Goal: Transaction & Acquisition: Purchase product/service

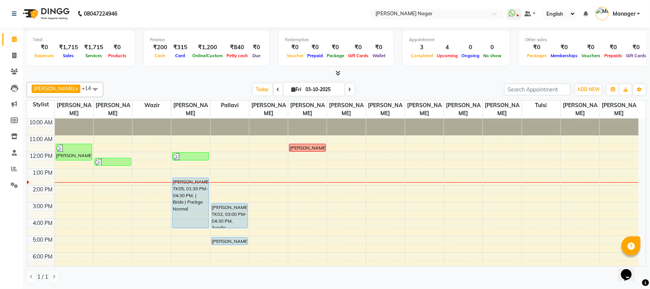
scroll to position [2, 0]
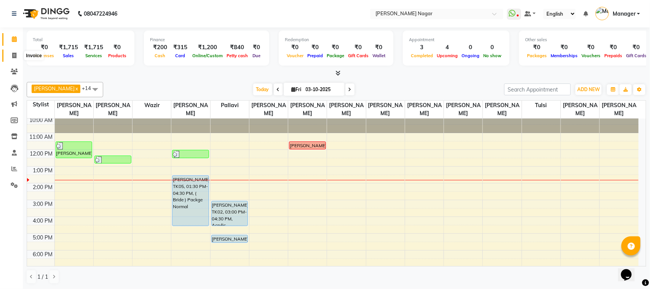
click at [11, 56] on span at bounding box center [14, 55] width 13 height 9
select select "service"
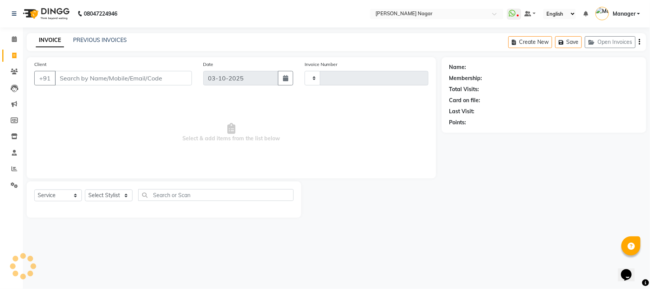
type input "4106"
select select "7349"
select select "membership"
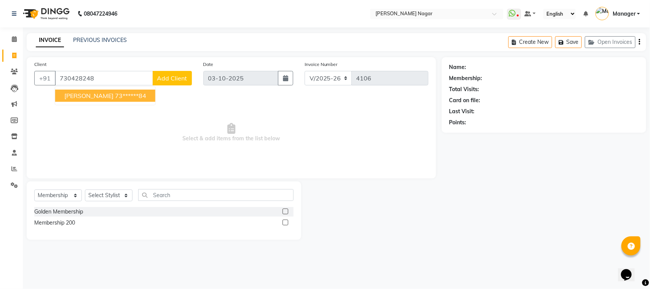
click at [75, 92] on span "[PERSON_NAME]" at bounding box center [88, 96] width 49 height 8
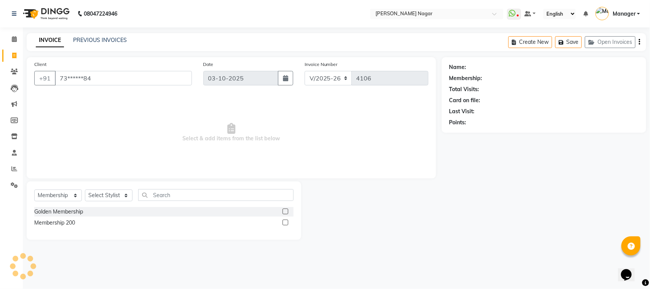
type input "73******84"
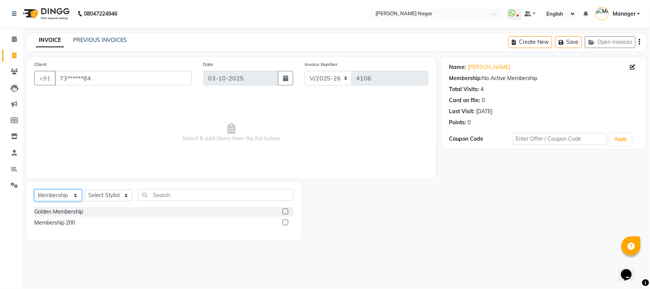
click at [58, 196] on select "Select Service Product Membership Package Voucher Prepaid Gift Card" at bounding box center [58, 195] width 48 height 12
select select "service"
click at [34, 189] on select "Select Service Product Membership Package Voucher Prepaid Gift Card" at bounding box center [58, 195] width 48 height 12
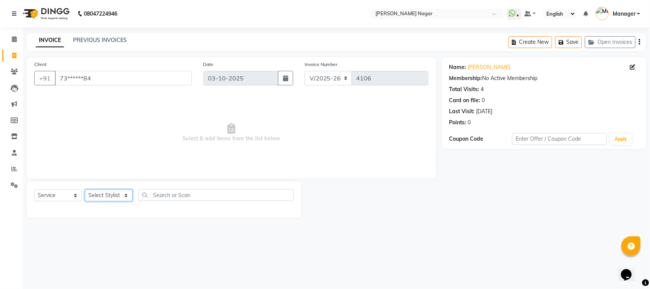
click at [105, 193] on select "Select Stylist [PERSON_NAME] [PERSON_NAME] Annu [PERSON_NAME] [PERSON_NAME] [PE…" at bounding box center [109, 195] width 48 height 12
select select "87299"
click at [85, 189] on select "Select Stylist [PERSON_NAME] [PERSON_NAME] Annu [PERSON_NAME] [PERSON_NAME] [PE…" at bounding box center [109, 195] width 48 height 12
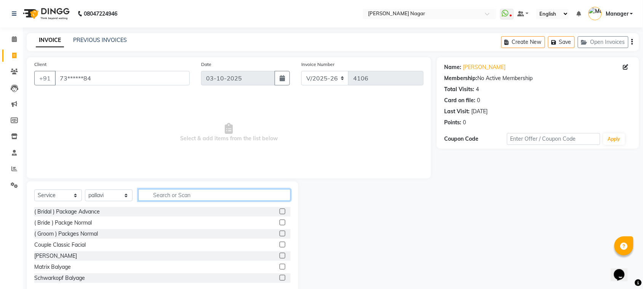
click at [195, 196] on input "text" at bounding box center [214, 195] width 152 height 12
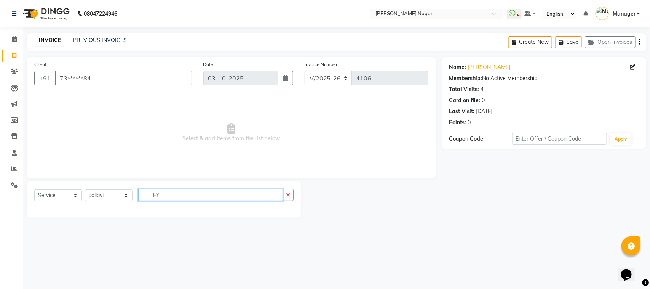
type input "E"
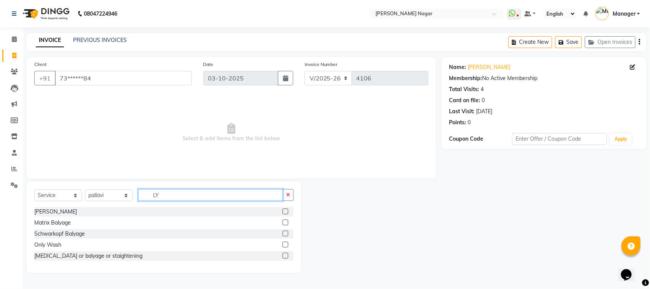
type input "L"
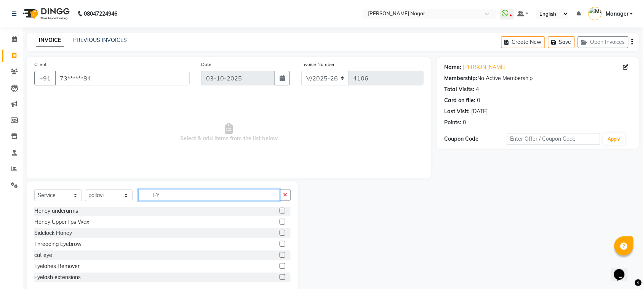
scroll to position [152, 0]
type input "EY"
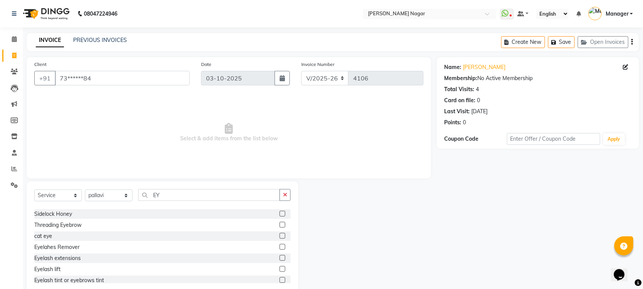
click at [279, 258] on label at bounding box center [282, 258] width 6 height 6
click at [279, 258] on input "checkbox" at bounding box center [281, 257] width 5 height 5
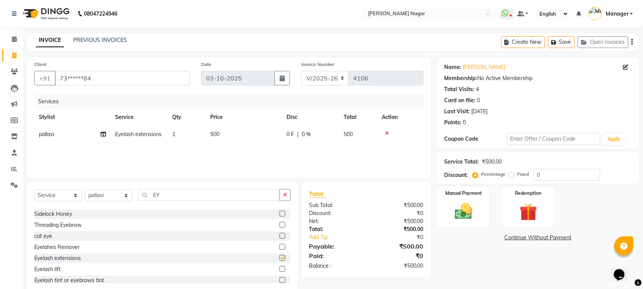
checkbox input "false"
click at [179, 194] on input "EY" at bounding box center [209, 195] width 142 height 12
type input "E"
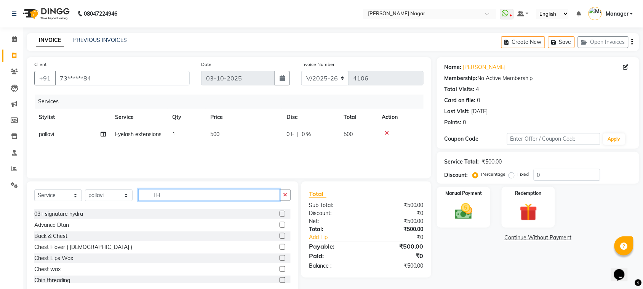
scroll to position [0, 0]
type input "TH"
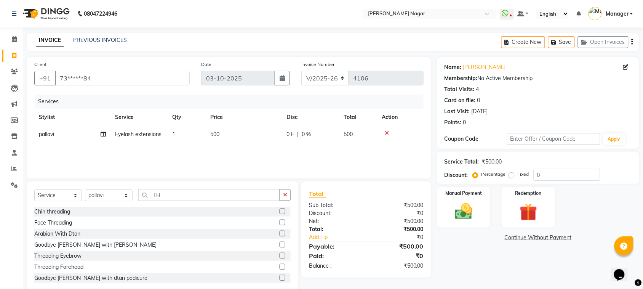
click at [279, 254] on label at bounding box center [282, 255] width 6 height 6
click at [279, 254] on input "checkbox" at bounding box center [281, 255] width 5 height 5
checkbox input "false"
click at [465, 210] on img at bounding box center [464, 211] width 30 height 21
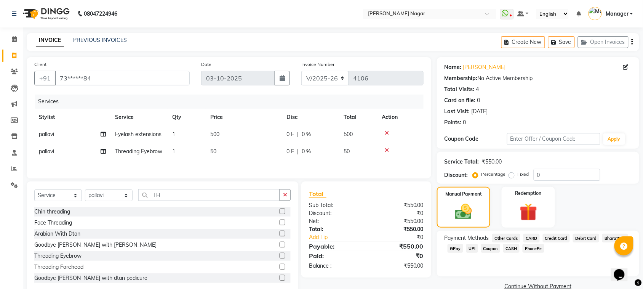
click at [454, 248] on span "GPay" at bounding box center [455, 248] width 16 height 9
click at [541, 287] on button "Add Payment" at bounding box center [571, 289] width 121 height 12
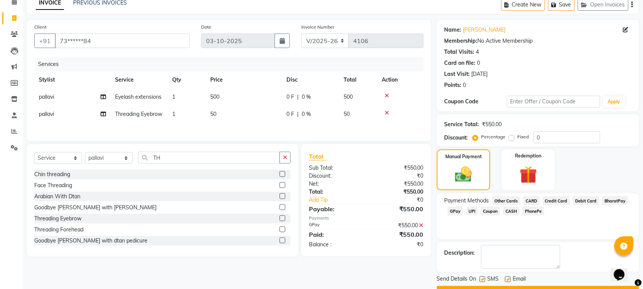
scroll to position [56, 0]
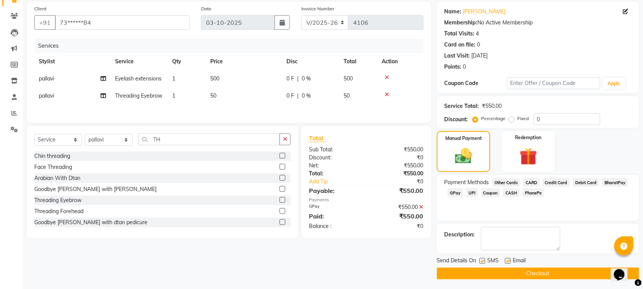
click at [597, 275] on button "Checkout" at bounding box center [538, 273] width 202 height 12
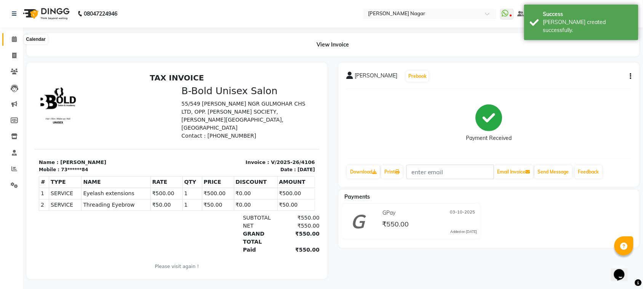
click at [12, 39] on icon at bounding box center [14, 39] width 5 height 6
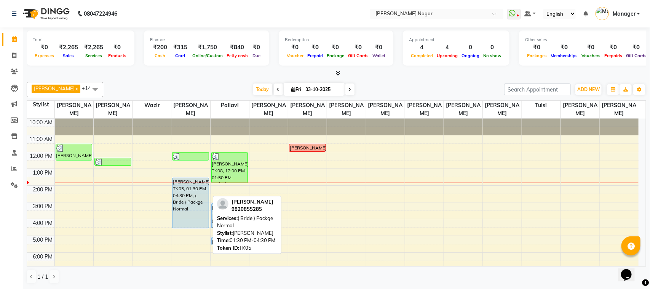
click at [177, 179] on div "[PERSON_NAME], TK05, 01:30 PM-04:30 PM, ( Bride ) Packge Normal" at bounding box center [190, 203] width 36 height 50
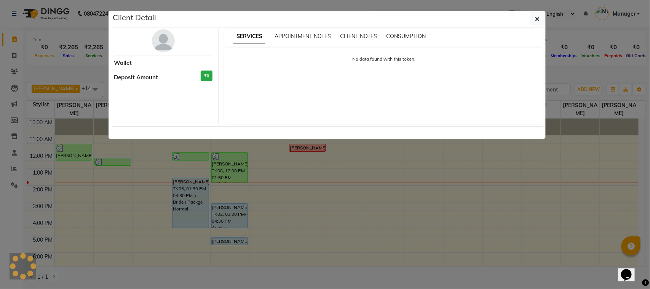
select select "5"
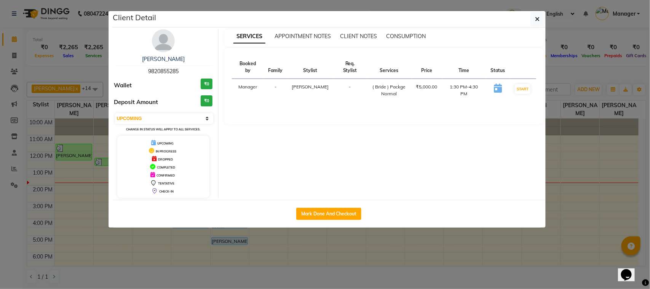
click at [197, 160] on div "DROPPED" at bounding box center [163, 159] width 86 height 8
click at [536, 18] on icon "button" at bounding box center [537, 19] width 5 height 6
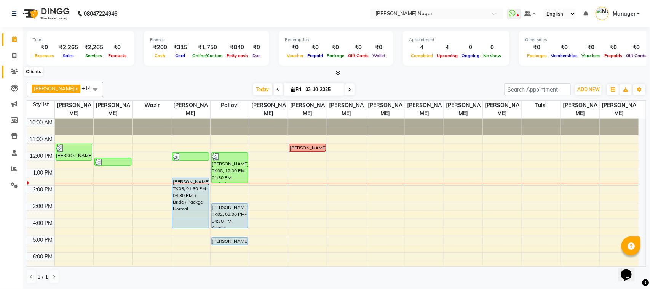
click at [12, 70] on icon at bounding box center [14, 72] width 7 height 6
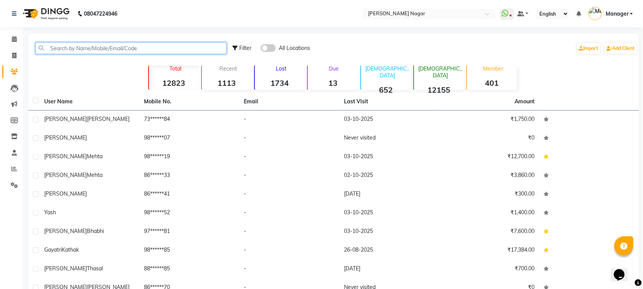
click at [61, 46] on input "text" at bounding box center [130, 48] width 191 height 12
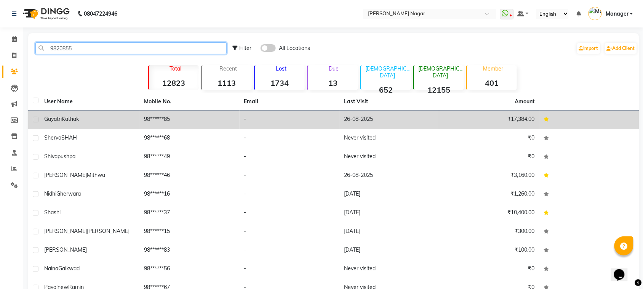
type input "9820855"
click at [46, 118] on span "Gayatri" at bounding box center [53, 118] width 18 height 7
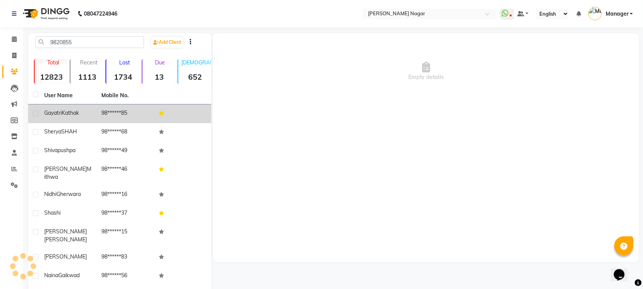
click at [73, 114] on span "Kathak" at bounding box center [70, 112] width 17 height 7
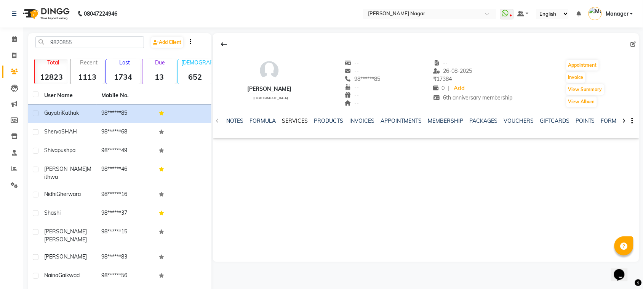
click at [289, 119] on link "SERVICES" at bounding box center [295, 120] width 26 height 7
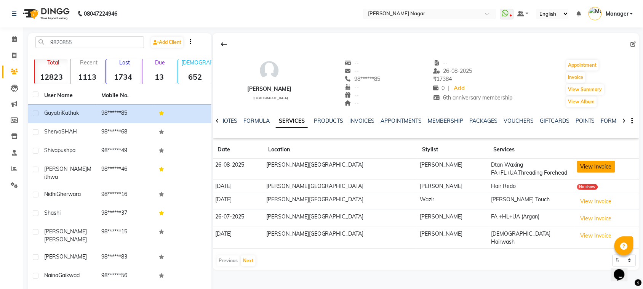
click at [585, 165] on button "View Invoice" at bounding box center [596, 167] width 38 height 12
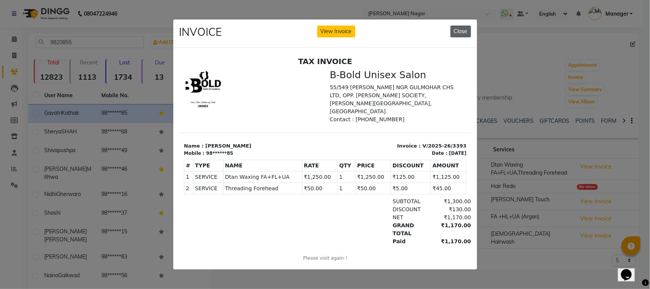
click at [459, 30] on button "Close" at bounding box center [460, 32] width 21 height 12
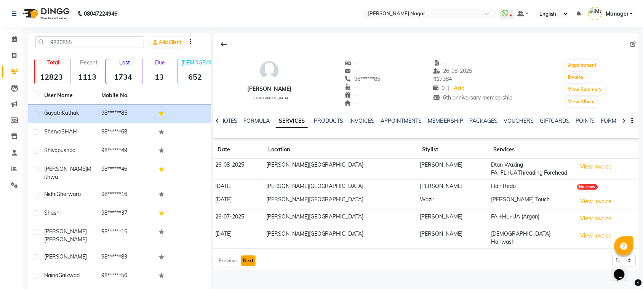
click at [246, 258] on button "Next" at bounding box center [248, 260] width 14 height 11
click at [250, 258] on button "Next" at bounding box center [248, 260] width 14 height 11
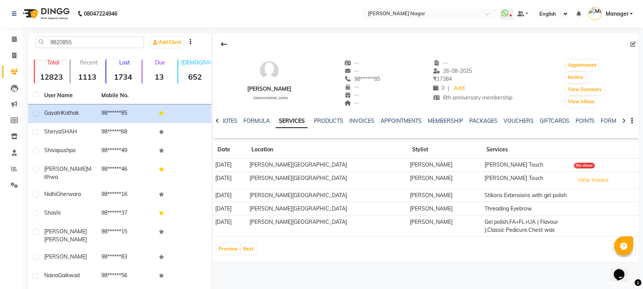
click at [499, 230] on td "Gel polish,FA+FL+UA ( Flavour ),Classic Pedicure,Chest wax" at bounding box center [526, 225] width 89 height 21
click at [501, 225] on td "Gel polish,FA+FL+UA ( Flavour ),Classic Pedicure,Chest wax" at bounding box center [526, 225] width 89 height 21
click at [335, 224] on td "[PERSON_NAME][GEOGRAPHIC_DATA]" at bounding box center [327, 225] width 161 height 21
click at [415, 225] on td "[PERSON_NAME]" at bounding box center [444, 225] width 75 height 21
click at [418, 226] on td "[PERSON_NAME]" at bounding box center [444, 225] width 75 height 21
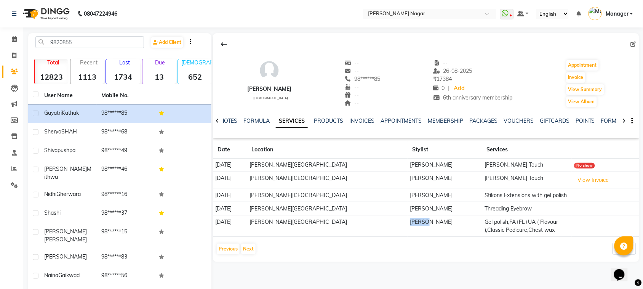
click at [418, 226] on td "[PERSON_NAME]" at bounding box center [444, 225] width 75 height 21
click at [419, 226] on td "[PERSON_NAME]" at bounding box center [444, 225] width 75 height 21
click at [421, 227] on td "[PERSON_NAME]" at bounding box center [444, 225] width 75 height 21
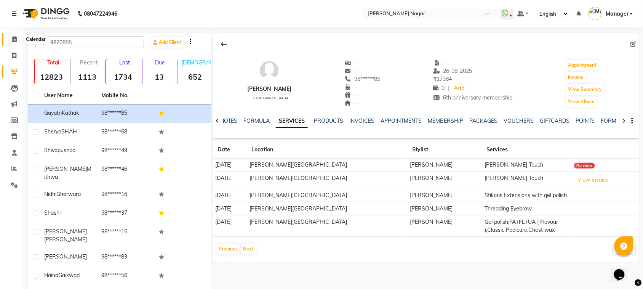
click at [12, 39] on icon at bounding box center [14, 39] width 5 height 6
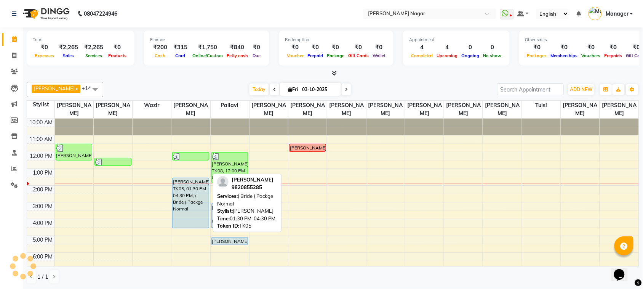
scroll to position [51, 0]
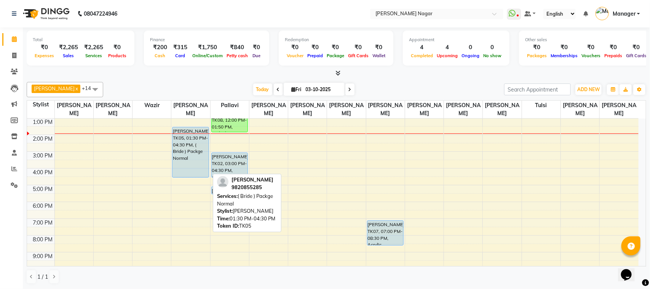
click at [179, 142] on div "[PERSON_NAME], TK05, 01:30 PM-04:30 PM, ( Bride ) Packge Normal" at bounding box center [190, 152] width 36 height 50
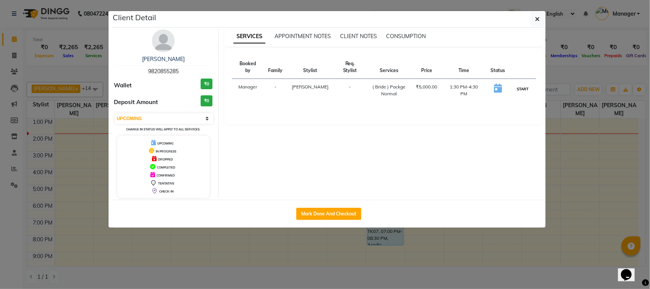
click at [521, 84] on button "START" at bounding box center [523, 89] width 16 height 10
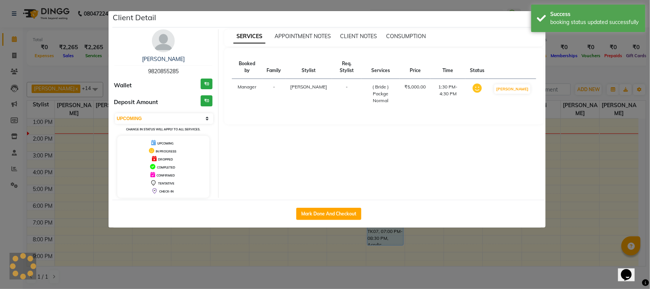
select select "1"
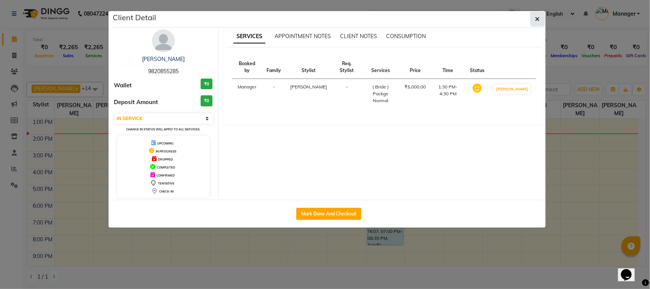
click at [540, 18] on button "button" at bounding box center [537, 19] width 14 height 14
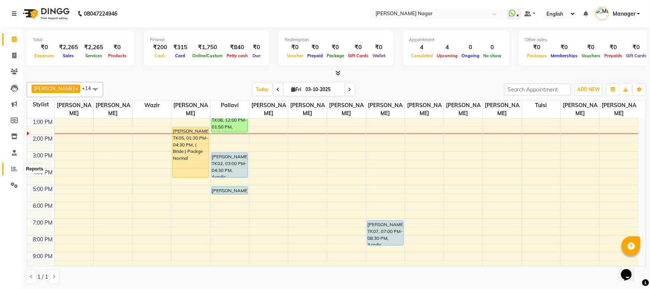
click at [12, 168] on icon at bounding box center [14, 169] width 6 height 6
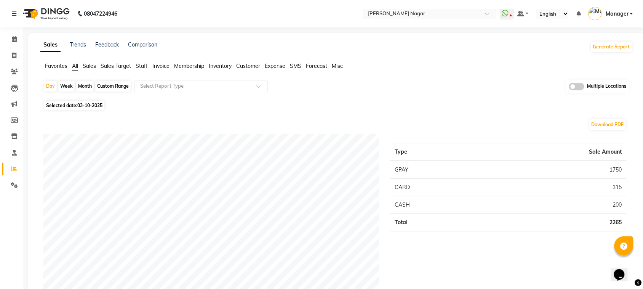
click at [138, 64] on span "Staff" at bounding box center [142, 65] width 12 height 7
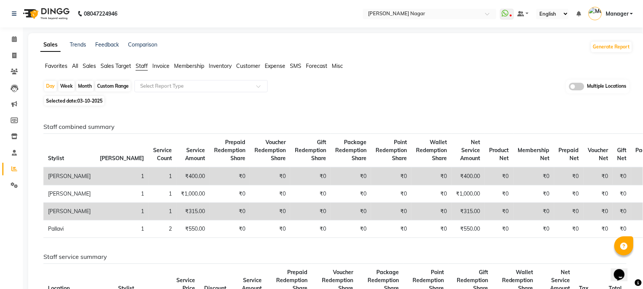
click at [82, 86] on div "Month" at bounding box center [85, 86] width 18 height 11
select select "10"
select select "2025"
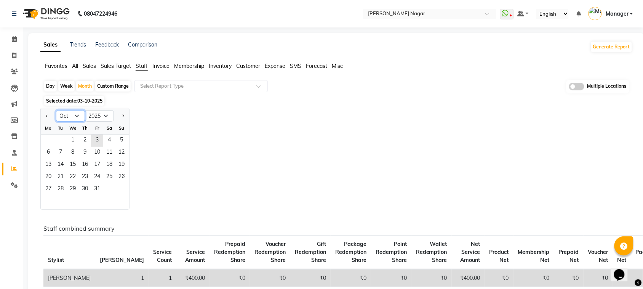
click at [73, 116] on select "Jan Feb Mar Apr May Jun [DATE] Aug Sep Oct Nov Dec" at bounding box center [70, 115] width 29 height 11
click at [52, 209] on div at bounding box center [85, 202] width 88 height 14
click at [67, 113] on select "Jan Feb Mar Apr May Jun [DATE] Aug Sep Oct Nov Dec" at bounding box center [70, 115] width 29 height 11
select select "9"
click at [56, 110] on select "Jan Feb Mar Apr May Jun [DATE] Aug Sep Oct Nov Dec" at bounding box center [70, 115] width 29 height 11
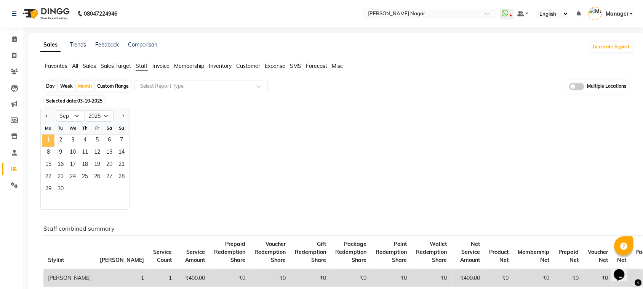
click at [46, 138] on span "1" at bounding box center [48, 140] width 12 height 12
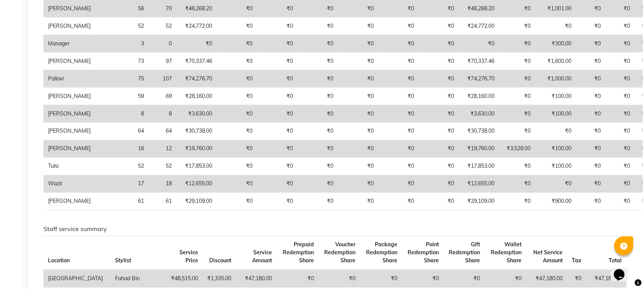
scroll to position [79, 0]
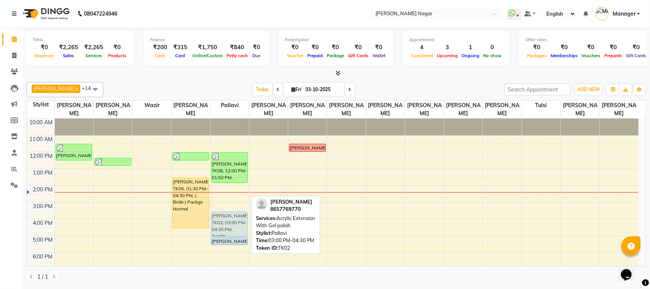
drag, startPoint x: 233, startPoint y: 222, endPoint x: 232, endPoint y: 230, distance: 8.0
click at [232, 230] on div "[PERSON_NAME], TK08, 12:00 PM-01:50 PM, Eyelash extensions,Threading Eyebrow [P…" at bounding box center [230, 235] width 38 height 234
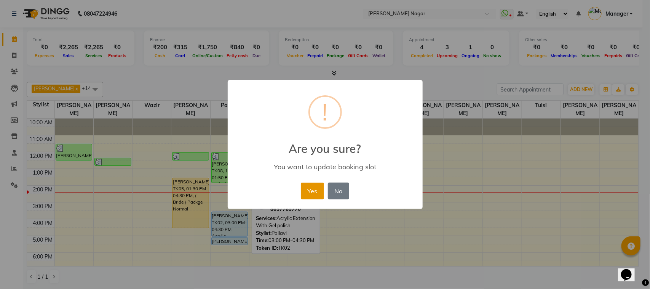
click at [305, 190] on button "Yes" at bounding box center [312, 190] width 23 height 17
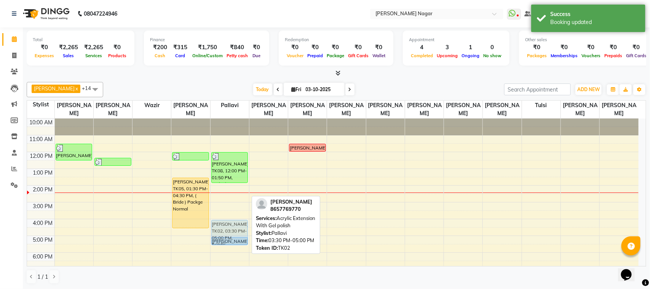
drag, startPoint x: 222, startPoint y: 221, endPoint x: 223, endPoint y: 230, distance: 8.9
click at [223, 230] on div "[PERSON_NAME], TK08, 12:00 PM-01:50 PM, Eyelash extensions,Threading Eyebrow [P…" at bounding box center [230, 235] width 38 height 234
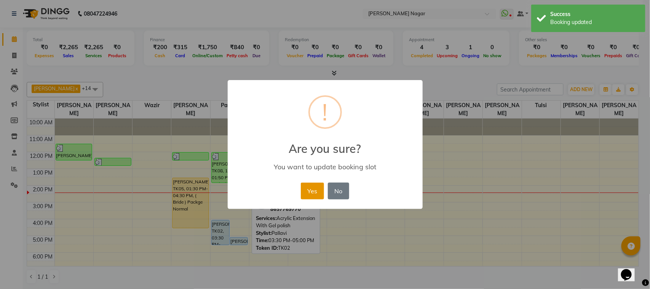
click at [311, 190] on button "Yes" at bounding box center [312, 190] width 23 height 17
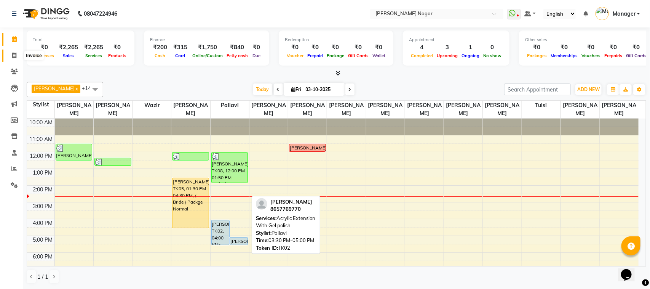
click at [19, 54] on span at bounding box center [14, 55] width 13 height 9
select select "service"
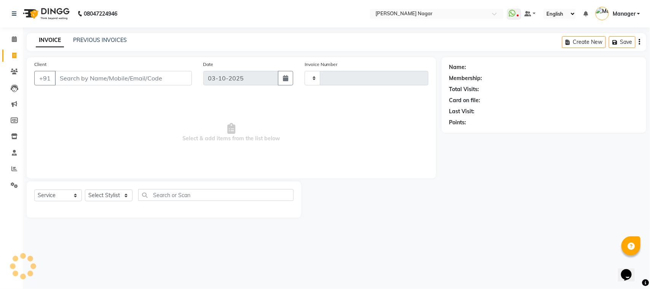
type input "4107"
select select "7349"
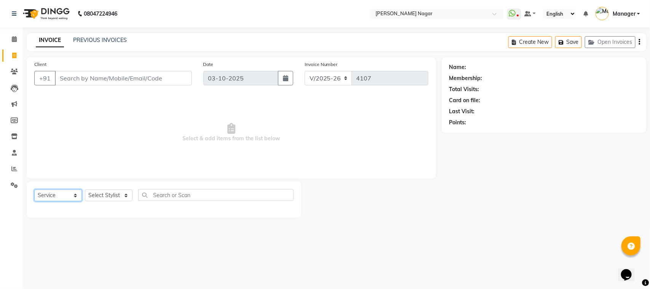
click at [68, 199] on select "Select Service Product Membership Package Voucher Prepaid Gift Card" at bounding box center [58, 195] width 48 height 12
click at [64, 193] on select "Select Service Product Membership Package Voucher Prepaid Gift Card" at bounding box center [58, 195] width 48 height 12
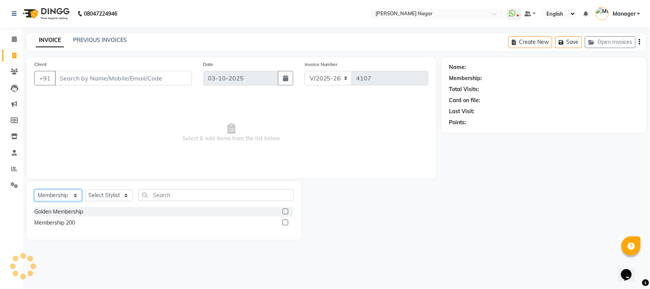
drag, startPoint x: 74, startPoint y: 195, endPoint x: 71, endPoint y: 190, distance: 5.8
click at [74, 195] on select "Select Service Product Membership Package Voucher Prepaid Gift Card" at bounding box center [58, 195] width 48 height 12
select select "service"
click at [34, 189] on select "Select Service Product Membership Package Voucher Prepaid Gift Card" at bounding box center [58, 195] width 48 height 12
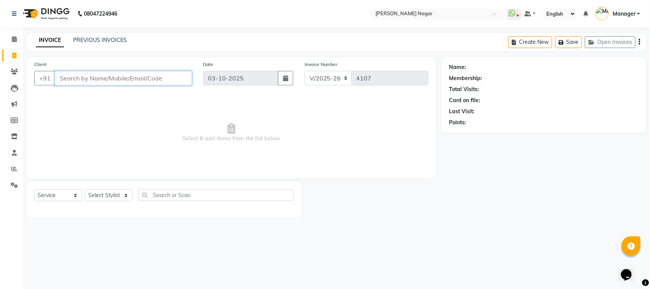
click at [158, 77] on input "Client" at bounding box center [123, 78] width 137 height 14
type input "9029799179"
click at [184, 74] on span "Add Client" at bounding box center [172, 78] width 30 height 8
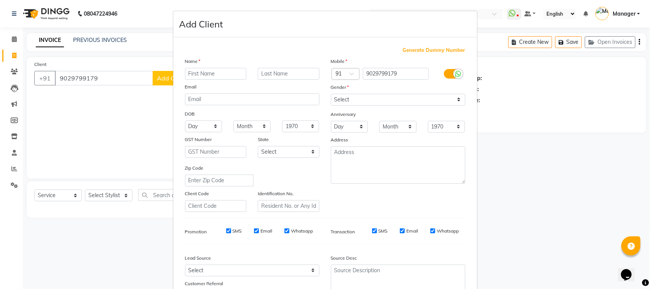
click at [197, 74] on input "text" at bounding box center [216, 74] width 62 height 12
type input "RESHAMA"
click at [371, 96] on select "Select [DEMOGRAPHIC_DATA] [DEMOGRAPHIC_DATA] Other Prefer Not To Say" at bounding box center [398, 100] width 134 height 12
select select "[DEMOGRAPHIC_DATA]"
click at [331, 94] on select "Select [DEMOGRAPHIC_DATA] [DEMOGRAPHIC_DATA] Other Prefer Not To Say" at bounding box center [398, 100] width 134 height 12
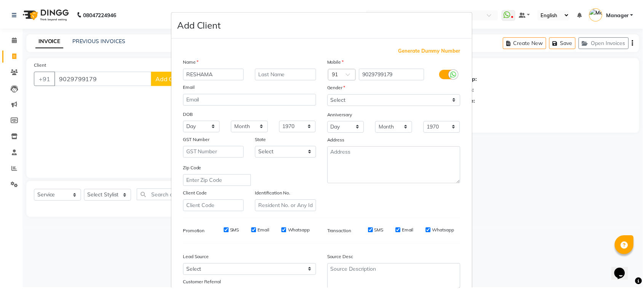
scroll to position [60, 0]
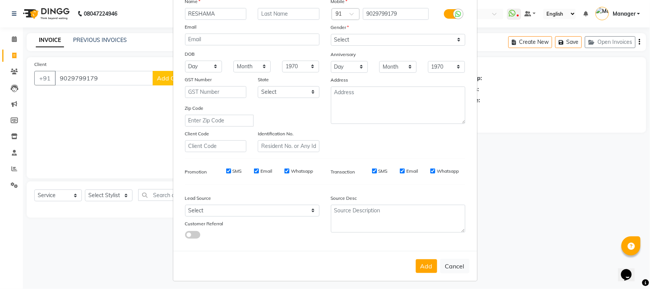
click at [429, 261] on button "Add" at bounding box center [426, 266] width 21 height 14
type input "90******79"
select select
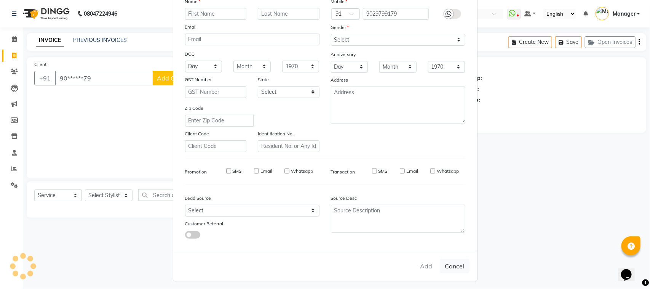
select select
checkbox input "false"
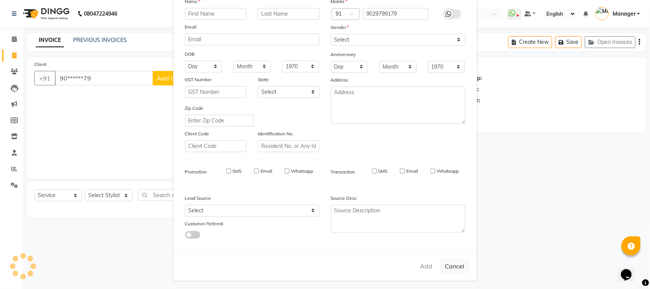
checkbox input "false"
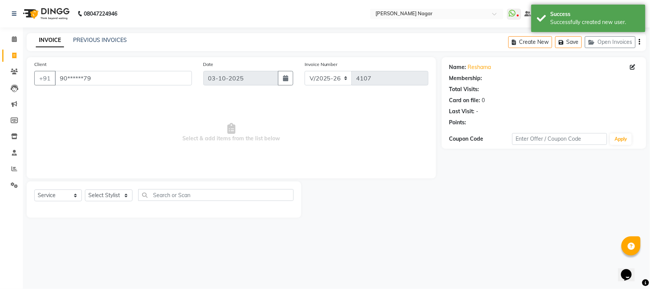
select select "1: Object"
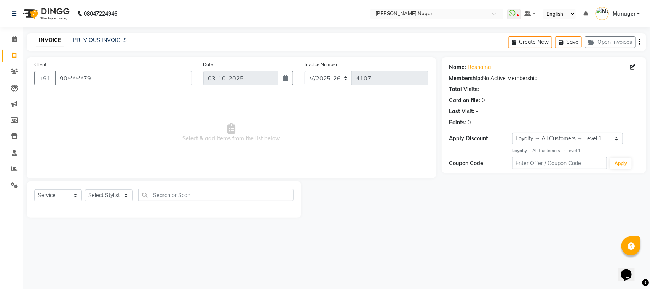
click at [109, 182] on div "Select Service Product Membership Package Voucher Prepaid Gift Card Select Styl…" at bounding box center [164, 199] width 275 height 36
click at [109, 188] on div "Select Service Product Membership Package Voucher Prepaid Gift Card Select Styl…" at bounding box center [164, 199] width 275 height 36
click at [109, 192] on select "Select Stylist [PERSON_NAME] [PERSON_NAME] Annu [PERSON_NAME] [PERSON_NAME] [PE…" at bounding box center [109, 195] width 48 height 12
select select "79925"
click at [85, 189] on select "Select Stylist [PERSON_NAME] [PERSON_NAME] Annu [PERSON_NAME] [PERSON_NAME] [PE…" at bounding box center [109, 195] width 48 height 12
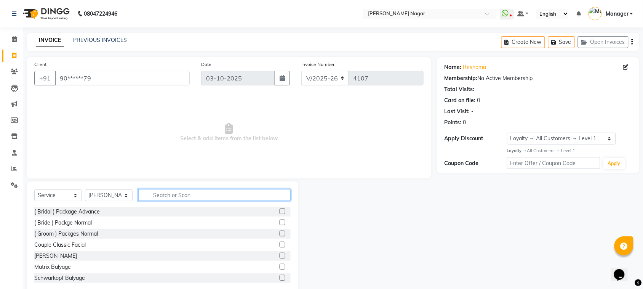
click at [258, 198] on input "text" at bounding box center [214, 195] width 152 height 12
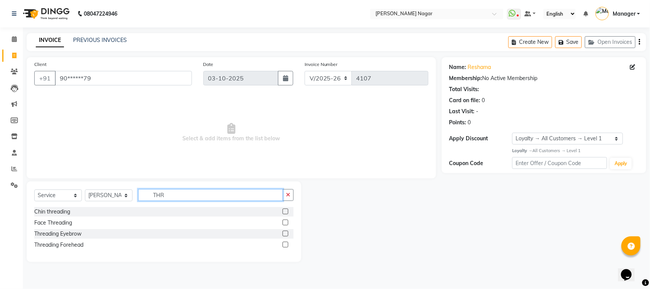
type input "THR"
click at [286, 233] on label at bounding box center [286, 233] width 6 height 6
click at [286, 233] on input "checkbox" at bounding box center [285, 233] width 5 height 5
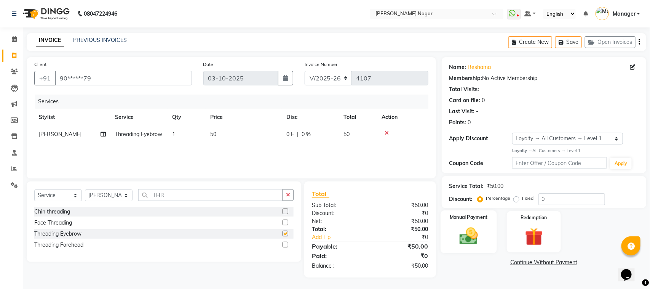
checkbox input "false"
click at [466, 239] on img at bounding box center [468, 235] width 30 height 21
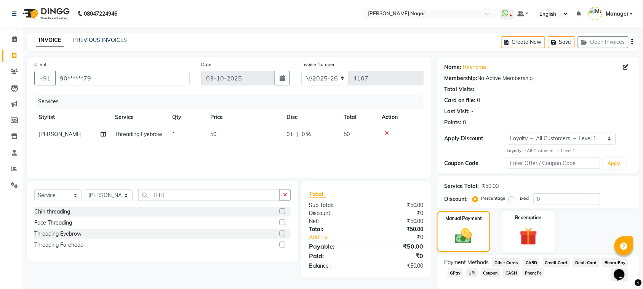
drag, startPoint x: 513, startPoint y: 270, endPoint x: 525, endPoint y: 256, distance: 18.3
click at [513, 270] on span "CASH" at bounding box center [511, 272] width 16 height 9
drag, startPoint x: 564, startPoint y: 248, endPoint x: 581, endPoint y: 240, distance: 18.9
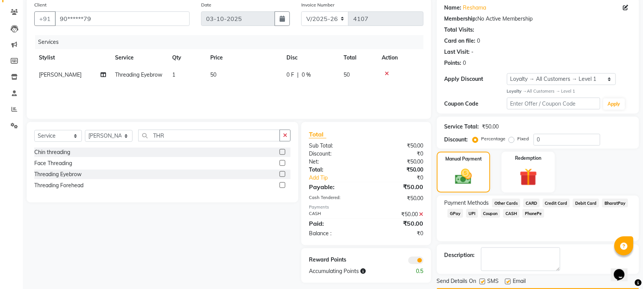
click at [602, 277] on div "Send Details On SMS Email Checkout" at bounding box center [538, 288] width 202 height 23
click at [599, 288] on button "Checkout" at bounding box center [538, 294] width 202 height 12
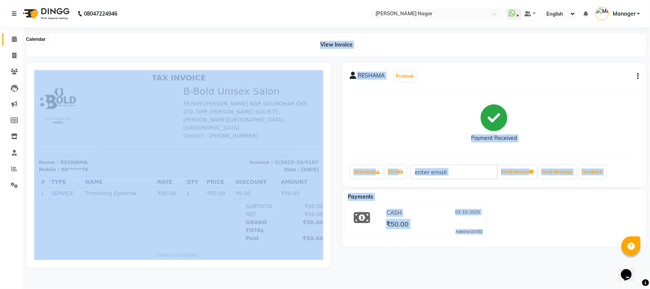
click at [16, 37] on icon at bounding box center [14, 39] width 5 height 6
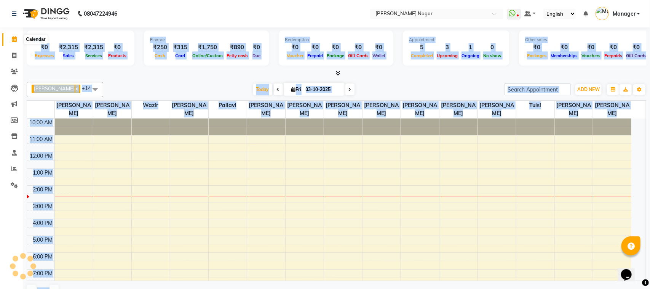
click at [11, 37] on span at bounding box center [14, 39] width 13 height 9
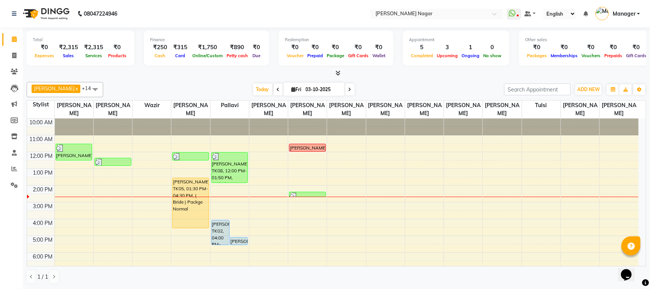
click at [343, 6] on nav "08047224946 Select Location × Bbold [PERSON_NAME] Nagar WhatsApp Status ✕ Statu…" at bounding box center [325, 13] width 650 height 27
drag, startPoint x: 648, startPoint y: 151, endPoint x: 648, endPoint y: 179, distance: 28.2
click at [648, 179] on div "Total ₹0 Expenses ₹2,315 Sales ₹2,315 Services ₹0 Products Finance ₹250 Cash ₹3…" at bounding box center [336, 157] width 627 height 261
click at [14, 60] on link "Invoice" at bounding box center [11, 55] width 18 height 13
select select "service"
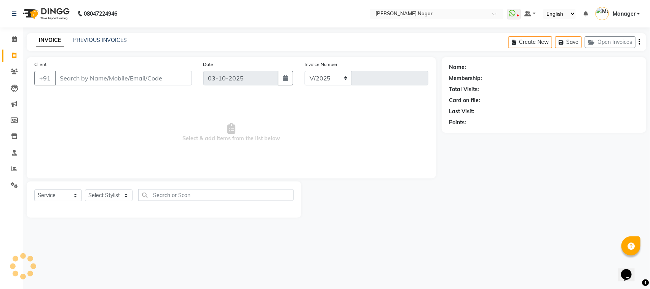
select select "7349"
type input "4108"
click at [136, 81] on input "Client" at bounding box center [123, 78] width 137 height 14
select select "membership"
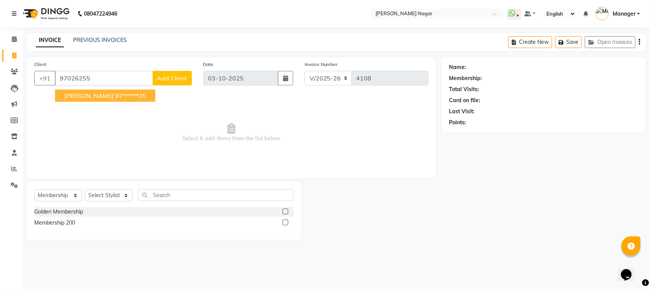
click at [117, 100] on button "[PERSON_NAME] 97******35" at bounding box center [105, 95] width 100 height 12
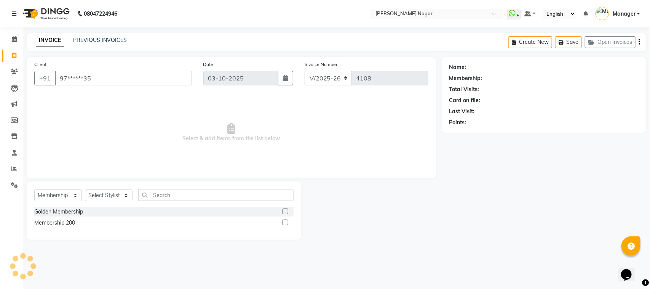
type input "97******35"
click at [79, 195] on select "Select Service Product Membership Package Voucher Prepaid Gift Card" at bounding box center [58, 195] width 48 height 12
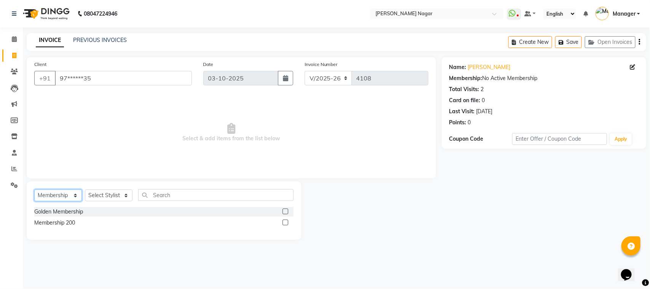
select select "service"
click at [34, 189] on select "Select Service Product Membership Package Voucher Prepaid Gift Card" at bounding box center [58, 195] width 48 height 12
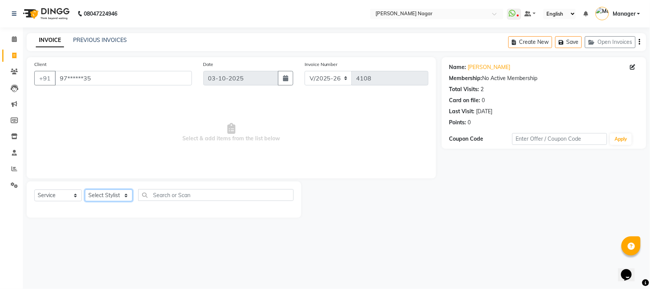
click at [117, 193] on select "Select Stylist [PERSON_NAME] [PERSON_NAME] Annu [PERSON_NAME] [PERSON_NAME] [PE…" at bounding box center [109, 195] width 48 height 12
select select "79925"
click at [85, 189] on select "Select Stylist [PERSON_NAME] [PERSON_NAME] Annu [PERSON_NAME] [PERSON_NAME] [PE…" at bounding box center [109, 195] width 48 height 12
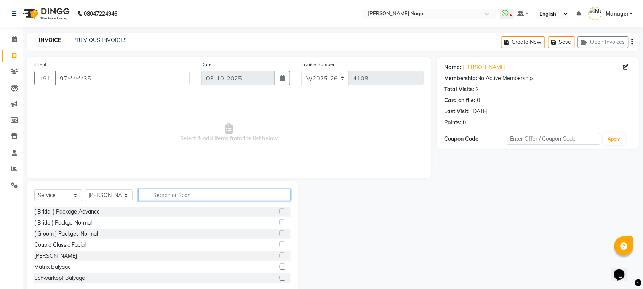
click at [259, 195] on input "text" at bounding box center [214, 195] width 152 height 12
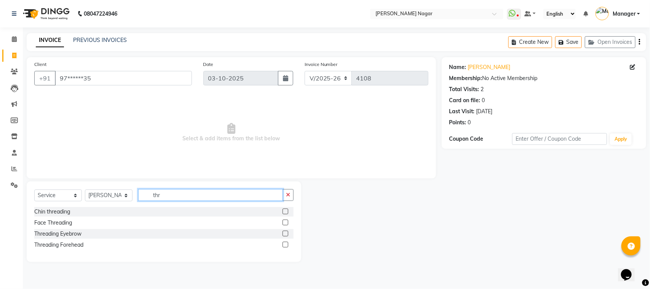
type input "thr"
click at [284, 233] on label at bounding box center [286, 233] width 6 height 6
click at [284, 233] on input "checkbox" at bounding box center [285, 233] width 5 height 5
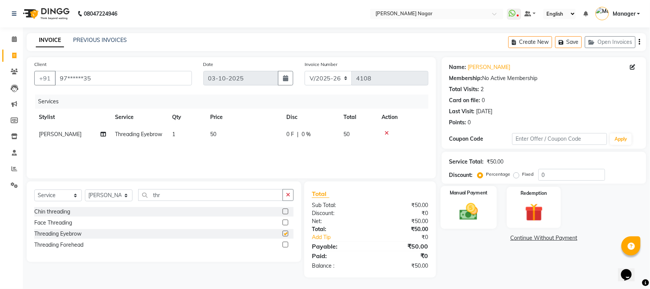
checkbox input "false"
click at [471, 214] on img at bounding box center [468, 211] width 30 height 21
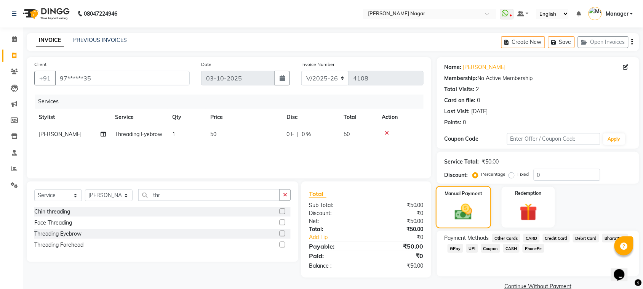
click at [471, 214] on img at bounding box center [463, 211] width 29 height 20
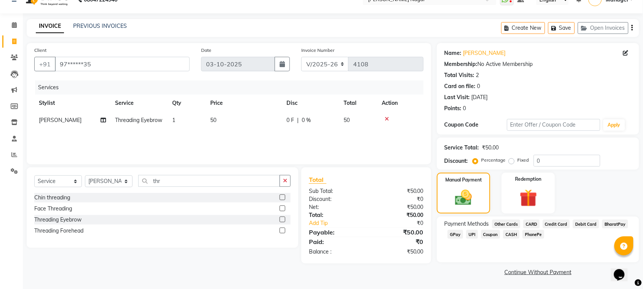
click at [457, 232] on span "GPay" at bounding box center [455, 234] width 16 height 9
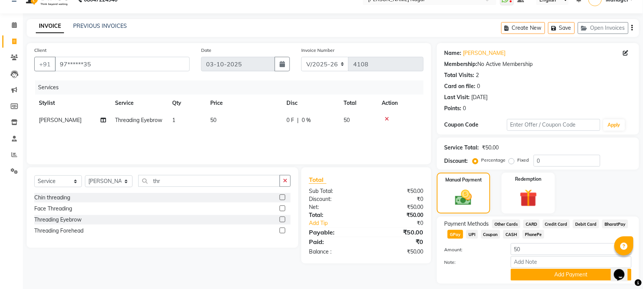
scroll to position [35, 0]
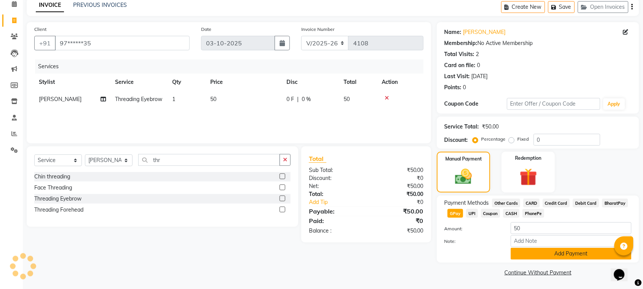
click at [578, 254] on button "Add Payment" at bounding box center [571, 253] width 121 height 12
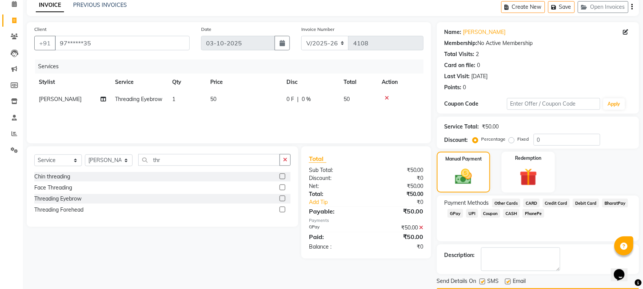
scroll to position [57, 0]
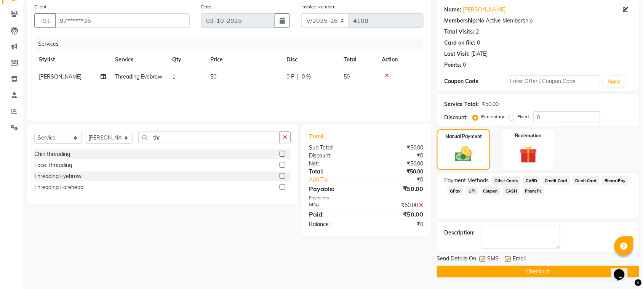
click at [557, 271] on button "Checkout" at bounding box center [538, 271] width 202 height 12
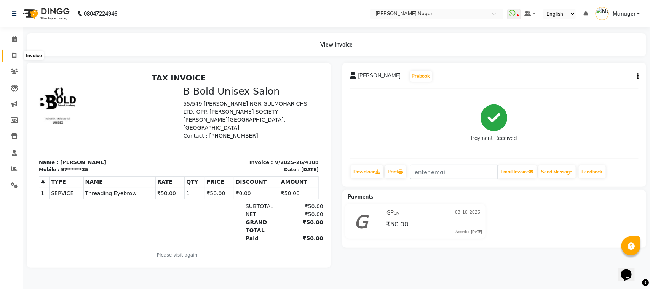
click at [18, 55] on span at bounding box center [14, 55] width 13 height 9
select select "service"
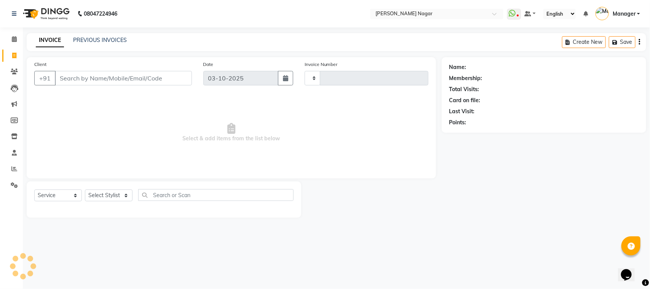
type input "4109"
select select "7349"
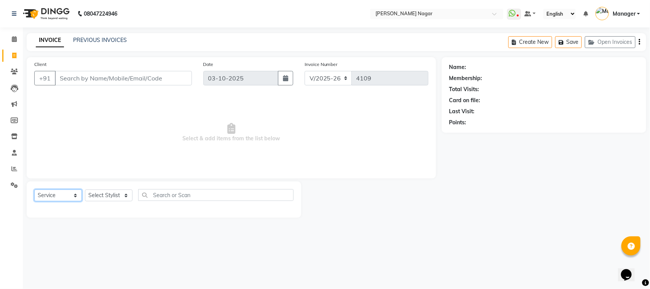
click at [64, 192] on select "Select Service Product Membership Package Voucher Prepaid Gift Card" at bounding box center [58, 195] width 48 height 12
select select "service"
click at [34, 189] on select "Select Service Product Membership Package Voucher Prepaid Gift Card" at bounding box center [58, 195] width 48 height 12
click at [125, 195] on select "Select Stylist [PERSON_NAME] [PERSON_NAME] Annu [PERSON_NAME] [PERSON_NAME] [PE…" at bounding box center [109, 195] width 48 height 12
select select "66370"
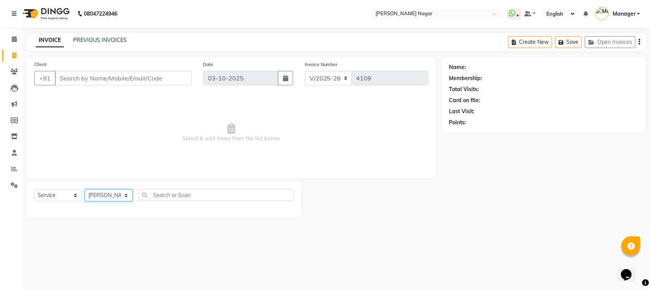
click at [85, 189] on select "Select Stylist [PERSON_NAME] [PERSON_NAME] Annu [PERSON_NAME] [PERSON_NAME] [PE…" at bounding box center [109, 195] width 48 height 12
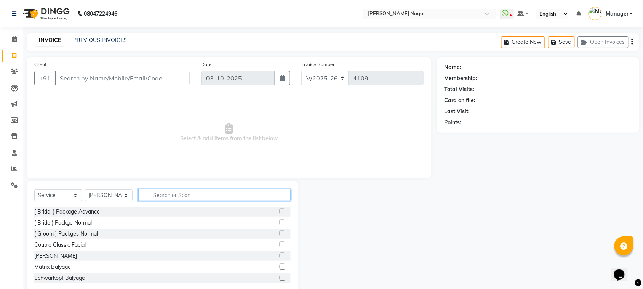
click at [191, 193] on input "text" at bounding box center [214, 195] width 152 height 12
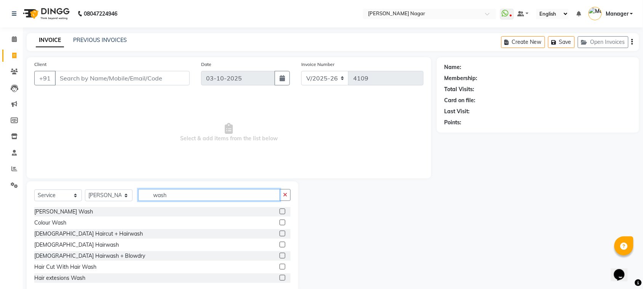
type input "wash"
click at [279, 255] on label at bounding box center [282, 255] width 6 height 6
click at [279, 255] on input "checkbox" at bounding box center [281, 255] width 5 height 5
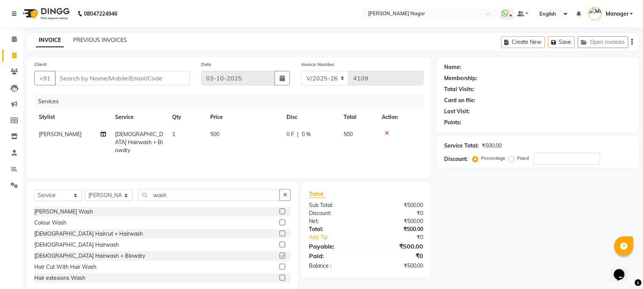
checkbox input "false"
click at [174, 77] on input "Client" at bounding box center [122, 78] width 135 height 14
type input "7"
type input "0"
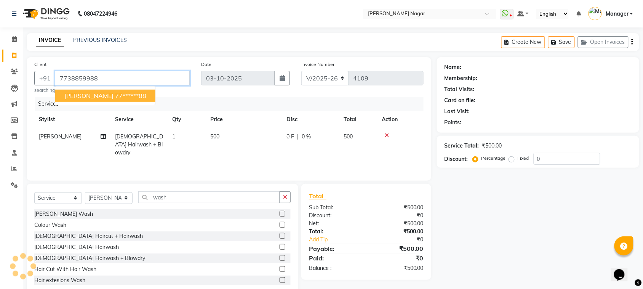
click at [129, 96] on ngb-highlight "77******88" at bounding box center [130, 96] width 31 height 8
type input "77******88"
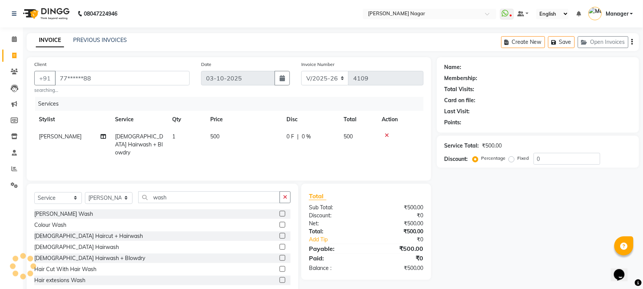
click at [129, 96] on div "Client +91 77******88 searching... Date [DATE] Invoice Number V/2025 V/[PHONE_N…" at bounding box center [229, 118] width 404 height 123
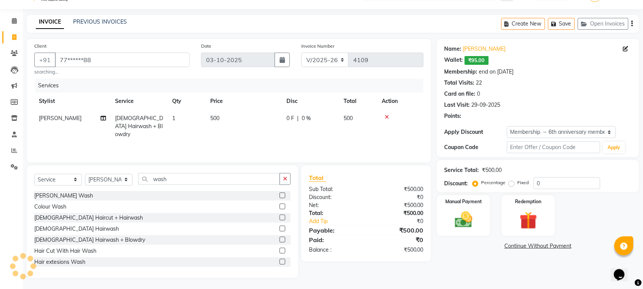
select select "2: Object"
type input "10"
click at [255, 119] on td "500" at bounding box center [244, 126] width 76 height 33
select select "66370"
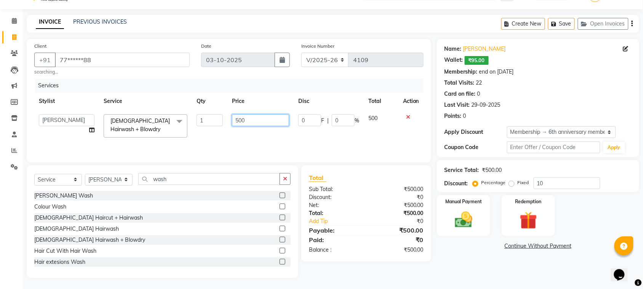
click at [259, 118] on input "500" at bounding box center [260, 120] width 57 height 12
type input "5"
type input "450"
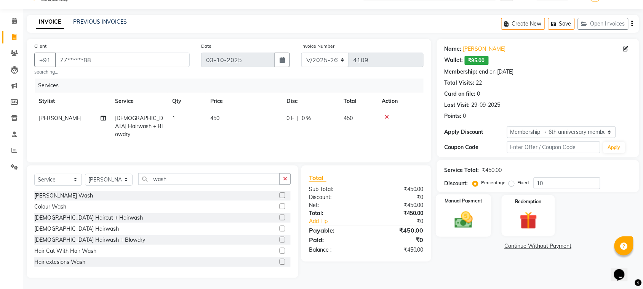
click at [469, 228] on img at bounding box center [464, 219] width 30 height 21
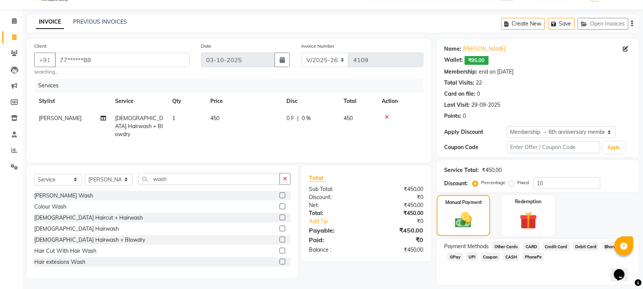
click at [455, 257] on span "GPay" at bounding box center [455, 256] width 16 height 9
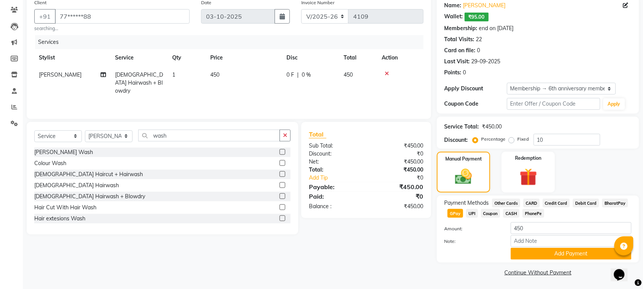
click at [386, 73] on icon at bounding box center [387, 73] width 4 height 5
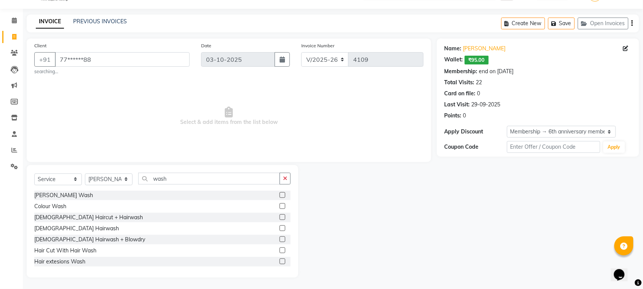
scroll to position [18, 0]
click at [180, 177] on input "wash" at bounding box center [209, 179] width 142 height 12
type input "w"
type input "wash"
click at [279, 229] on label at bounding box center [282, 228] width 6 height 6
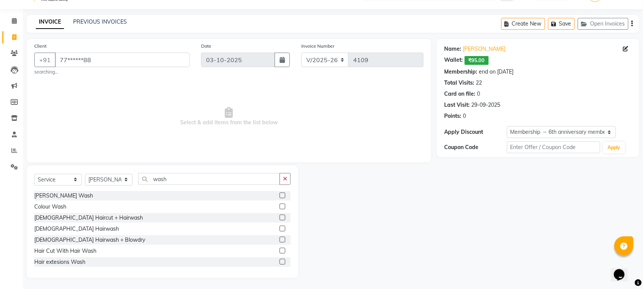
click at [279, 229] on input "checkbox" at bounding box center [281, 228] width 5 height 5
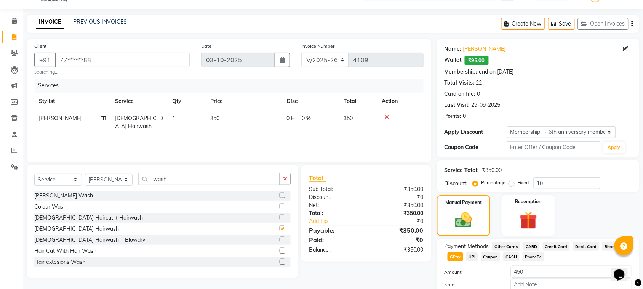
checkbox input "false"
click at [256, 120] on td "350" at bounding box center [244, 122] width 76 height 25
select select "66370"
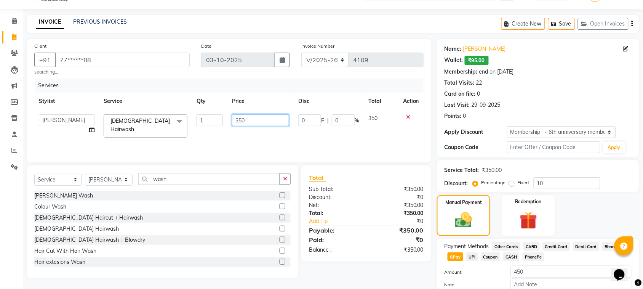
click at [264, 120] on input "350" at bounding box center [260, 120] width 57 height 12
type input "3"
type input "5"
type input "315"
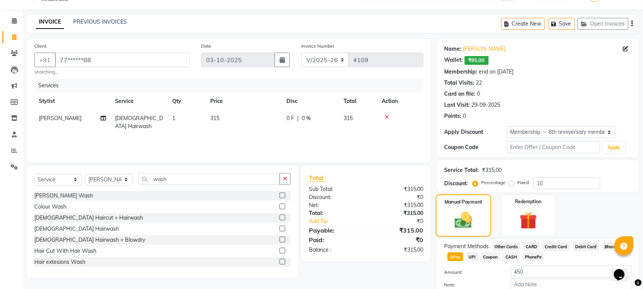
click at [483, 214] on div "Manual Payment" at bounding box center [464, 215] width 56 height 43
click at [480, 214] on div "Manual Payment" at bounding box center [464, 215] width 56 height 43
click at [508, 256] on span "CASH" at bounding box center [511, 256] width 16 height 9
type input "315"
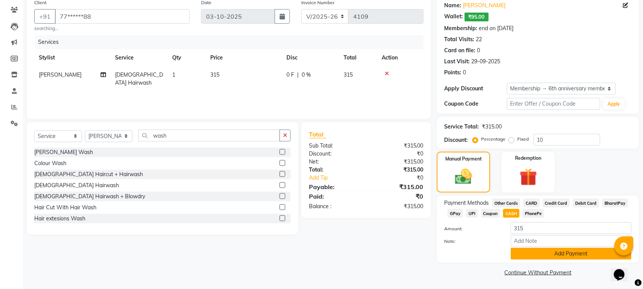
click at [528, 253] on button "Add Payment" at bounding box center [571, 253] width 121 height 12
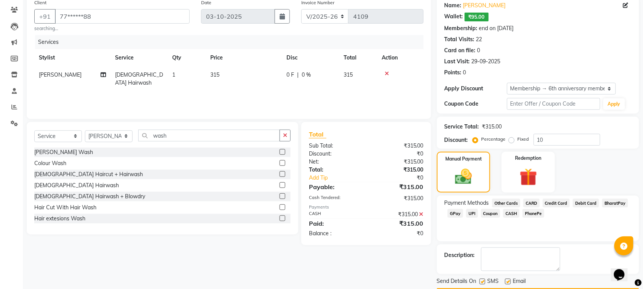
click at [562, 288] on button "Checkout" at bounding box center [538, 294] width 202 height 12
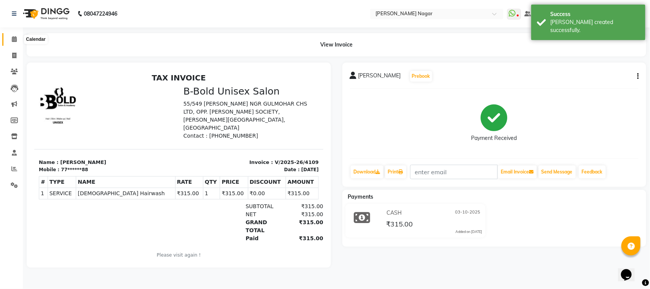
click at [12, 37] on icon at bounding box center [14, 39] width 5 height 6
click at [12, 53] on icon at bounding box center [14, 56] width 4 height 6
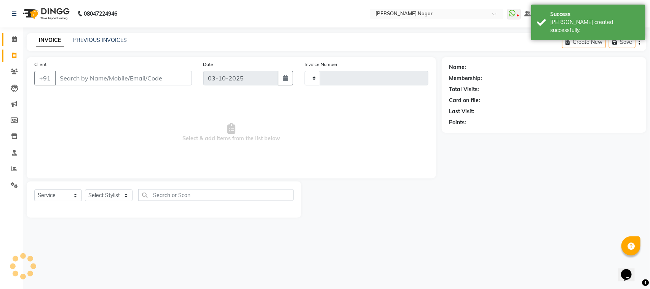
click at [16, 35] on link "Calendar" at bounding box center [11, 39] width 18 height 13
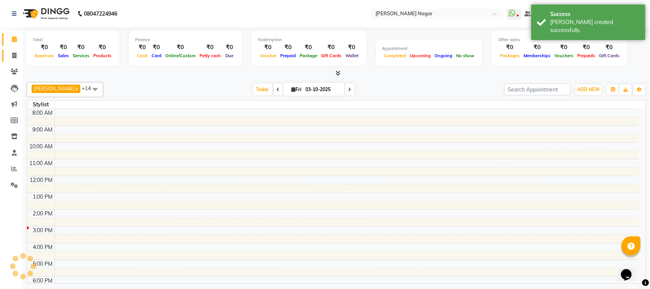
click at [16, 54] on icon at bounding box center [14, 56] width 4 height 6
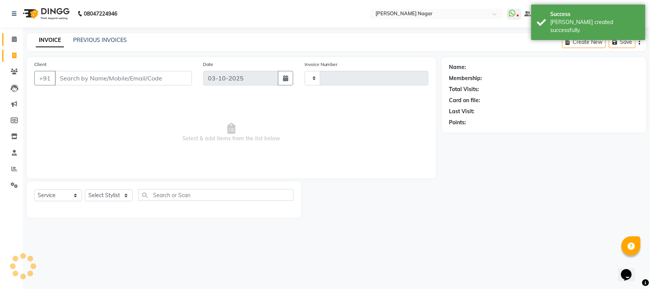
click at [15, 42] on icon at bounding box center [14, 39] width 5 height 6
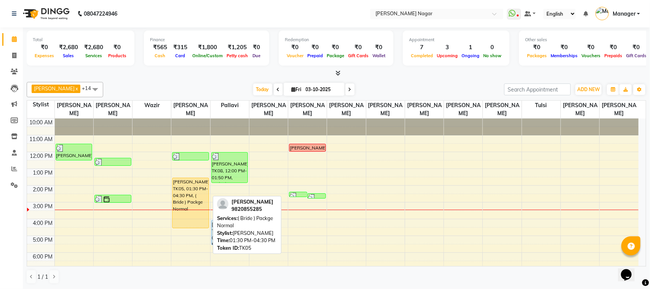
click at [192, 195] on div "[PERSON_NAME], TK05, 01:30 PM-04:30 PM, ( Bride ) Packge Normal" at bounding box center [190, 203] width 36 height 50
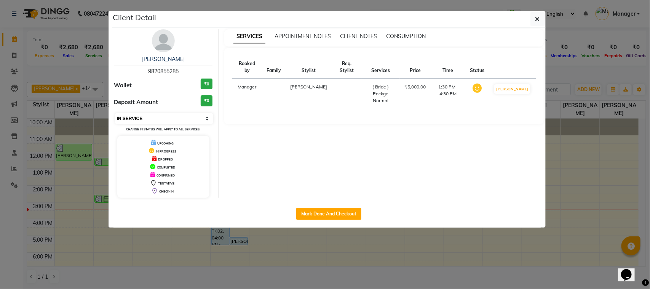
drag, startPoint x: 166, startPoint y: 117, endPoint x: 156, endPoint y: 118, distance: 9.6
click at [156, 118] on select "Select IN SERVICE CONFIRMED TENTATIVE CHECK IN MARK DONE DROPPED UPCOMING" at bounding box center [164, 118] width 99 height 11
click at [115, 113] on select "Select IN SERVICE CONFIRMED TENTATIVE CHECK IN MARK DONE DROPPED UPCOMING" at bounding box center [164, 118] width 99 height 11
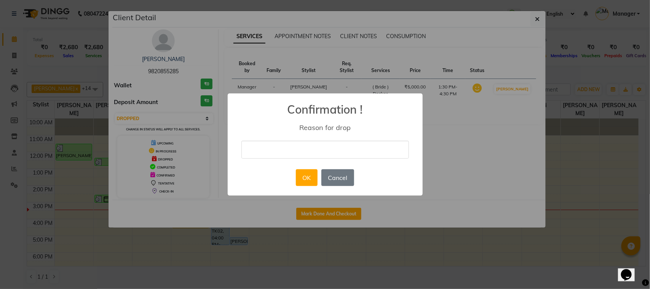
click at [390, 147] on input "text" at bounding box center [325, 150] width 168 height 18
click at [565, 33] on div "× Confirmation ! Reason for drop OK No Cancel" at bounding box center [325, 144] width 650 height 289
select select "1"
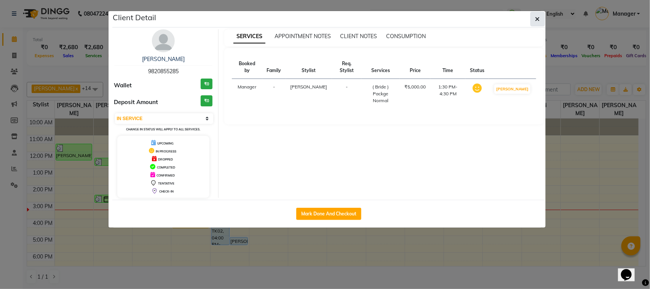
click at [539, 21] on icon "button" at bounding box center [537, 19] width 5 height 6
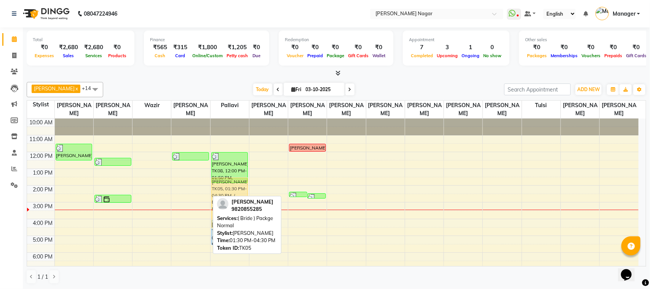
drag, startPoint x: 185, startPoint y: 191, endPoint x: 212, endPoint y: 191, distance: 27.0
click at [243, 191] on tr "[PERSON_NAME] bhabhi, TK03, 11:30 AM-12:30 PM, Colour Deposite Yash, TK06, 12:2…" at bounding box center [333, 235] width 612 height 234
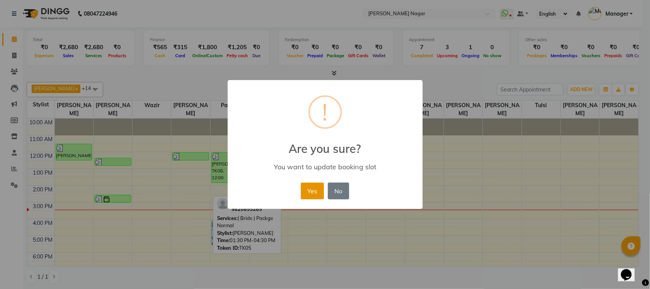
click at [307, 191] on button "Yes" at bounding box center [312, 190] width 23 height 17
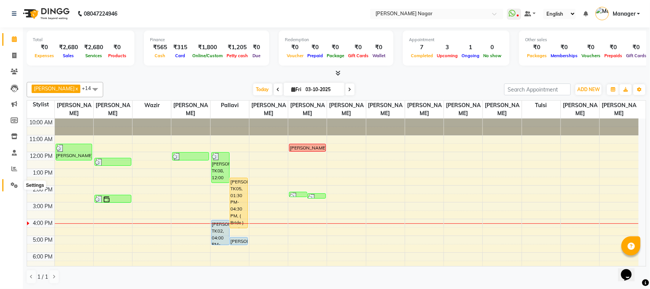
click at [13, 186] on icon at bounding box center [14, 185] width 7 height 6
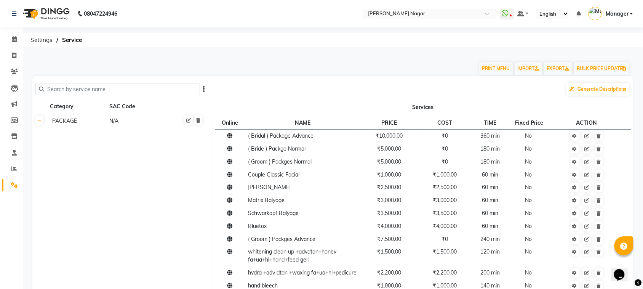
click at [140, 89] on input "text" at bounding box center [120, 89] width 152 height 12
click at [121, 88] on input "text" at bounding box center [120, 89] width 152 height 12
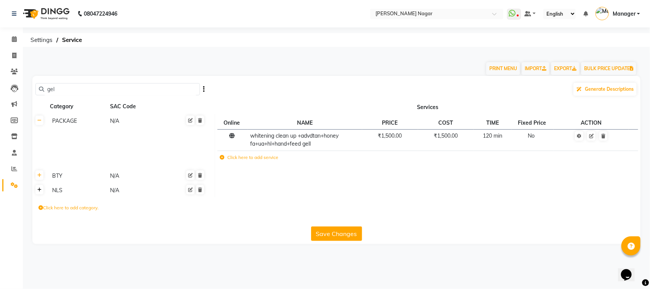
type input "gel"
click at [36, 191] on link at bounding box center [39, 190] width 8 height 10
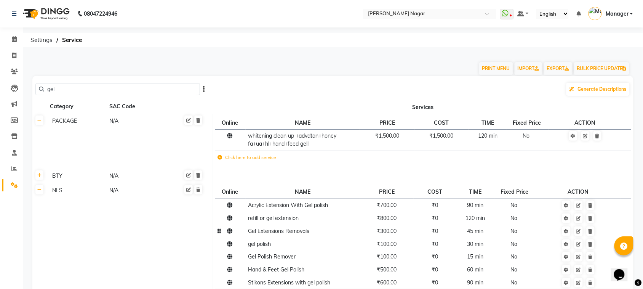
scroll to position [75, 0]
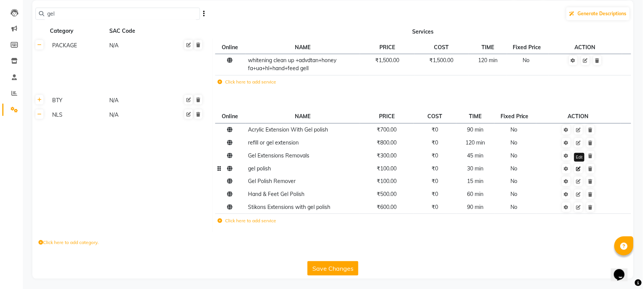
click at [581, 171] on link at bounding box center [578, 169] width 8 height 10
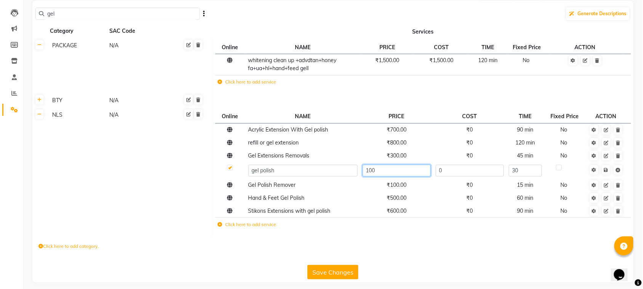
click at [404, 173] on input "100" at bounding box center [396, 170] width 68 height 12
type input "1"
type input "300"
click at [339, 276] on div "gel Generate Descriptions Category SAC Code Services PACKAGE N/A Online NAME PR…" at bounding box center [332, 141] width 601 height 282
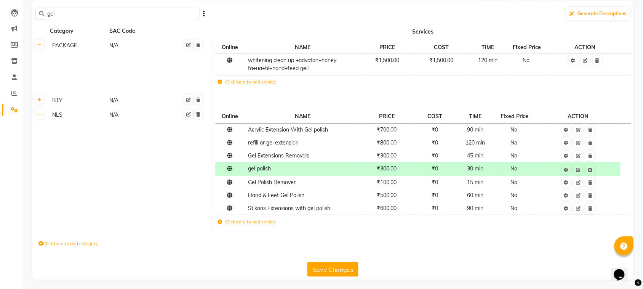
click at [327, 265] on button "Save Changes" at bounding box center [332, 269] width 51 height 14
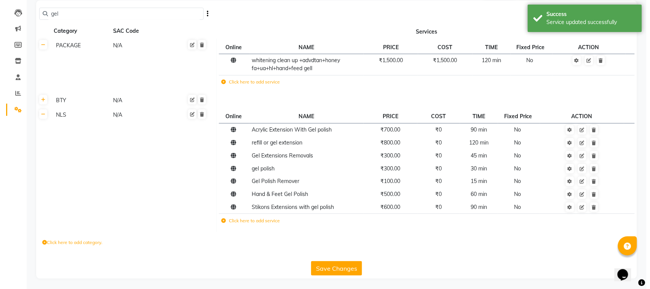
scroll to position [0, 0]
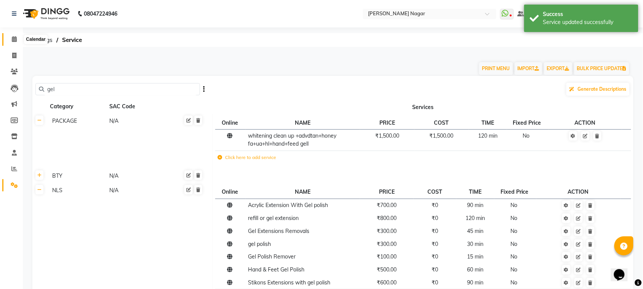
click at [14, 38] on icon at bounding box center [14, 39] width 5 height 6
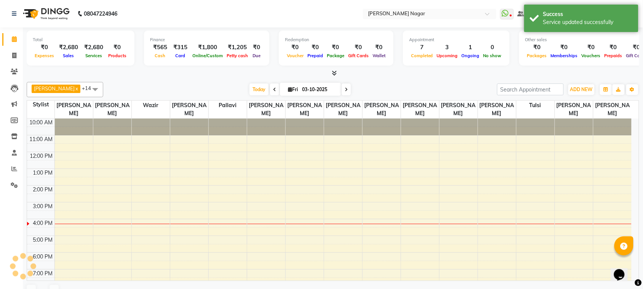
click at [14, 38] on icon at bounding box center [14, 39] width 5 height 6
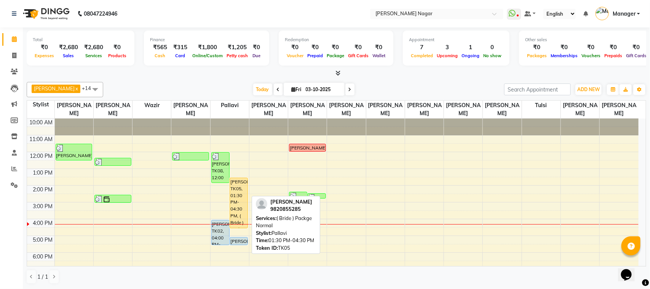
click at [236, 183] on div "[PERSON_NAME], TK05, 01:30 PM-04:30 PM, ( Bride ) Packge Normal" at bounding box center [239, 203] width 18 height 50
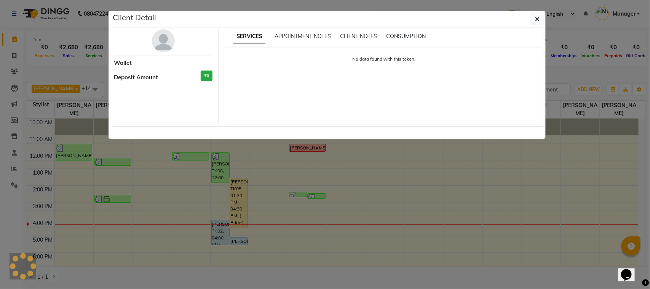
select select "1"
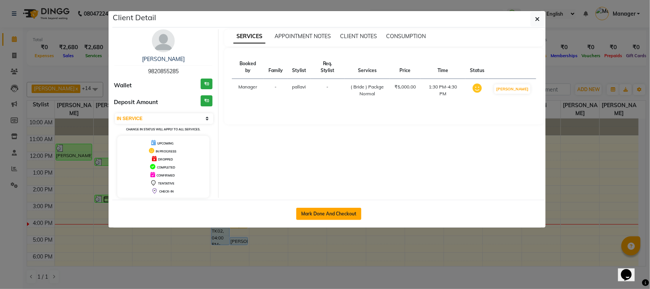
click at [350, 218] on button "Mark Done And Checkout" at bounding box center [328, 214] width 65 height 12
select select "service"
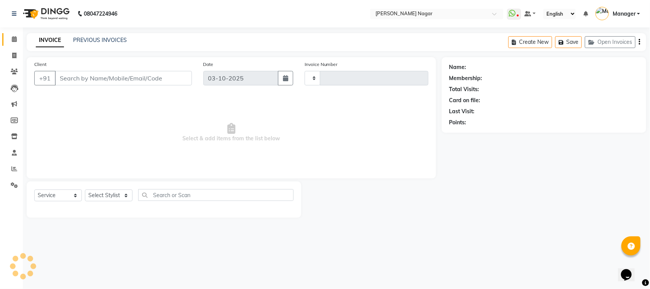
type input "4110"
select select "7349"
select select "membership"
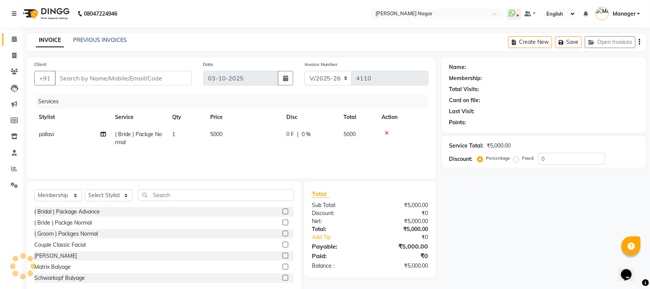
type input "98******85"
select select "87299"
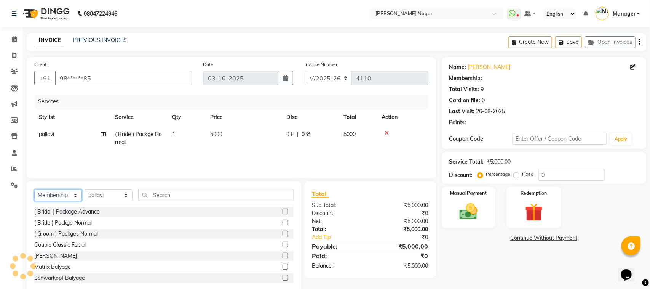
click at [69, 197] on select "Select Service Product Membership Package Voucher Prepaid Gift Card" at bounding box center [58, 195] width 48 height 12
select select "1: Object"
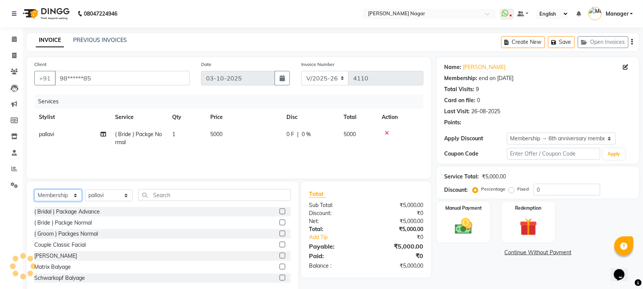
type input "10"
select select "service"
click at [34, 189] on select "Select Service Product Membership Package Voucher Prepaid Gift Card" at bounding box center [58, 195] width 48 height 12
click at [137, 136] on span "( Bride ) Packge Normal" at bounding box center [138, 138] width 47 height 15
select select "87299"
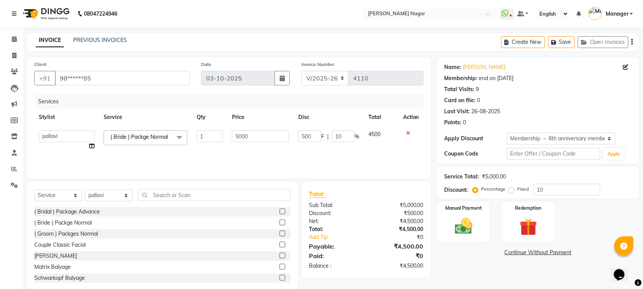
click at [137, 136] on span "( Bride ) Packge Normal" at bounding box center [138, 136] width 57 height 7
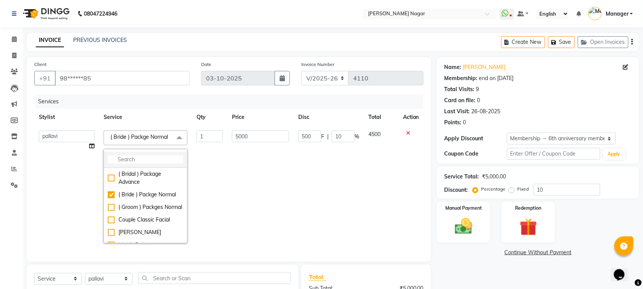
click at [145, 160] on input "multiselect-search" at bounding box center [145, 159] width 75 height 8
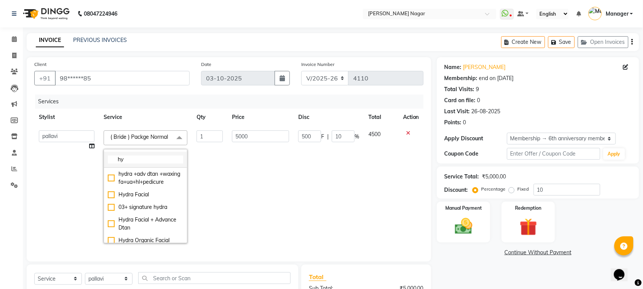
type input "h"
type input "hy"
click at [132, 186] on div "hydra +adv dtan +waxing fa+ua+hl+pedicure" at bounding box center [145, 178] width 75 height 16
type input "2200"
type input "220"
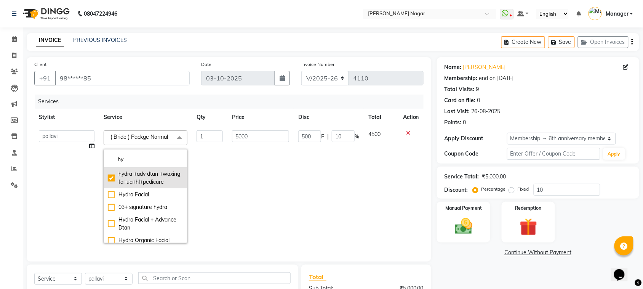
checkbox input "true"
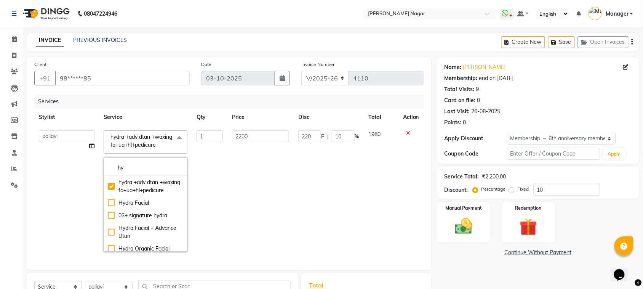
click at [232, 164] on td "2200" at bounding box center [260, 191] width 66 height 130
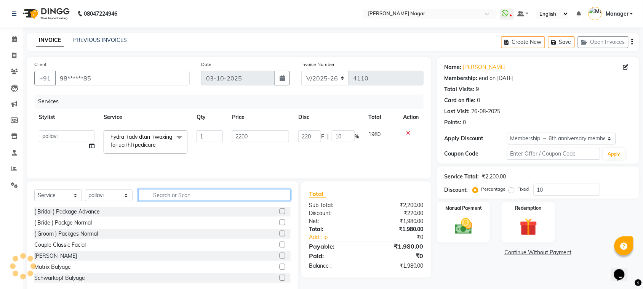
click at [158, 201] on input "text" at bounding box center [214, 195] width 152 height 12
type input "h"
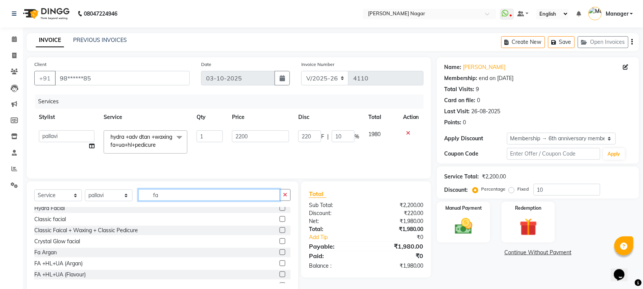
scroll to position [57, 0]
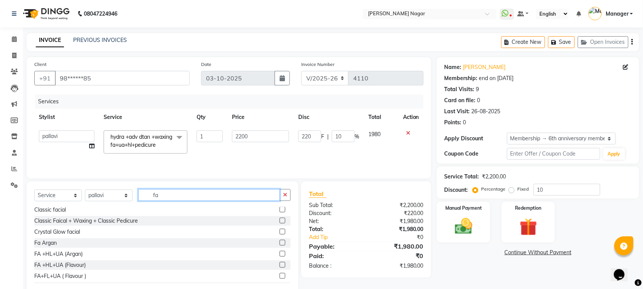
type input "fa"
click at [279, 256] on label at bounding box center [282, 254] width 6 height 6
click at [279, 256] on input "checkbox" at bounding box center [281, 253] width 5 height 5
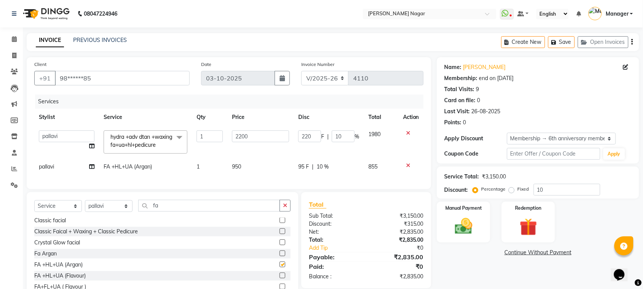
checkbox input "false"
click at [270, 175] on td "950" at bounding box center [260, 166] width 66 height 17
select select "87299"
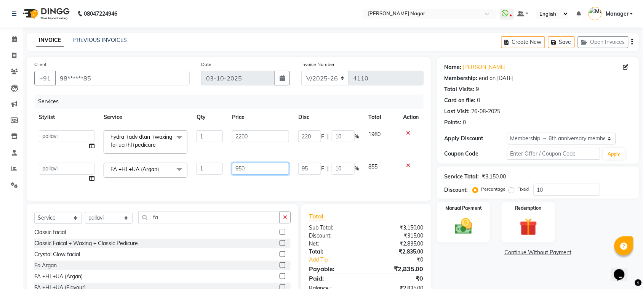
click at [271, 174] on input "950" at bounding box center [260, 169] width 57 height 12
type input "9"
type input "800"
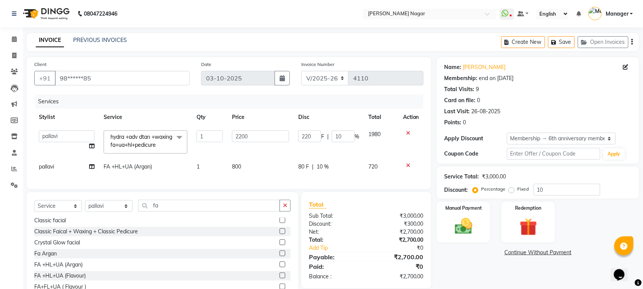
click at [377, 181] on div "Services Stylist Service Qty Price Disc Total Action [PERSON_NAME] bilkhiya [PE…" at bounding box center [228, 137] width 389 height 87
click at [455, 217] on img at bounding box center [464, 226] width 30 height 21
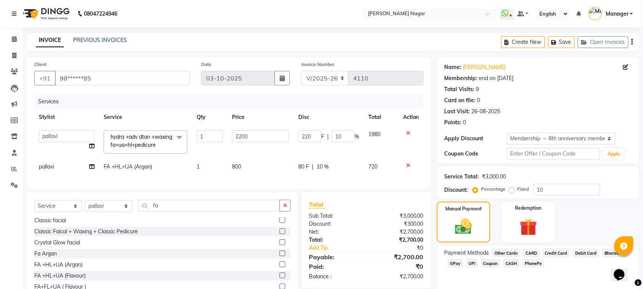
scroll to position [42, 0]
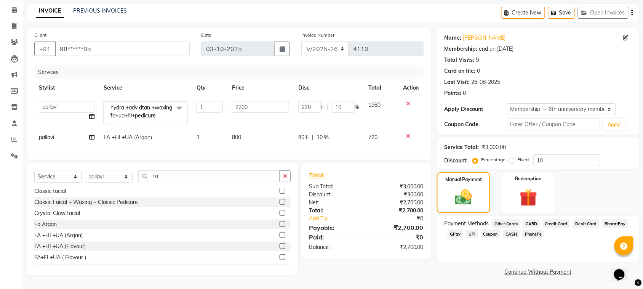
click at [455, 229] on span "GPay" at bounding box center [455, 233] width 16 height 9
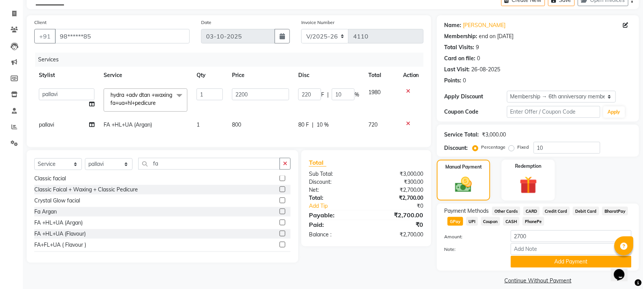
scroll to position [50, 0]
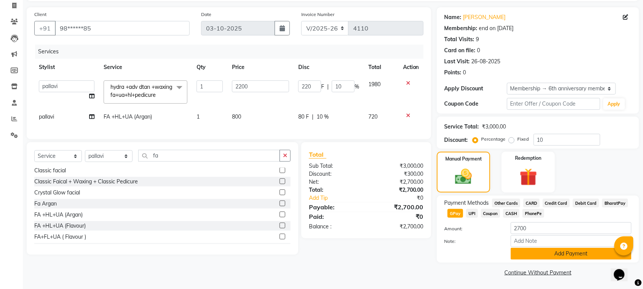
click at [537, 247] on button "Add Payment" at bounding box center [571, 253] width 121 height 12
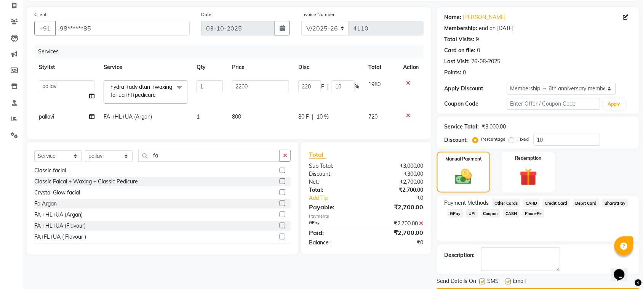
click at [560, 288] on button "Checkout" at bounding box center [538, 294] width 202 height 12
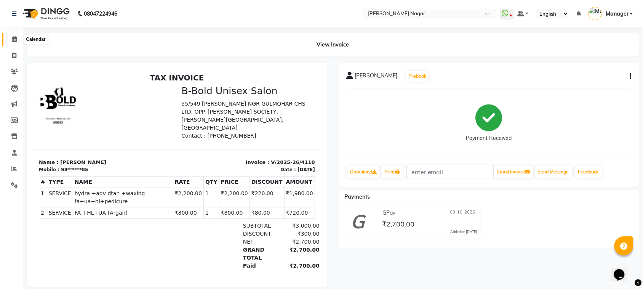
click at [10, 42] on span at bounding box center [14, 39] width 13 height 9
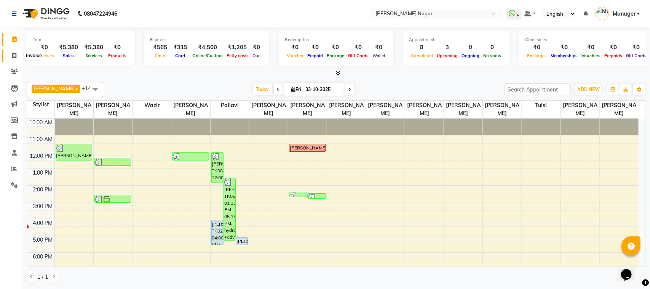
click at [14, 57] on icon at bounding box center [14, 56] width 4 height 6
select select "service"
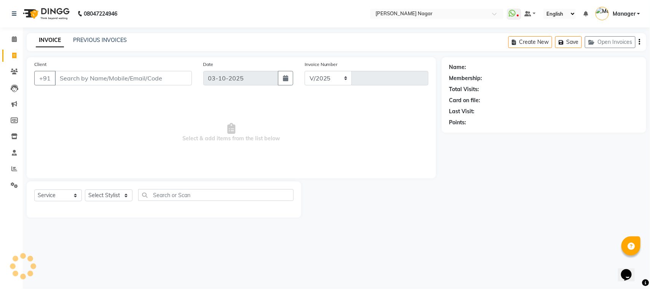
select select "7349"
type input "4111"
click at [62, 195] on select "Select Service Product Membership Package Voucher Prepaid Gift Card" at bounding box center [58, 195] width 48 height 12
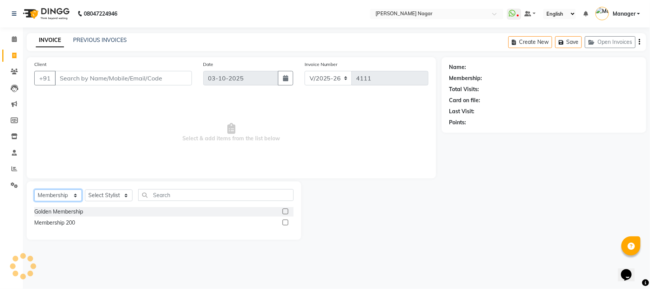
select select "service"
click at [34, 189] on select "Select Service Product Membership Package Voucher Prepaid Gift Card" at bounding box center [58, 195] width 48 height 12
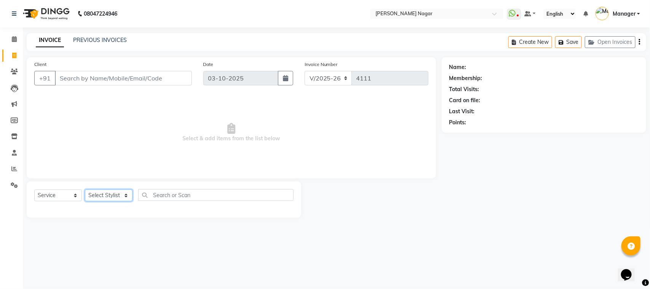
click at [107, 193] on select "Select Stylist [PERSON_NAME] [PERSON_NAME] Annu [PERSON_NAME] [PERSON_NAME] [PE…" at bounding box center [109, 195] width 48 height 12
select select "84858"
click at [85, 189] on select "Select Stylist [PERSON_NAME] [PERSON_NAME] Annu [PERSON_NAME] [PERSON_NAME] [PE…" at bounding box center [109, 195] width 48 height 12
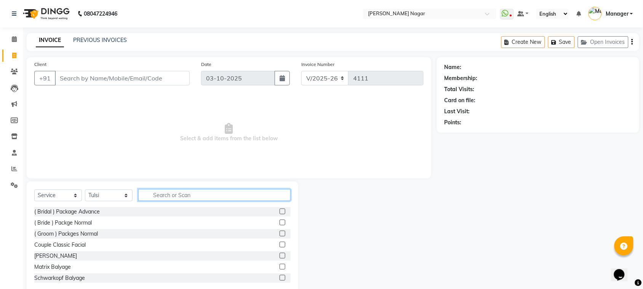
click at [183, 198] on input "text" at bounding box center [214, 195] width 152 height 12
type input "sti"
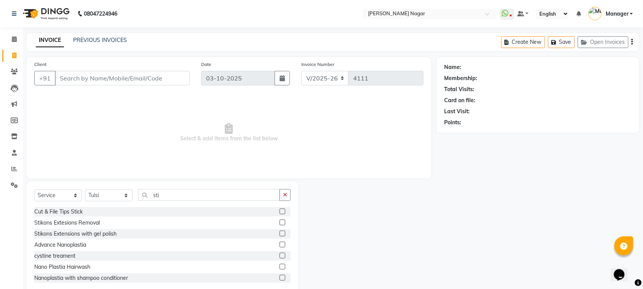
drag, startPoint x: 276, startPoint y: 234, endPoint x: 267, endPoint y: 228, distance: 10.5
click at [279, 234] on label at bounding box center [282, 233] width 6 height 6
click at [279, 234] on input "checkbox" at bounding box center [281, 233] width 5 height 5
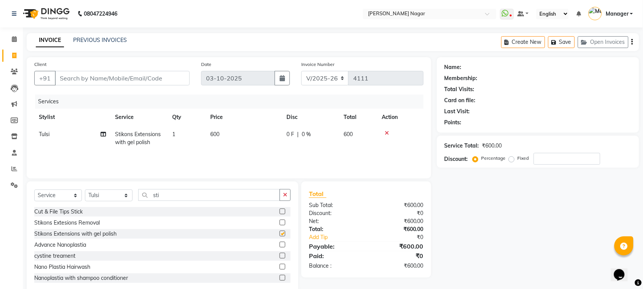
checkbox input "false"
click at [255, 141] on td "600" at bounding box center [244, 138] width 76 height 25
select select "84858"
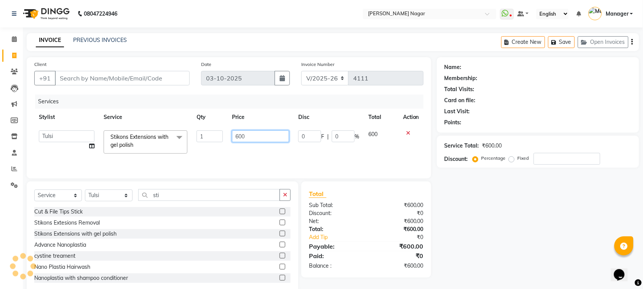
click at [267, 135] on input "600" at bounding box center [260, 136] width 57 height 12
type input "6"
type input "900"
click at [119, 195] on select "Select Stylist [PERSON_NAME] [PERSON_NAME] Annu [PERSON_NAME] [PERSON_NAME] [PE…" at bounding box center [109, 195] width 48 height 12
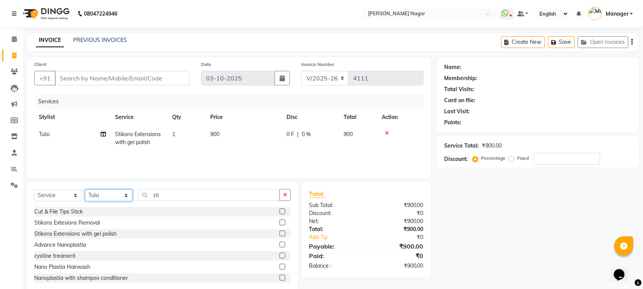
select select "87299"
click at [85, 189] on select "Select Stylist [PERSON_NAME] [PERSON_NAME] Annu [PERSON_NAME] [PERSON_NAME] [PE…" at bounding box center [109, 195] width 48 height 12
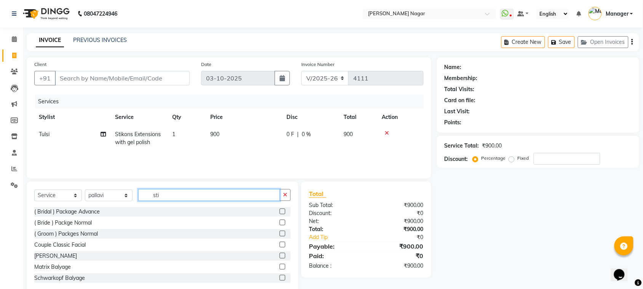
click at [174, 193] on input "sti" at bounding box center [209, 195] width 142 height 12
type input "s"
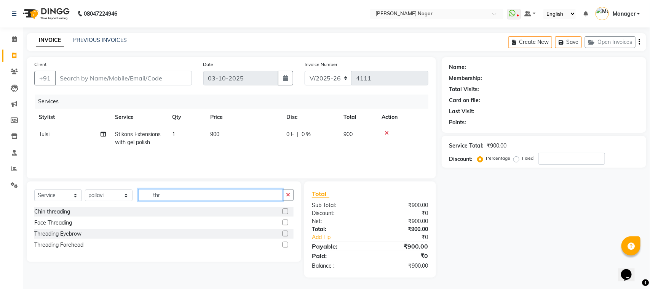
type input "thr"
click at [286, 232] on label at bounding box center [286, 233] width 6 height 6
click at [286, 232] on input "checkbox" at bounding box center [285, 233] width 5 height 5
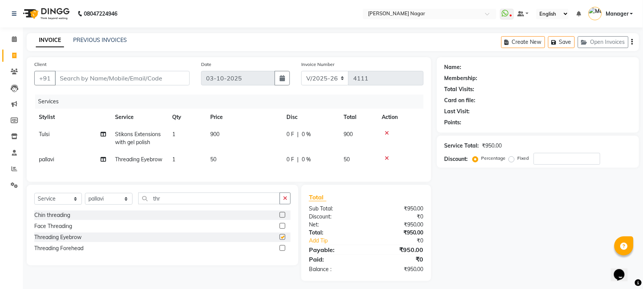
checkbox input "false"
click at [152, 79] on input "Client" at bounding box center [122, 78] width 135 height 14
type input "9"
type input "0"
click at [123, 69] on div "Client [PHONE_NUMBER] Add Client" at bounding box center [112, 75] width 167 height 31
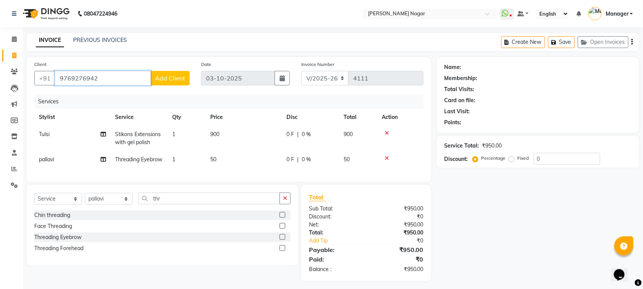
click at [121, 75] on input "9769276942" at bounding box center [103, 78] width 96 height 14
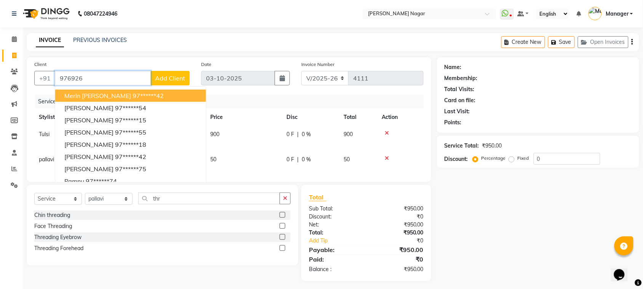
click at [134, 92] on ngb-highlight "97******42" at bounding box center [148, 96] width 31 height 8
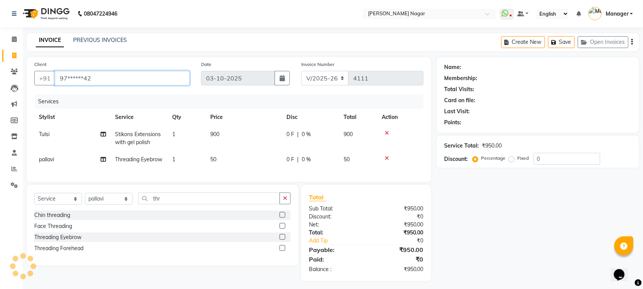
type input "97******42"
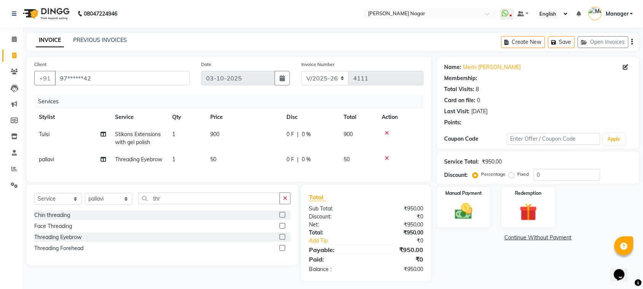
select select "1: Object"
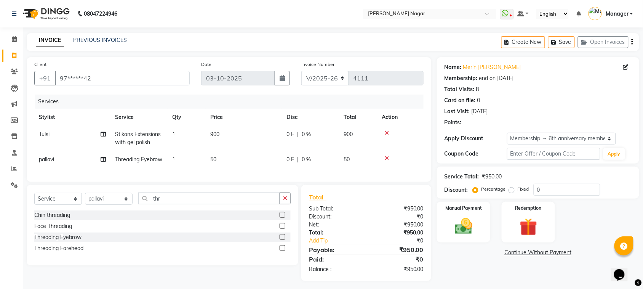
type input "10"
click at [358, 160] on td "50" at bounding box center [358, 159] width 38 height 17
select select "87299"
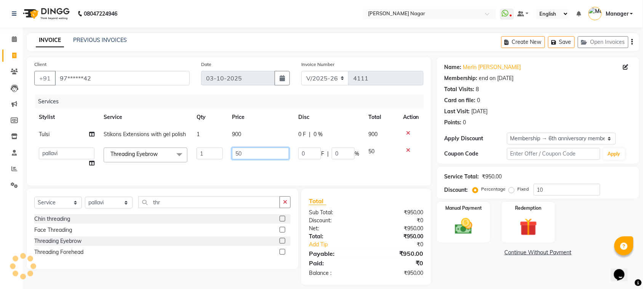
click at [265, 155] on input "50" at bounding box center [260, 153] width 57 height 12
type input "5"
type input "45"
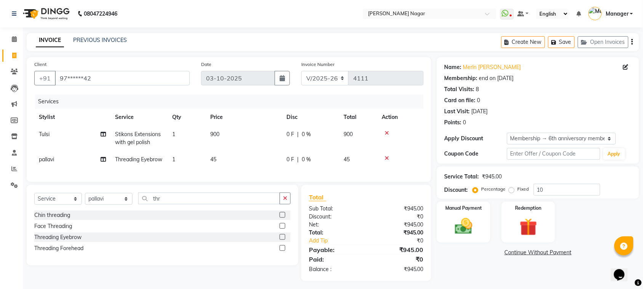
click at [469, 273] on div "Name: Merln [PERSON_NAME] Membership: end on [DATE] Total Visits: 8 Card on fil…" at bounding box center [541, 169] width 208 height 224
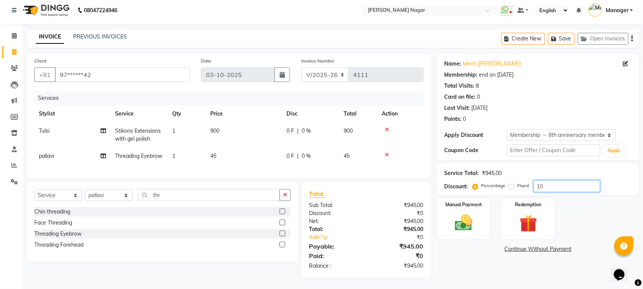
click at [561, 180] on input "10" at bounding box center [566, 186] width 67 height 12
type input "1"
click at [574, 180] on input "10" at bounding box center [566, 186] width 67 height 12
type input "1"
click at [309, 127] on span "0 %" at bounding box center [306, 131] width 9 height 8
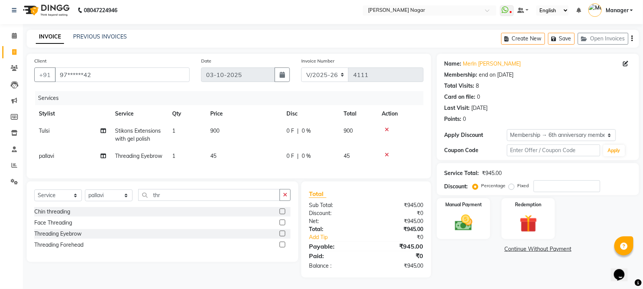
select select "84858"
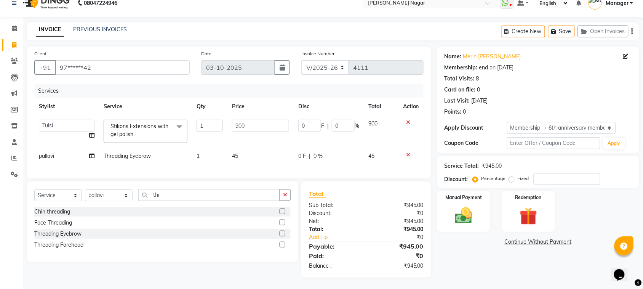
scroll to position [18, 0]
click at [315, 120] on input "0" at bounding box center [309, 126] width 23 height 12
type input "10"
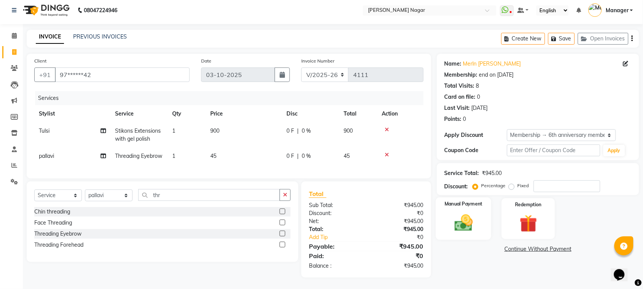
click at [468, 222] on div "Manual Payment" at bounding box center [464, 218] width 56 height 43
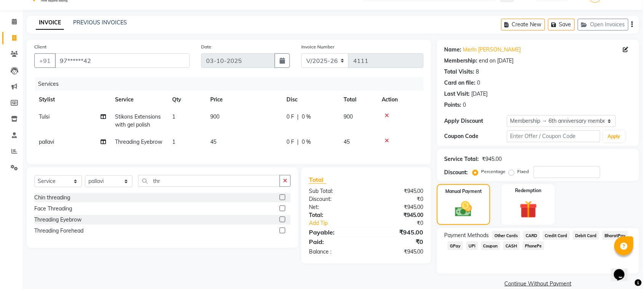
click at [238, 117] on td "900" at bounding box center [244, 120] width 76 height 25
select select "84858"
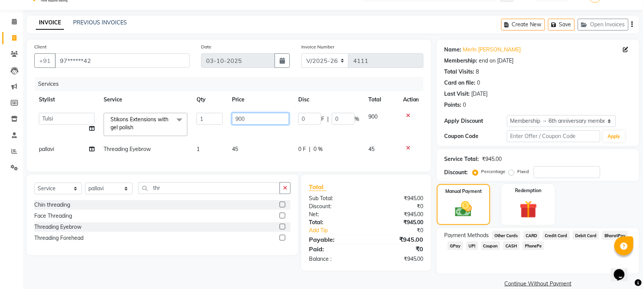
click at [250, 120] on input "900" at bounding box center [260, 119] width 57 height 12
type input "9"
type input "810"
click at [463, 193] on div "Manual Payment" at bounding box center [464, 204] width 56 height 43
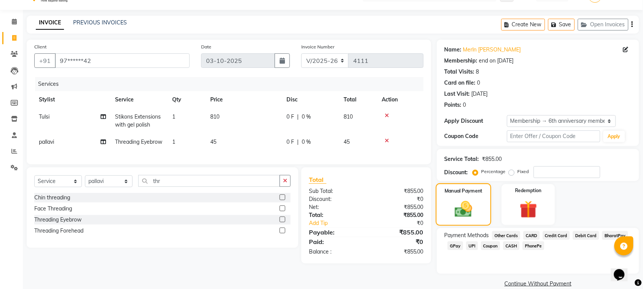
click at [469, 210] on img at bounding box center [463, 209] width 29 height 20
click at [515, 242] on span "CASH" at bounding box center [511, 245] width 16 height 9
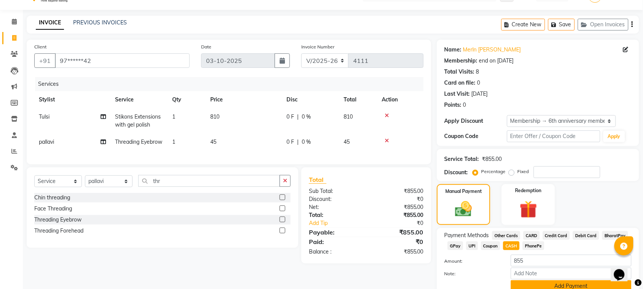
click at [573, 280] on button "Add Payment" at bounding box center [571, 286] width 121 height 12
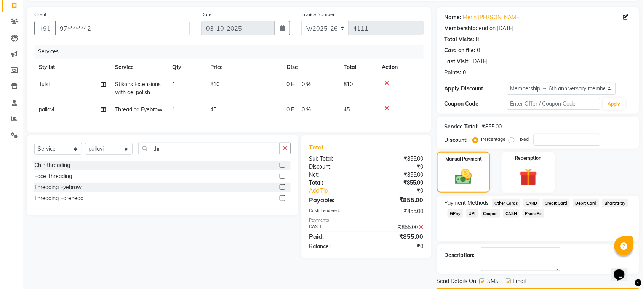
click at [584, 288] on button "Checkout" at bounding box center [538, 294] width 202 height 12
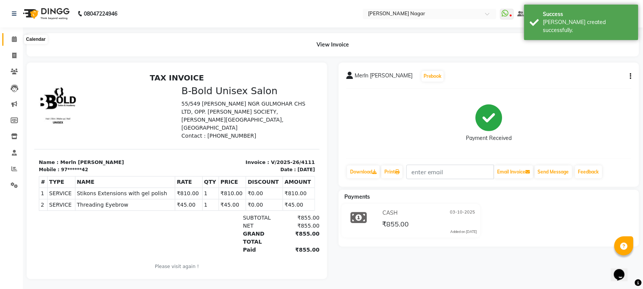
click at [12, 42] on icon at bounding box center [14, 39] width 5 height 6
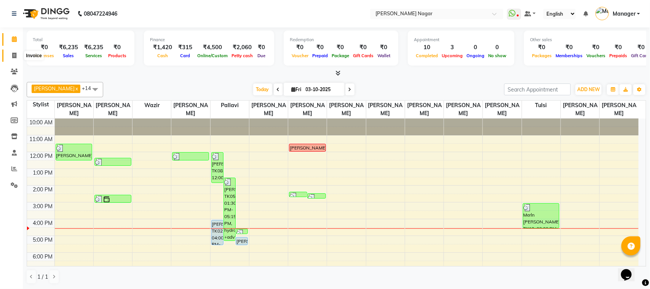
click at [9, 54] on span at bounding box center [14, 55] width 13 height 9
select select "service"
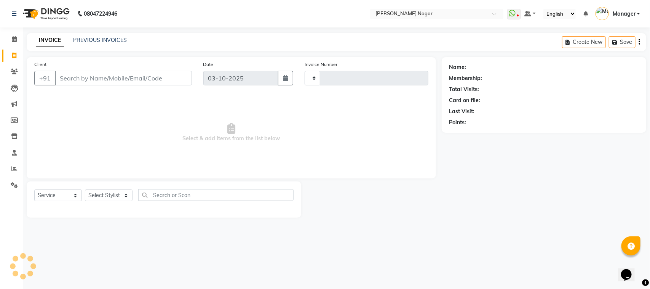
type input "4112"
select select "7349"
click at [67, 84] on input "Client" at bounding box center [123, 78] width 137 height 14
select select "membership"
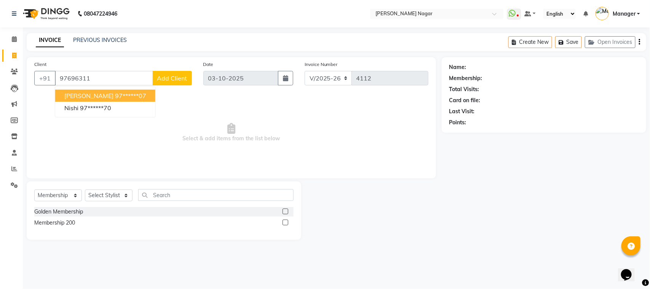
click at [78, 93] on span "[PERSON_NAME]" at bounding box center [88, 96] width 49 height 8
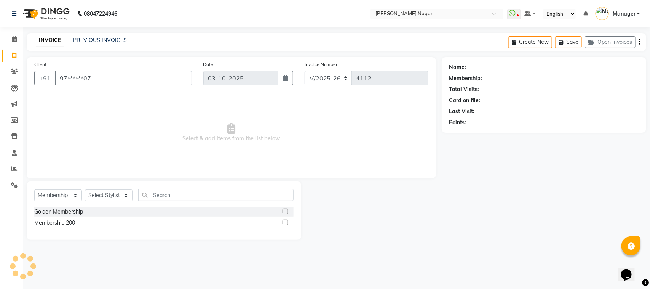
type input "97******07"
click at [57, 195] on select "Select Service Product Membership Package Voucher Prepaid Gift Card" at bounding box center [58, 195] width 48 height 12
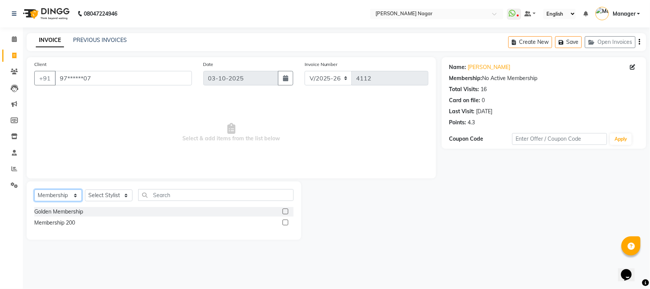
select select "service"
click at [34, 189] on select "Select Service Product Membership Package Voucher Prepaid Gift Card" at bounding box center [58, 195] width 48 height 12
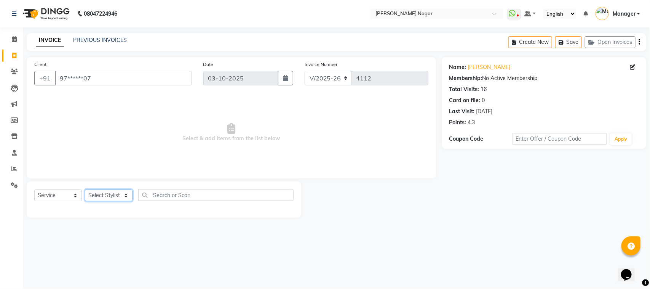
click at [91, 200] on select "Select Stylist [PERSON_NAME] [PERSON_NAME] Annu [PERSON_NAME] [PERSON_NAME] [PE…" at bounding box center [109, 195] width 48 height 12
select select "66765"
click at [85, 189] on select "Select Stylist [PERSON_NAME] [PERSON_NAME] Annu [PERSON_NAME] [PERSON_NAME] [PE…" at bounding box center [109, 195] width 48 height 12
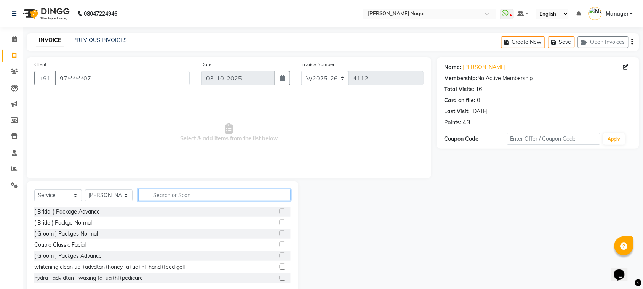
click at [159, 196] on input "text" at bounding box center [214, 195] width 152 height 12
type input "sti"
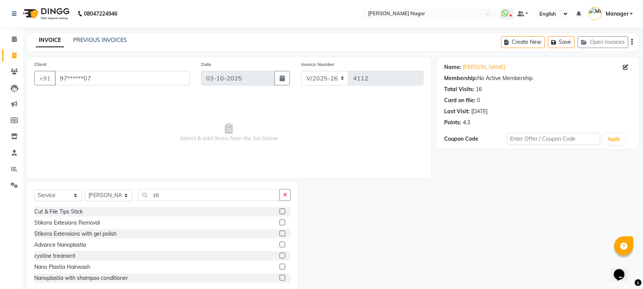
click at [279, 231] on label at bounding box center [282, 233] width 6 height 6
click at [279, 231] on input "checkbox" at bounding box center [281, 233] width 5 height 5
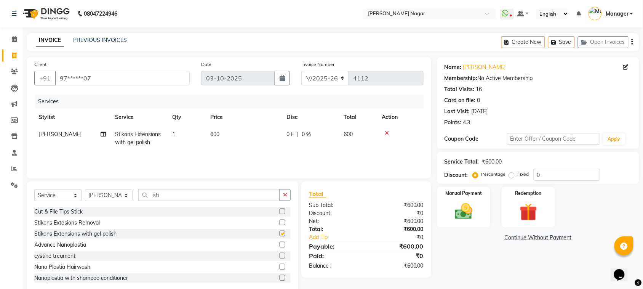
checkbox input "false"
click at [228, 125] on th "Price" at bounding box center [244, 117] width 76 height 17
click at [227, 136] on td "600" at bounding box center [244, 138] width 76 height 25
select select "66765"
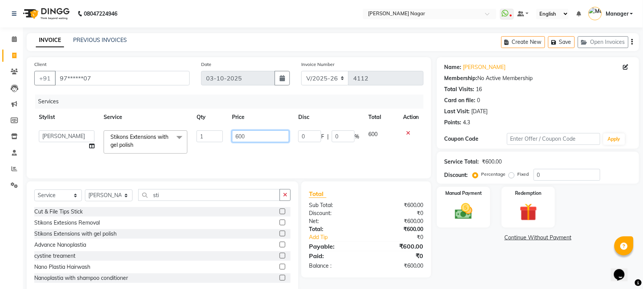
click at [246, 138] on input "600" at bounding box center [260, 136] width 57 height 12
type input "6"
type input "700"
click at [452, 241] on link "Continue Without Payment" at bounding box center [537, 237] width 199 height 8
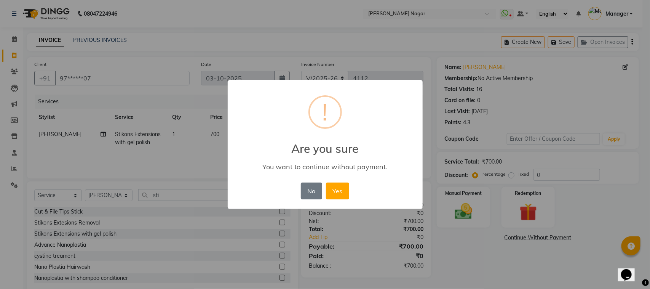
click at [304, 182] on div "No No Yes" at bounding box center [325, 190] width 52 height 21
click at [311, 187] on button "No" at bounding box center [311, 190] width 21 height 17
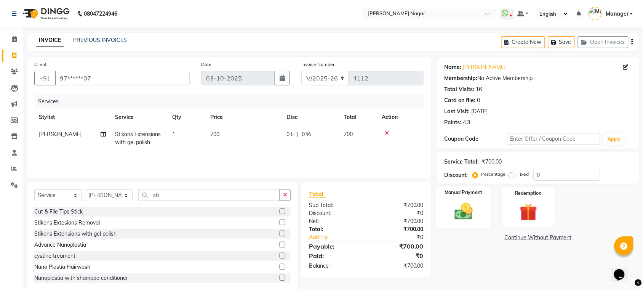
click at [450, 212] on img at bounding box center [464, 211] width 30 height 21
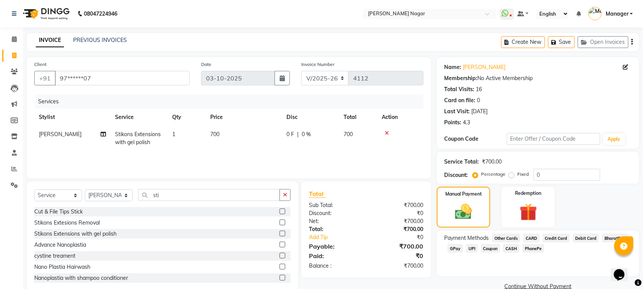
click at [450, 246] on span "GPay" at bounding box center [455, 248] width 16 height 9
click at [560, 284] on button "Add Payment" at bounding box center [571, 289] width 121 height 12
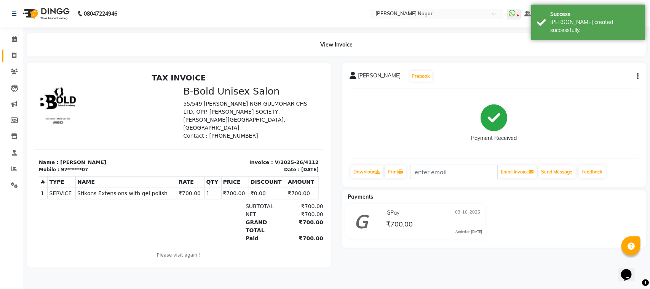
click at [10, 49] on link "Invoice" at bounding box center [11, 55] width 18 height 13
select select "service"
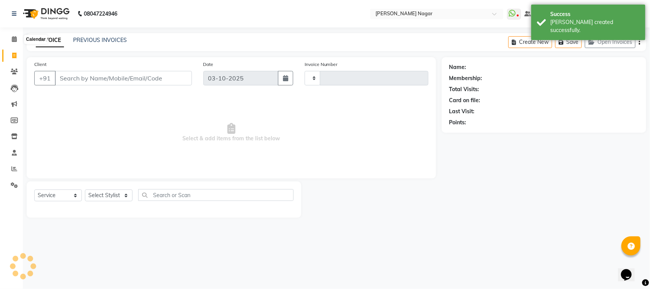
type input "4113"
select select "7349"
click at [96, 74] on input "Client" at bounding box center [123, 78] width 137 height 14
select select "membership"
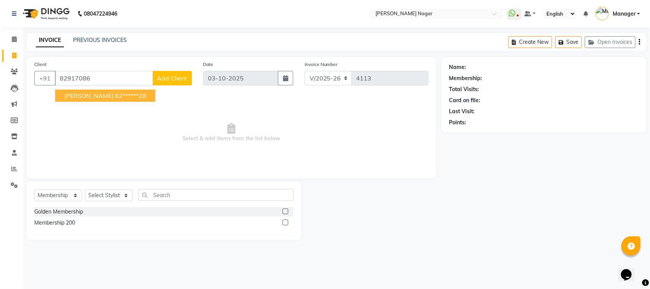
click at [102, 93] on span "[PERSON_NAME]" at bounding box center [88, 96] width 49 height 8
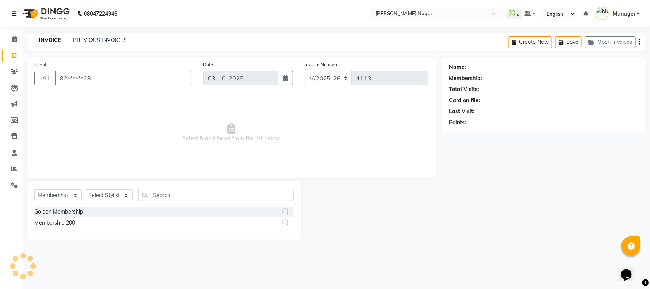
type input "82******28"
select select "1: Object"
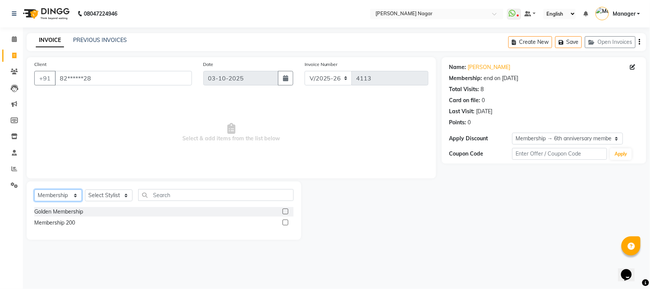
click at [56, 192] on select "Select Service Product Membership Package Voucher Prepaid Gift Card" at bounding box center [58, 195] width 48 height 12
select select "service"
click at [34, 189] on select "Select Service Product Membership Package Voucher Prepaid Gift Card" at bounding box center [58, 195] width 48 height 12
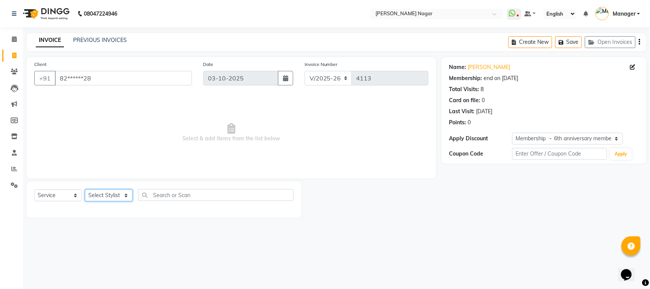
click at [96, 197] on select "Select Stylist [PERSON_NAME] [PERSON_NAME] Annu [PERSON_NAME] [PERSON_NAME] [PE…" at bounding box center [109, 195] width 48 height 12
select select "66765"
click at [85, 189] on select "Select Stylist [PERSON_NAME] [PERSON_NAME] Annu [PERSON_NAME] [PERSON_NAME] [PE…" at bounding box center [109, 195] width 48 height 12
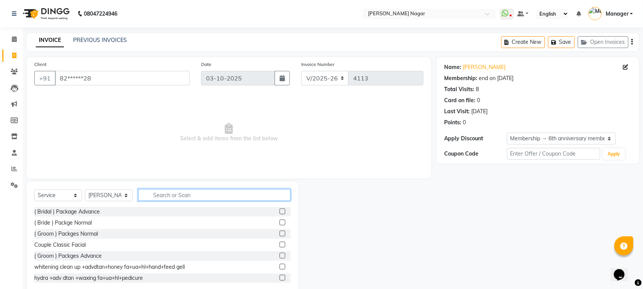
click at [159, 194] on input "text" at bounding box center [214, 195] width 152 height 12
type input "sti"
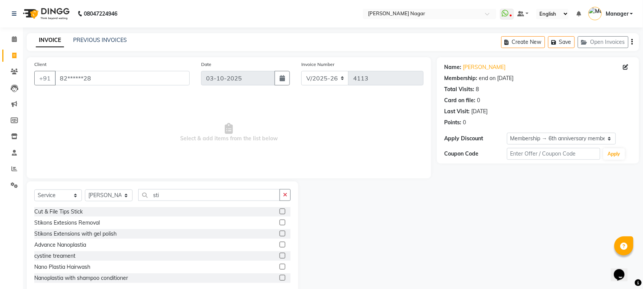
click at [279, 232] on label at bounding box center [282, 233] width 6 height 6
click at [279, 232] on input "checkbox" at bounding box center [281, 233] width 5 height 5
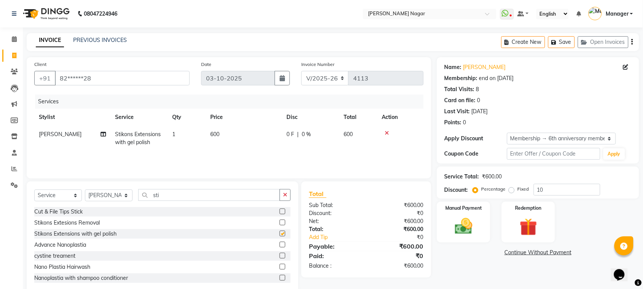
checkbox input "false"
click at [218, 140] on td "600" at bounding box center [244, 138] width 76 height 25
select select "66765"
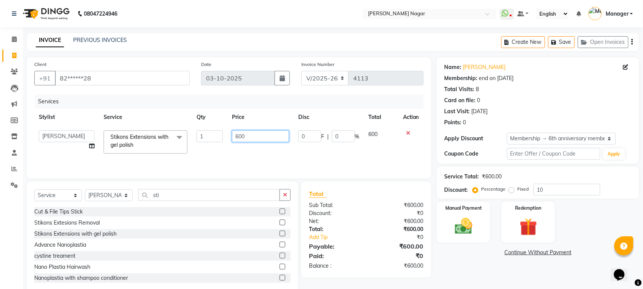
click at [276, 138] on input "600" at bounding box center [260, 136] width 57 height 12
type input "6"
type input "700"
click at [462, 252] on link "Continue Without Payment" at bounding box center [537, 252] width 199 height 8
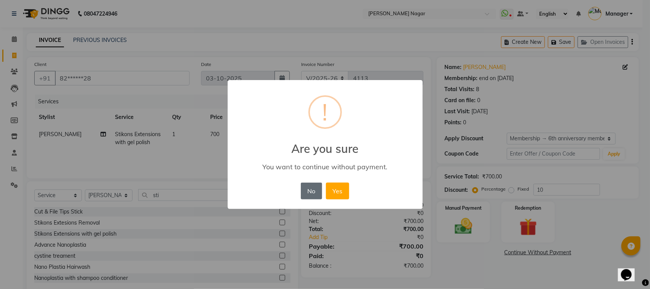
click at [315, 190] on button "No" at bounding box center [311, 190] width 21 height 17
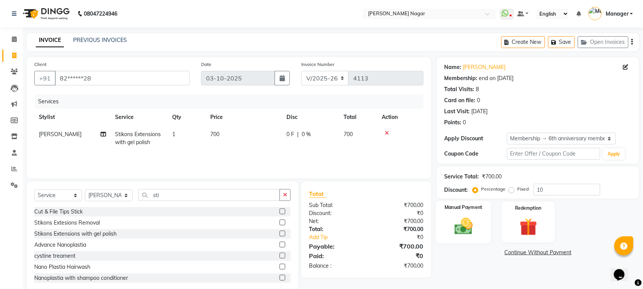
click at [481, 219] on div "Manual Payment" at bounding box center [464, 222] width 56 height 43
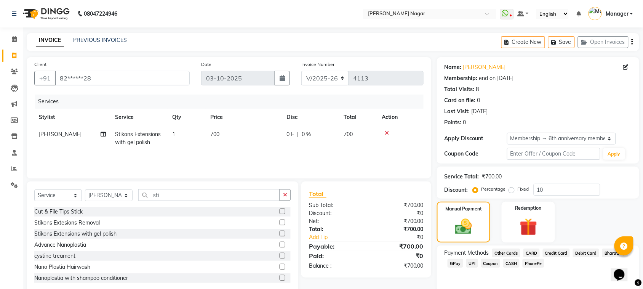
click at [453, 262] on span "GPay" at bounding box center [455, 263] width 16 height 9
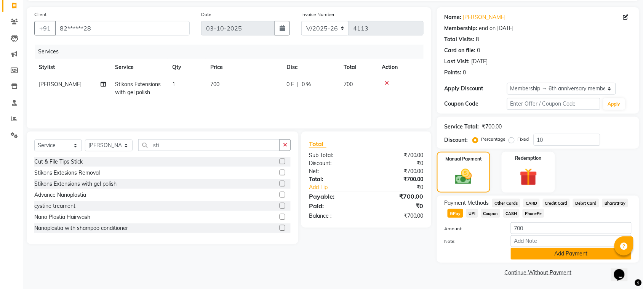
click at [586, 251] on button "Add Payment" at bounding box center [571, 253] width 121 height 12
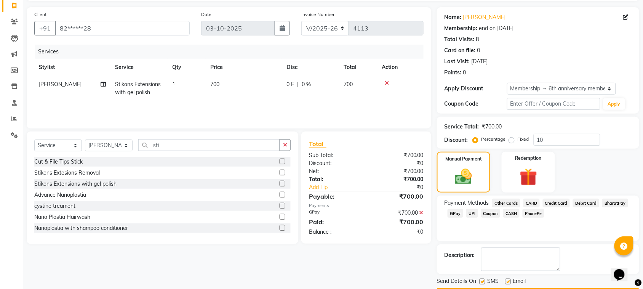
click at [589, 288] on button "Checkout" at bounding box center [538, 294] width 202 height 12
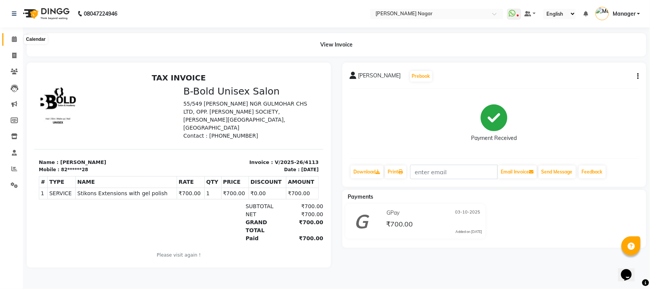
click at [16, 42] on span at bounding box center [14, 39] width 13 height 9
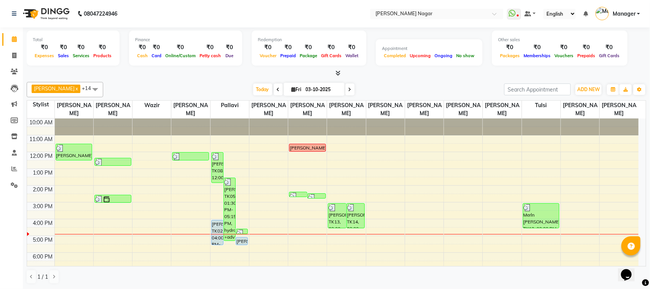
drag, startPoint x: 646, startPoint y: 160, endPoint x: 646, endPoint y: 168, distance: 8.0
click at [646, 168] on div "Total ₹0 Expenses ₹0 Sales ₹0 Services ₹0 Products Finance ₹0 Cash ₹0 Card ₹0 O…" at bounding box center [336, 157] width 627 height 261
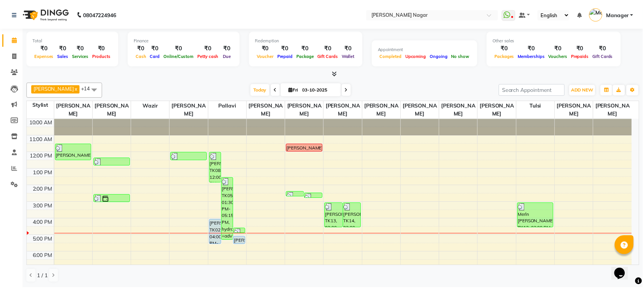
scroll to position [4, 0]
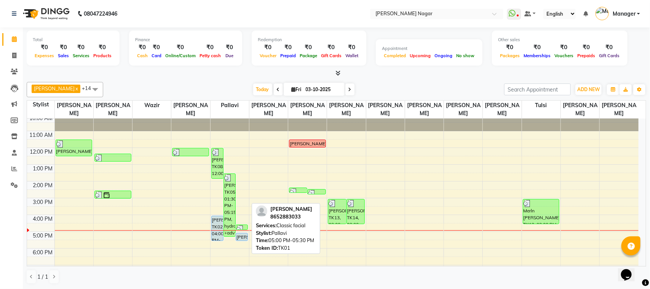
click at [246, 237] on div "[PERSON_NAME], TK01, 05:00 PM-05:30 PM, Classic facial" at bounding box center [241, 236] width 11 height 7
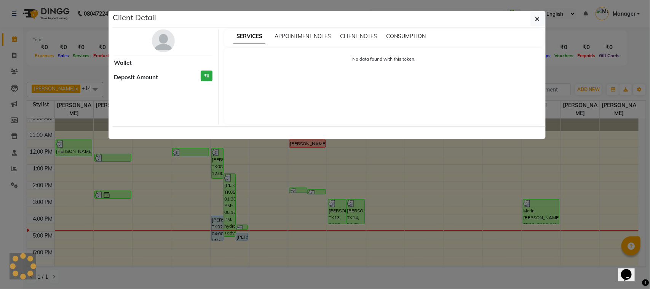
select select "5"
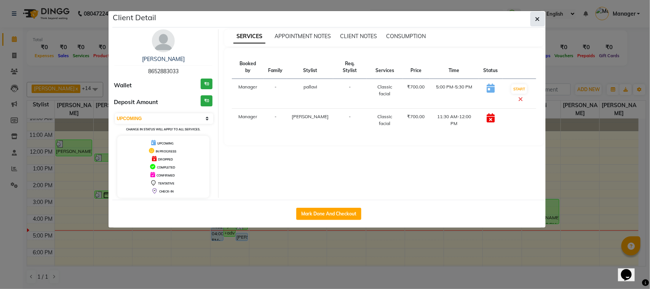
click at [537, 18] on icon "button" at bounding box center [537, 19] width 5 height 6
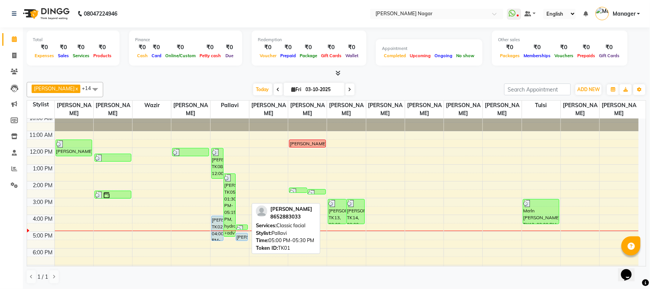
click at [240, 233] on div "[PERSON_NAME], TK01, 05:00 PM-05:30 PM, Classic facial" at bounding box center [241, 236] width 11 height 7
select select "5"
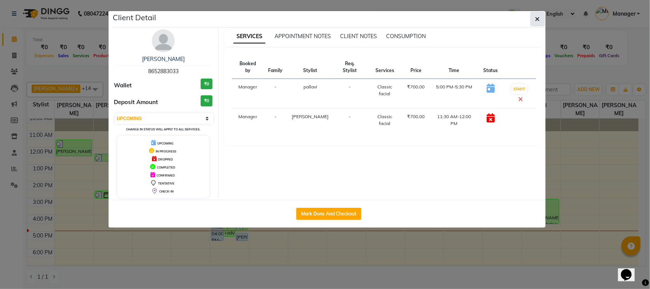
click at [533, 16] on button "button" at bounding box center [537, 19] width 14 height 14
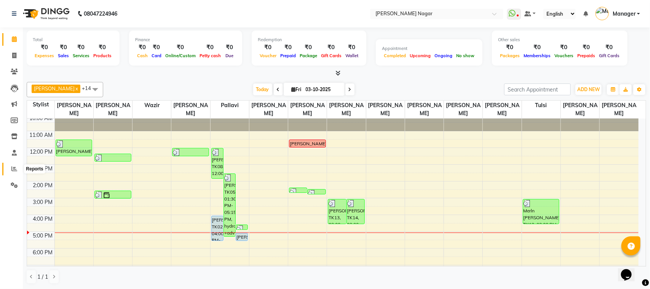
click at [13, 168] on icon at bounding box center [14, 169] width 6 height 6
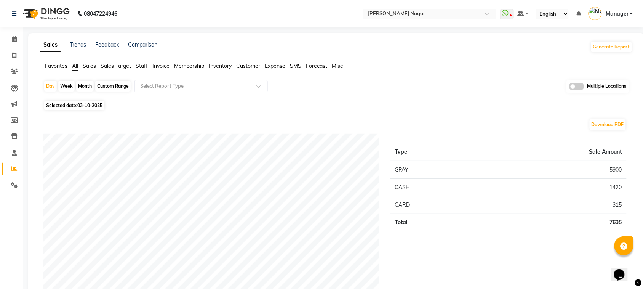
click at [139, 64] on span "Staff" at bounding box center [142, 65] width 12 height 7
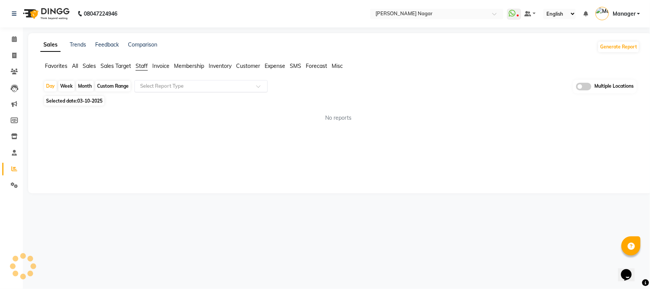
click at [159, 85] on input "text" at bounding box center [194, 86] width 110 height 8
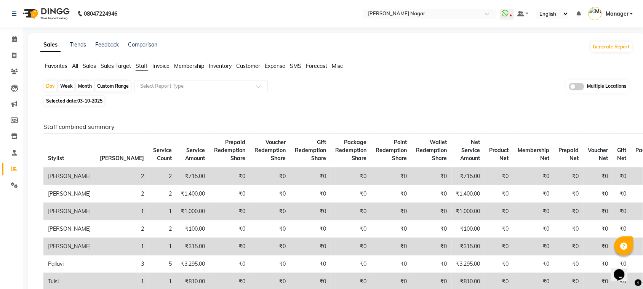
click at [88, 98] on span "03-10-2025" at bounding box center [89, 101] width 25 height 6
select select "10"
select select "2025"
click at [95, 140] on th "[PERSON_NAME]" at bounding box center [121, 151] width 53 height 34
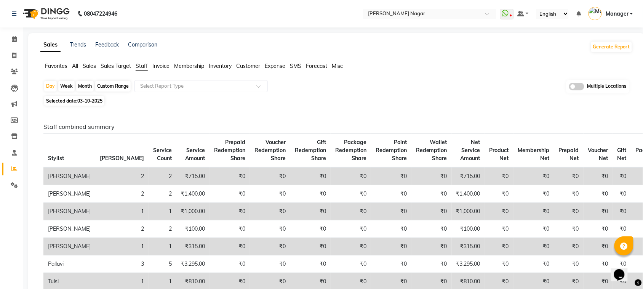
click at [89, 97] on span "Selected date: 03-10-2025" at bounding box center [74, 101] width 60 height 10
select select "10"
select select "2025"
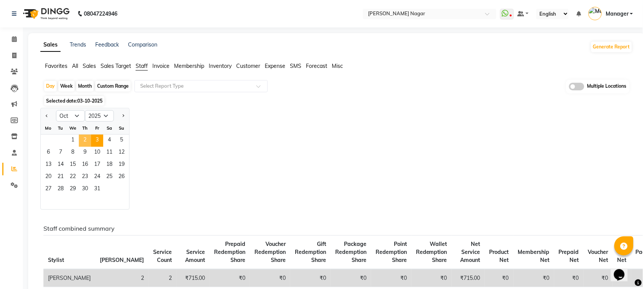
click at [88, 142] on span "2" at bounding box center [85, 140] width 12 height 12
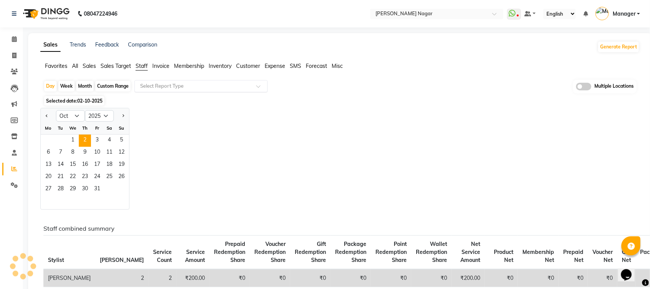
click at [189, 81] on div "Select Report Type" at bounding box center [200, 86] width 133 height 12
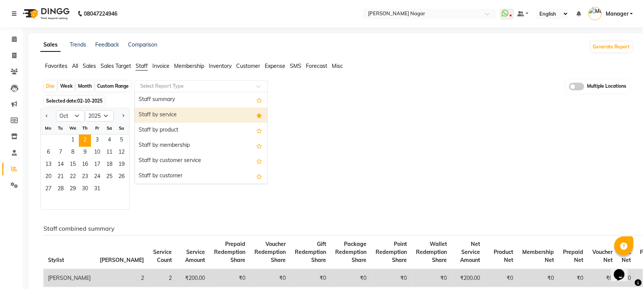
click at [199, 115] on div "Staff by service" at bounding box center [201, 114] width 133 height 15
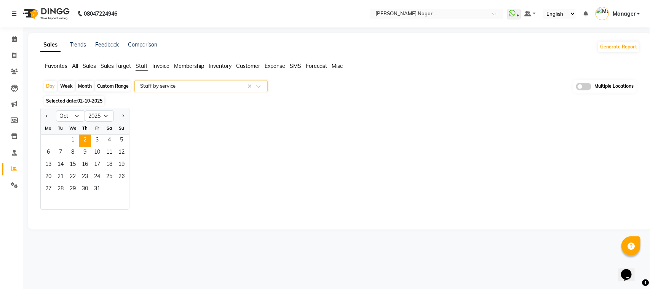
select select "full_report"
select select "csv"
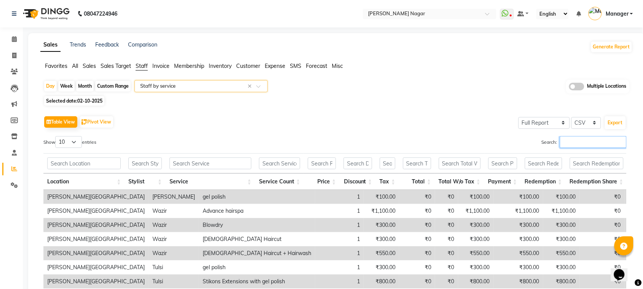
click at [599, 145] on input "Search:" at bounding box center [593, 142] width 67 height 12
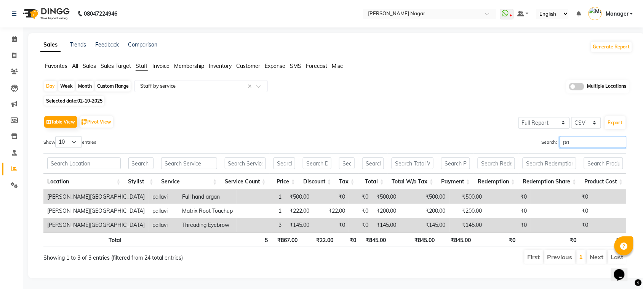
type input "p"
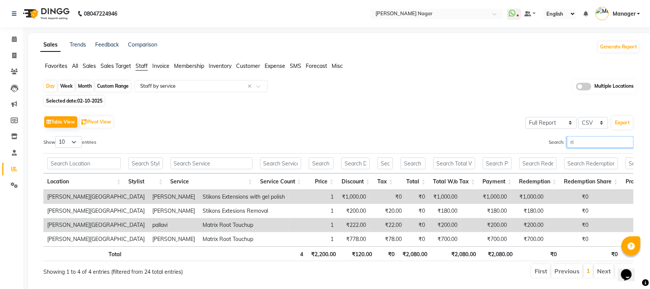
type input "r"
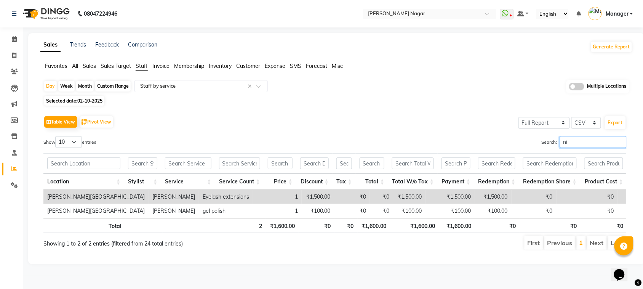
type input "n"
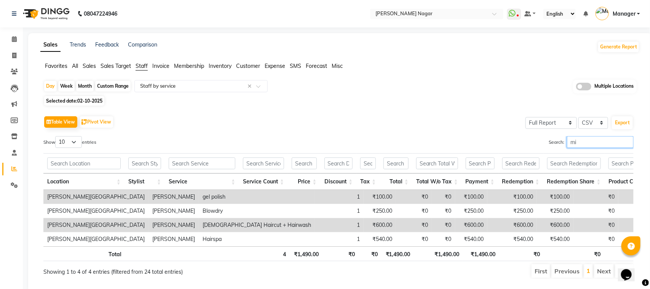
type input "m"
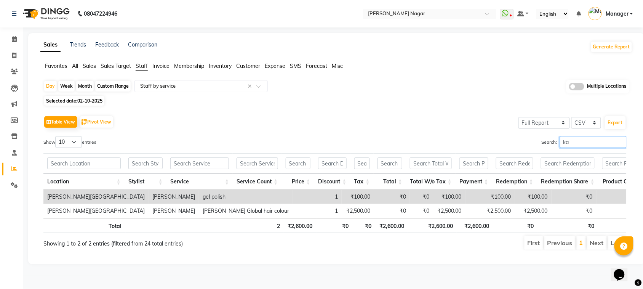
type input "k"
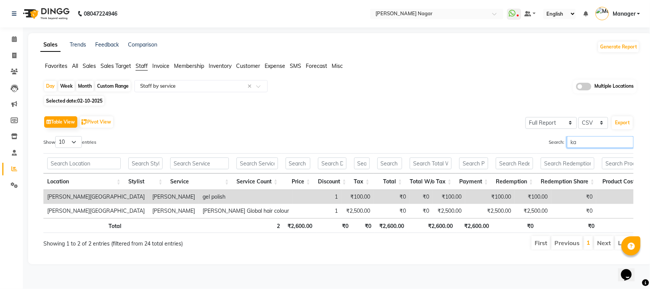
type input "k"
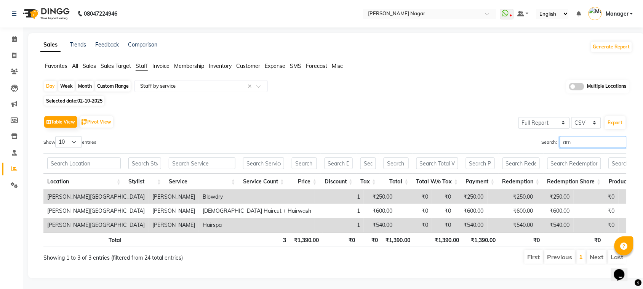
type input "a"
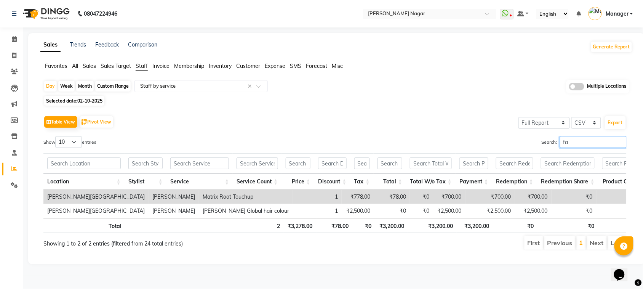
type input "f"
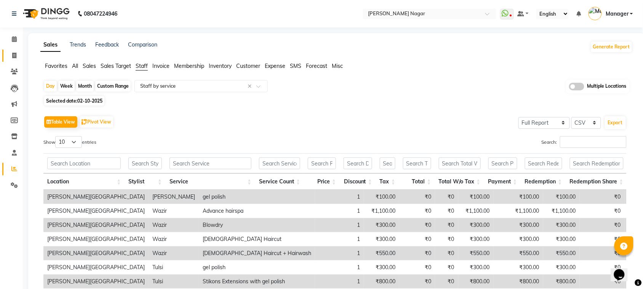
click at [14, 50] on link "Invoice" at bounding box center [11, 55] width 18 height 13
select select "service"
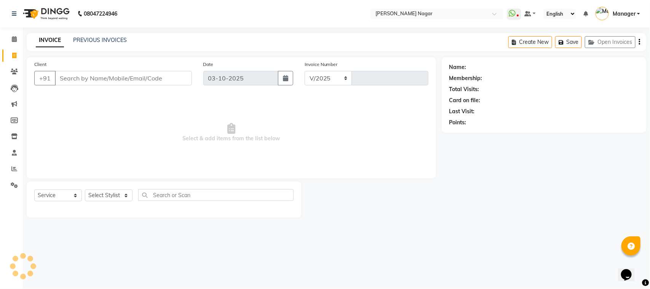
select select "7349"
type input "4114"
click at [69, 195] on select "Select Service Product Membership Package Voucher Prepaid Gift Card" at bounding box center [58, 195] width 48 height 12
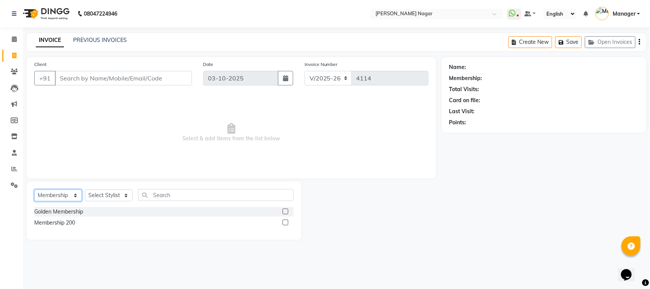
select select "service"
click at [34, 189] on select "Select Service Product Membership Package Voucher Prepaid Gift Card" at bounding box center [58, 195] width 48 height 12
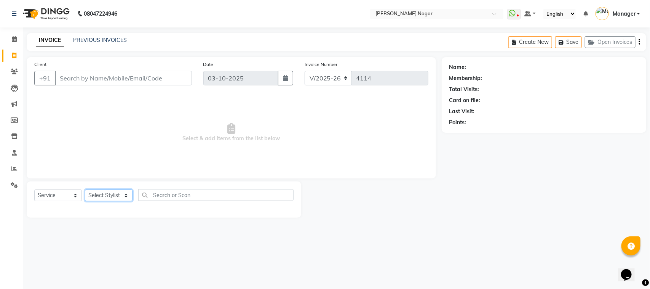
drag, startPoint x: 115, startPoint y: 193, endPoint x: 119, endPoint y: 191, distance: 4.1
click at [115, 193] on select "Select Stylist [PERSON_NAME] [PERSON_NAME] Annu [PERSON_NAME] [PERSON_NAME] [PE…" at bounding box center [109, 195] width 48 height 12
select select "66370"
click at [85, 189] on select "Select Stylist [PERSON_NAME] [PERSON_NAME] Annu [PERSON_NAME] [PERSON_NAME] [PE…" at bounding box center [109, 195] width 48 height 12
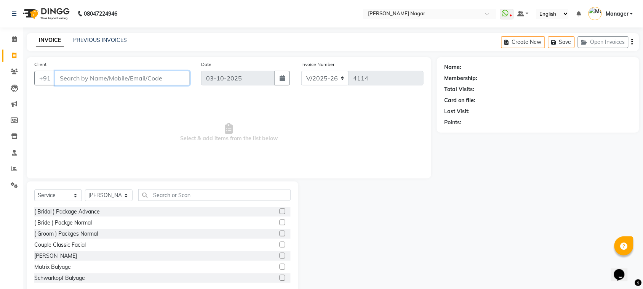
click at [176, 81] on input "Client" at bounding box center [122, 78] width 135 height 14
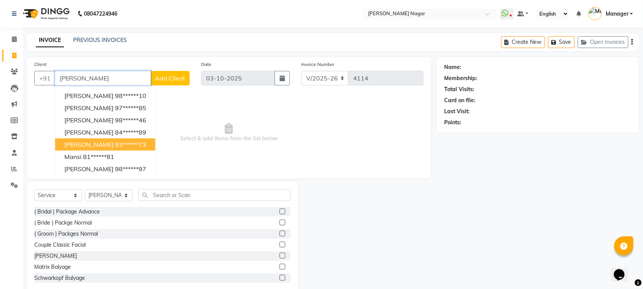
click at [134, 144] on button "[PERSON_NAME] 93******73" at bounding box center [105, 144] width 100 height 12
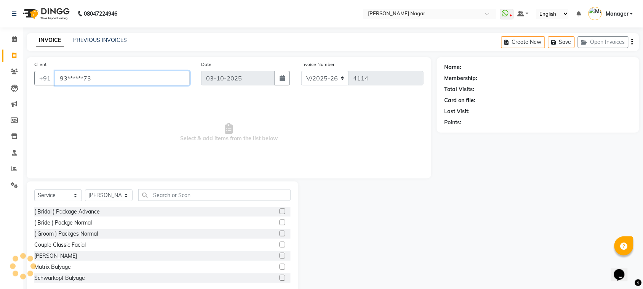
type input "93******73"
select select "1: Object"
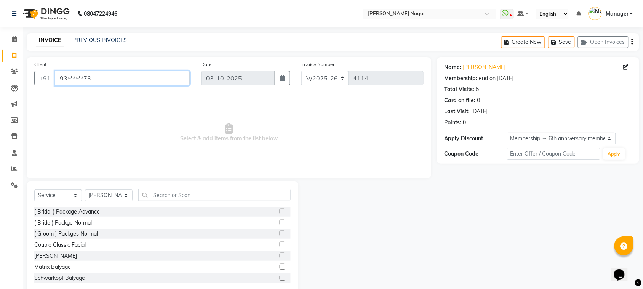
click at [166, 80] on input "93******73" at bounding box center [122, 78] width 135 height 14
type input "9"
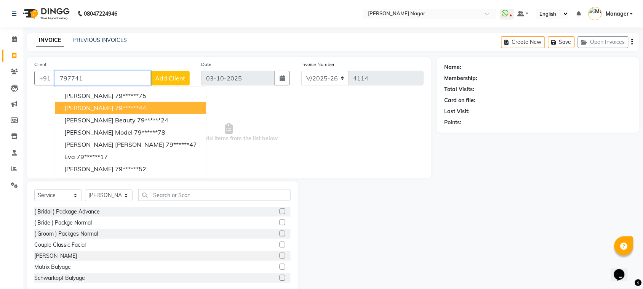
click at [130, 107] on ngb-highlight "79******44" at bounding box center [130, 108] width 31 height 8
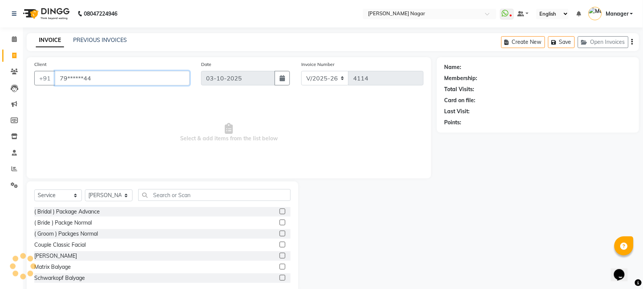
type input "79******44"
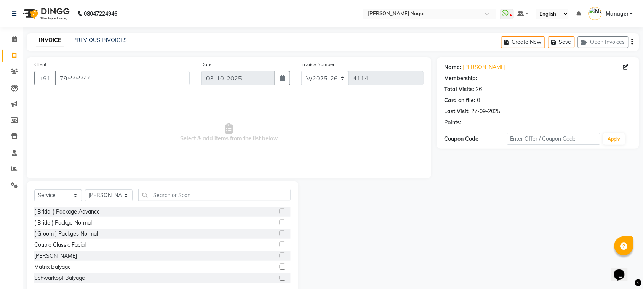
select select "1: Object"
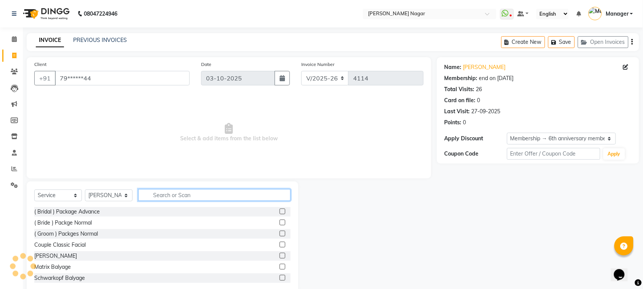
click at [153, 195] on input "text" at bounding box center [214, 195] width 152 height 12
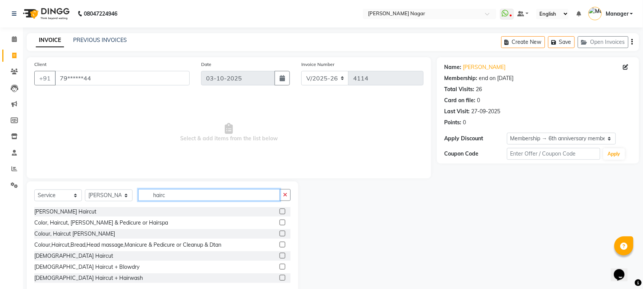
type input "hairc"
click at [279, 254] on label at bounding box center [282, 255] width 6 height 6
click at [279, 254] on input "checkbox" at bounding box center [281, 255] width 5 height 5
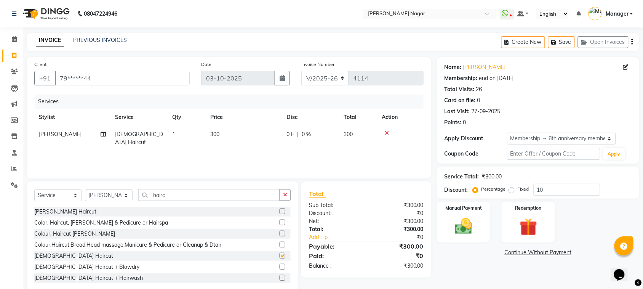
checkbox input "false"
click at [244, 131] on td "300" at bounding box center [244, 138] width 76 height 25
select select "66370"
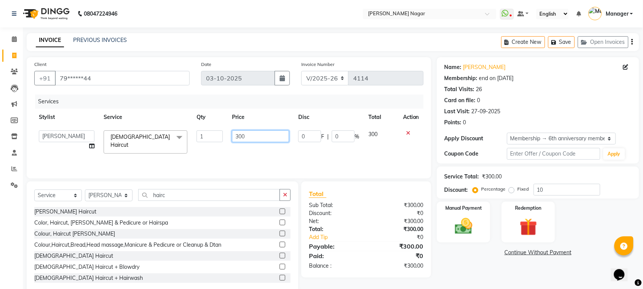
click at [254, 135] on input "300" at bounding box center [260, 136] width 57 height 12
type input "3"
type input "5"
type input "450"
click at [435, 226] on div "Manual Payment Redemption" at bounding box center [538, 221] width 214 height 41
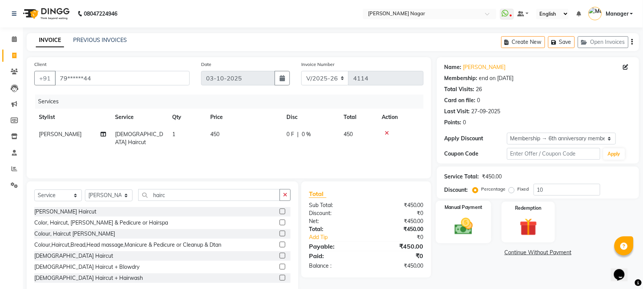
click at [471, 229] on img at bounding box center [464, 226] width 30 height 21
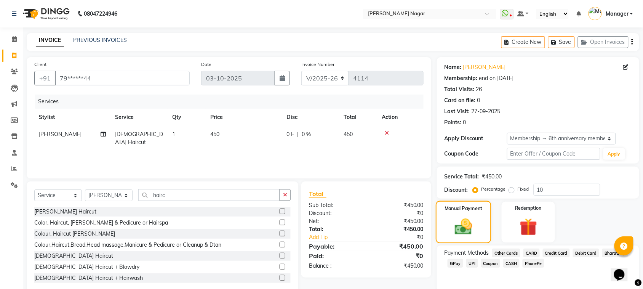
click at [470, 229] on img at bounding box center [463, 226] width 29 height 20
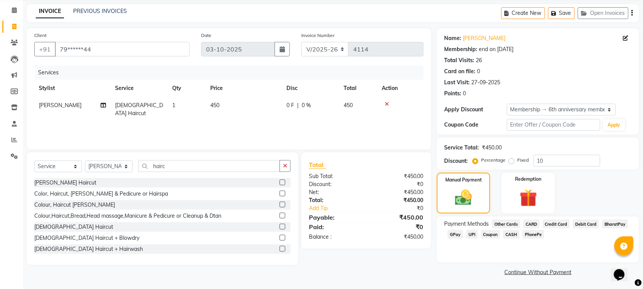
click at [463, 236] on div "UPI" at bounding box center [470, 235] width 15 height 10
drag, startPoint x: 466, startPoint y: 183, endPoint x: 466, endPoint y: 192, distance: 9.1
click at [466, 190] on div "Manual Payment" at bounding box center [464, 193] width 56 height 43
click at [465, 197] on img at bounding box center [463, 197] width 29 height 20
click at [457, 202] on img at bounding box center [463, 197] width 29 height 20
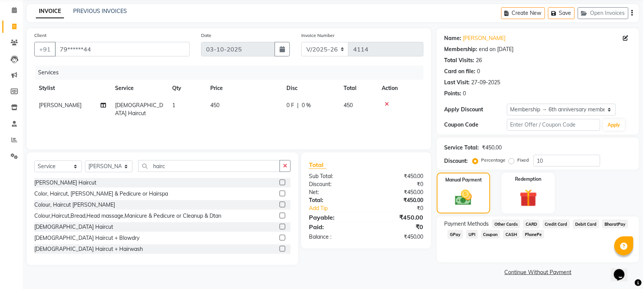
click at [454, 232] on span "GPay" at bounding box center [455, 234] width 16 height 9
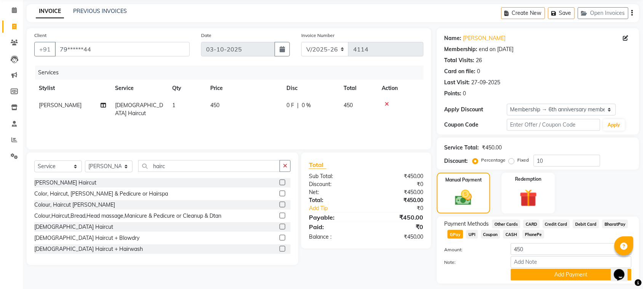
scroll to position [50, 0]
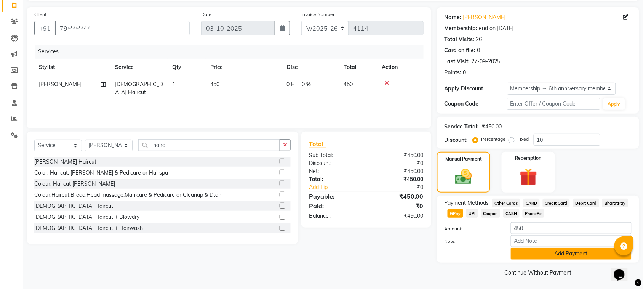
click at [574, 259] on button "Add Payment" at bounding box center [571, 253] width 121 height 12
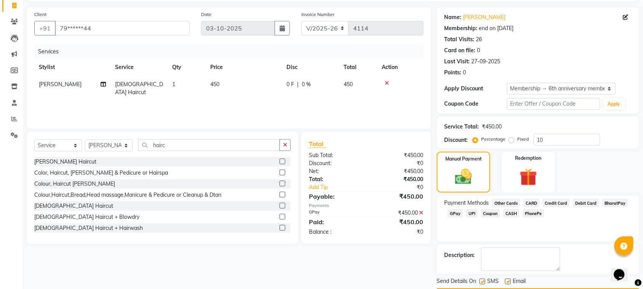
scroll to position [73, 0]
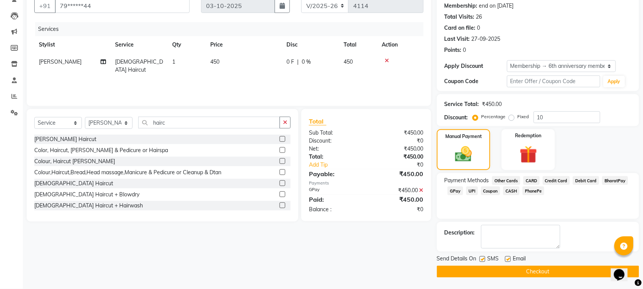
click at [536, 265] on div "Send Details On SMS Email Checkout" at bounding box center [538, 265] width 202 height 23
click at [557, 270] on button "Checkout" at bounding box center [538, 271] width 202 height 12
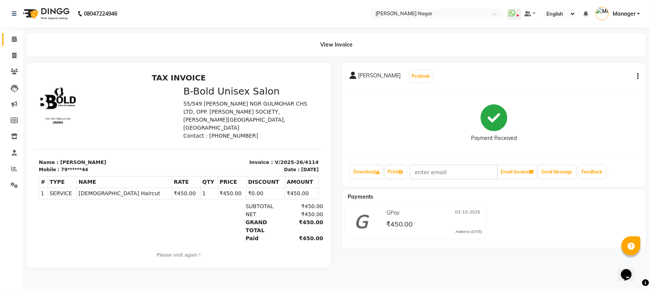
click at [18, 34] on link "Calendar" at bounding box center [11, 39] width 18 height 13
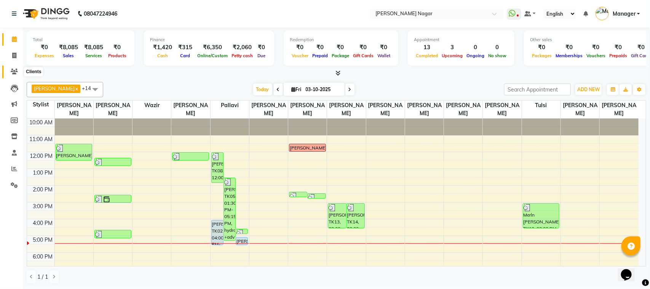
click at [13, 73] on icon at bounding box center [14, 72] width 7 height 6
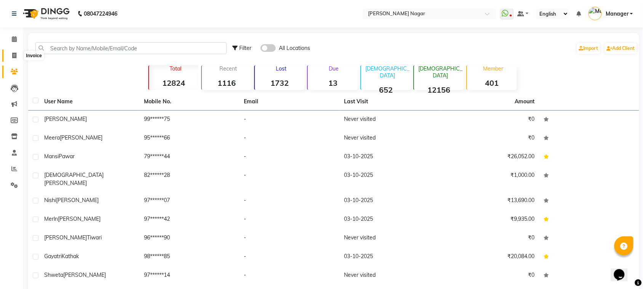
click at [18, 54] on span at bounding box center [14, 55] width 13 height 9
select select "service"
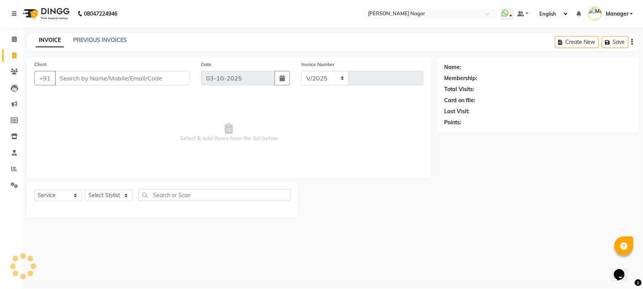
select select "7349"
type input "4115"
click at [62, 193] on select "Select Service Product Membership Package Voucher Prepaid Gift Card" at bounding box center [58, 195] width 48 height 12
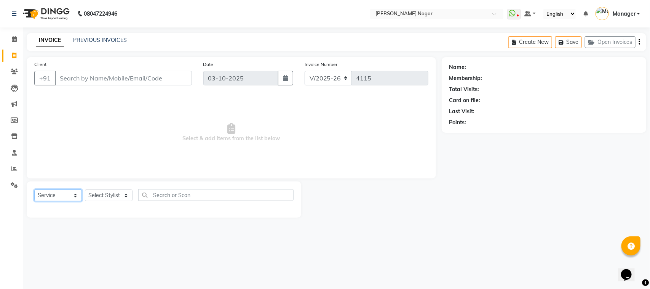
click at [65, 195] on select "Select Service Product Membership Package Voucher Prepaid Gift Card" at bounding box center [58, 195] width 48 height 12
drag, startPoint x: 65, startPoint y: 196, endPoint x: 67, endPoint y: 191, distance: 6.2
click at [65, 196] on select "Select Service Product Membership Package Voucher Prepaid Gift Card" at bounding box center [58, 195] width 48 height 12
select select "service"
click at [34, 189] on select "Select Service Product Membership Package Voucher Prepaid Gift Card" at bounding box center [58, 195] width 48 height 12
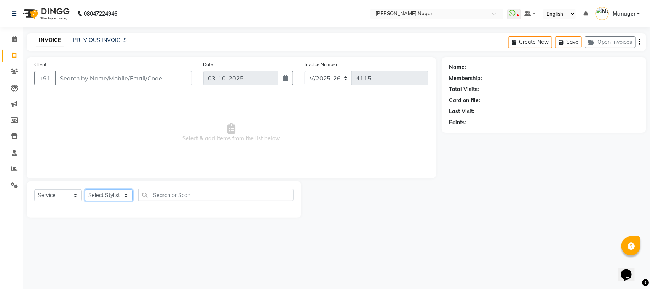
click at [118, 194] on select "Select Stylist [PERSON_NAME] [PERSON_NAME] Annu [PERSON_NAME] [PERSON_NAME] [PE…" at bounding box center [109, 195] width 48 height 12
click at [85, 189] on select "Select Stylist [PERSON_NAME] [PERSON_NAME] Annu [PERSON_NAME] [PERSON_NAME] [PE…" at bounding box center [109, 195] width 48 height 12
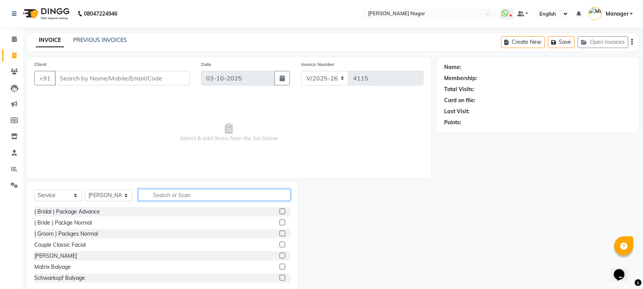
click at [257, 198] on input "text" at bounding box center [214, 195] width 152 height 12
click at [96, 197] on select "Select Stylist [PERSON_NAME] [PERSON_NAME] Annu [PERSON_NAME] [PERSON_NAME] [PE…" at bounding box center [109, 195] width 48 height 12
select select "64926"
click at [85, 189] on select "Select Stylist [PERSON_NAME] [PERSON_NAME] Annu [PERSON_NAME] [PERSON_NAME] [PE…" at bounding box center [109, 195] width 48 height 12
click at [246, 209] on div "( Bridal ) Package Advance" at bounding box center [162, 212] width 256 height 10
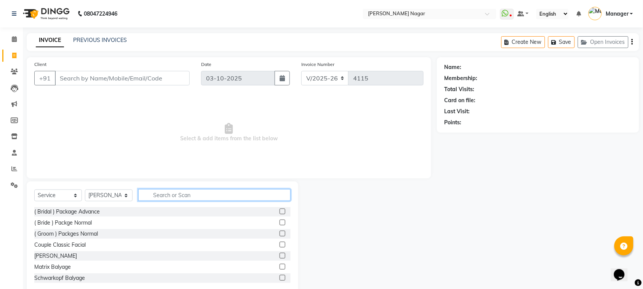
click at [255, 198] on input "text" at bounding box center [214, 195] width 152 height 12
type input "sti"
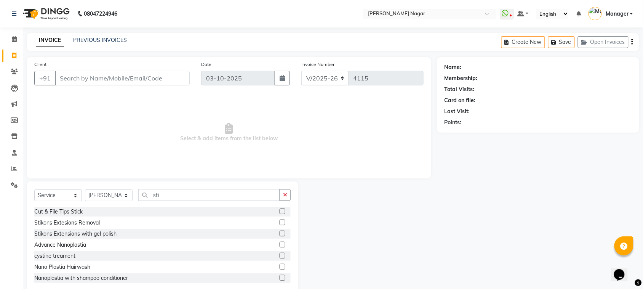
click at [279, 233] on label at bounding box center [282, 233] width 6 height 6
click at [279, 233] on input "checkbox" at bounding box center [281, 233] width 5 height 5
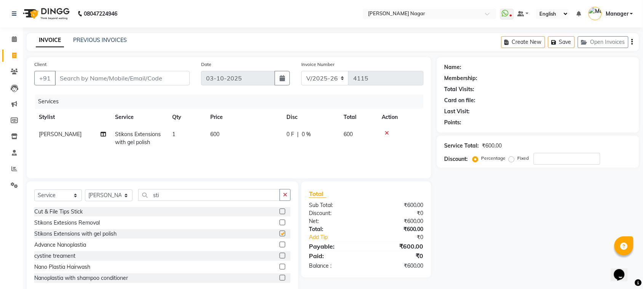
checkbox input "false"
click at [247, 130] on td "600" at bounding box center [244, 138] width 76 height 25
select select "64926"
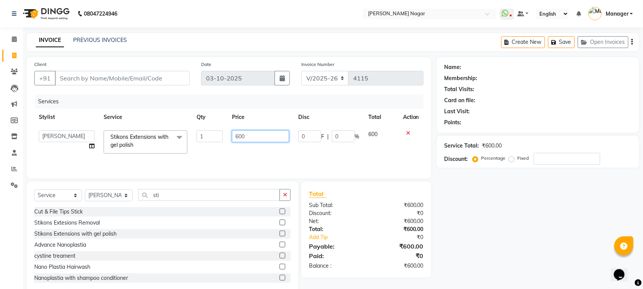
click at [249, 134] on input "600" at bounding box center [260, 136] width 57 height 12
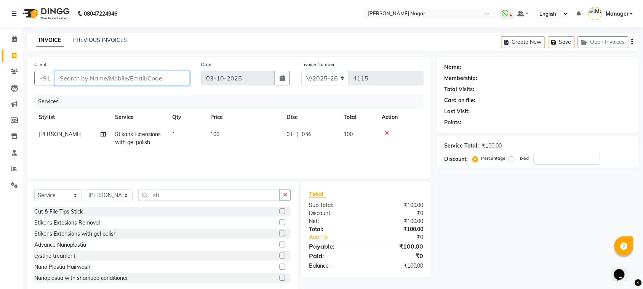
click at [130, 73] on input "Client" at bounding box center [122, 78] width 135 height 14
click at [134, 77] on input "Client" at bounding box center [122, 78] width 135 height 14
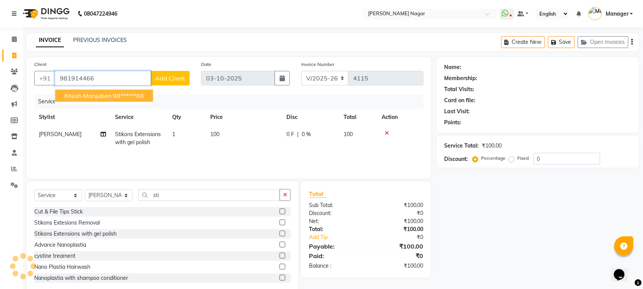
click at [131, 96] on ngb-highlight "98******60" at bounding box center [128, 96] width 31 height 8
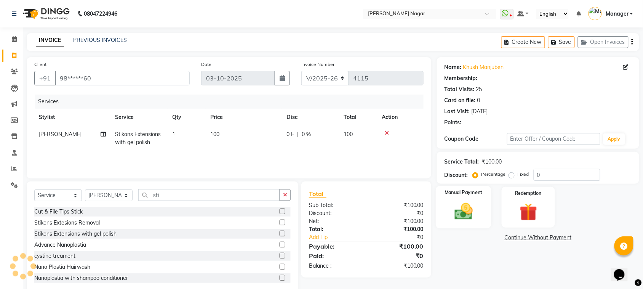
click at [468, 200] on div "Manual Payment" at bounding box center [464, 207] width 56 height 43
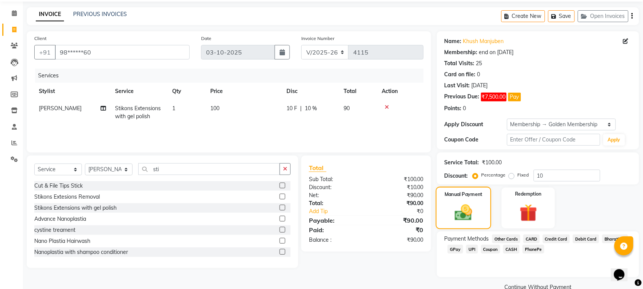
scroll to position [41, 0]
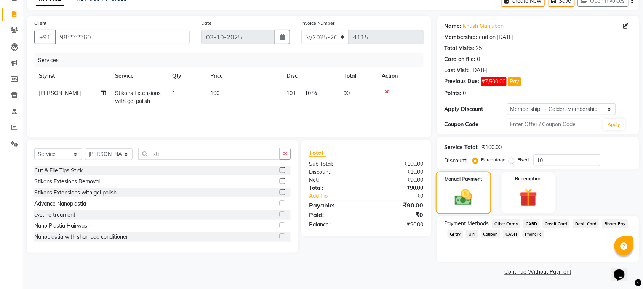
click at [486, 200] on div "Manual Payment" at bounding box center [464, 192] width 56 height 43
click at [486, 199] on div "Manual Payment" at bounding box center [464, 192] width 56 height 43
click at [515, 232] on span "CASH" at bounding box center [511, 233] width 16 height 9
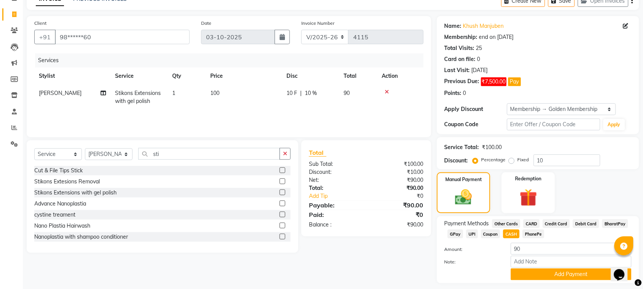
scroll to position [62, 0]
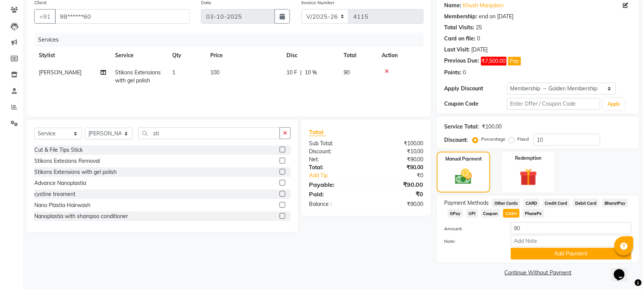
click at [315, 69] on span "10 %" at bounding box center [311, 73] width 12 height 8
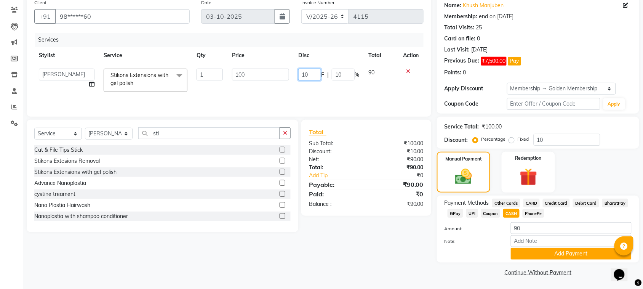
click at [315, 75] on input "10" at bounding box center [309, 75] width 23 height 12
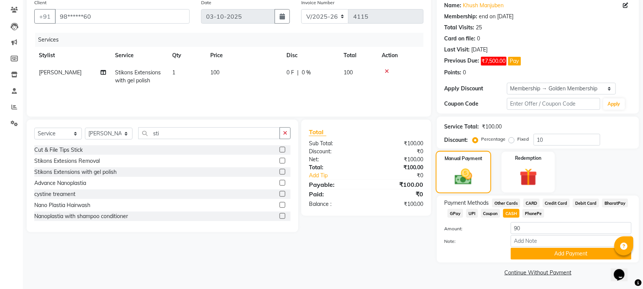
click at [466, 176] on img at bounding box center [463, 176] width 29 height 20
click at [583, 228] on input "90" at bounding box center [571, 228] width 121 height 12
click at [581, 235] on input "Note:" at bounding box center [571, 241] width 121 height 12
click at [527, 224] on input "90" at bounding box center [571, 228] width 121 height 12
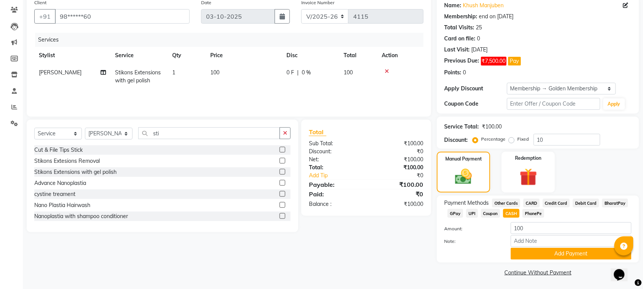
click at [404, 248] on div "Client +91 98******60 Date [DATE] Invoice Number V/2025 V/[PHONE_NUMBER] Servic…" at bounding box center [229, 136] width 416 height 283
click at [578, 256] on button "Add Payment" at bounding box center [571, 253] width 121 height 12
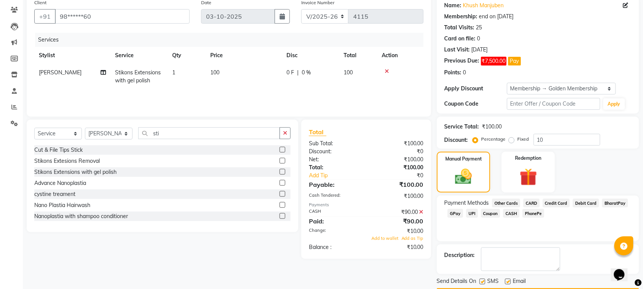
scroll to position [85, 0]
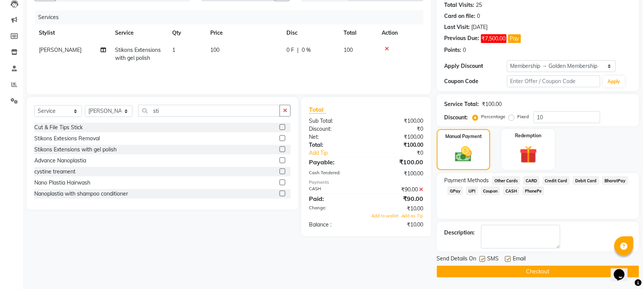
click at [562, 273] on button "Checkout" at bounding box center [538, 271] width 202 height 12
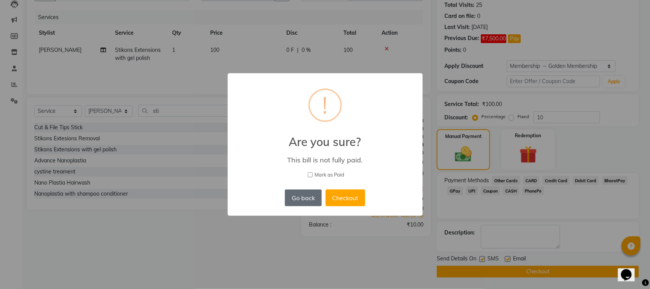
click at [308, 195] on button "Go back" at bounding box center [303, 197] width 37 height 17
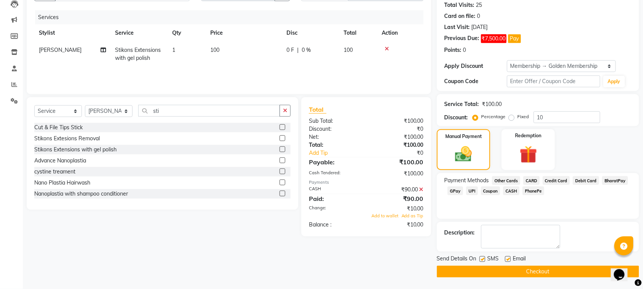
click at [424, 188] on div "₹90.00" at bounding box center [397, 189] width 63 height 8
click at [422, 187] on icon at bounding box center [421, 189] width 4 height 5
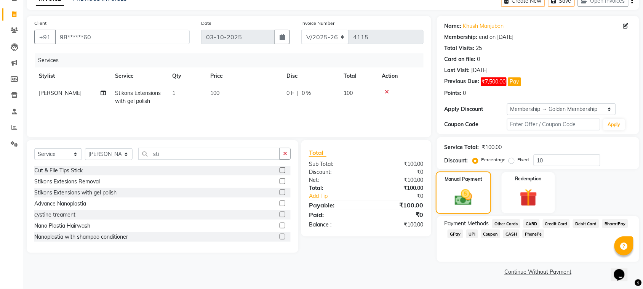
click at [453, 199] on img at bounding box center [463, 197] width 29 height 20
click at [457, 199] on img at bounding box center [463, 197] width 29 height 20
click at [463, 201] on img at bounding box center [463, 197] width 29 height 20
click at [509, 231] on span "CASH" at bounding box center [511, 233] width 16 height 9
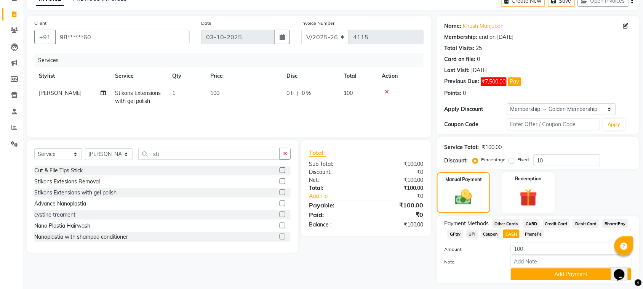
scroll to position [62, 0]
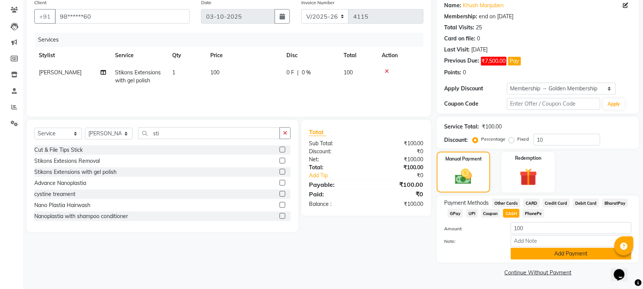
click at [579, 249] on button "Add Payment" at bounding box center [571, 253] width 121 height 12
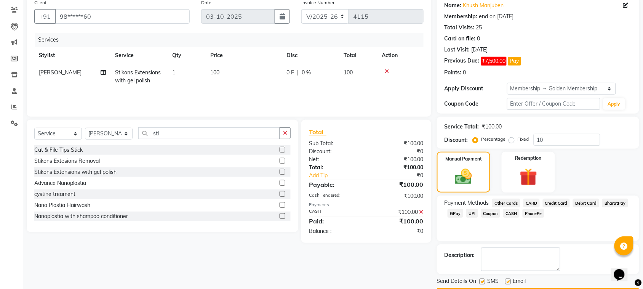
scroll to position [85, 0]
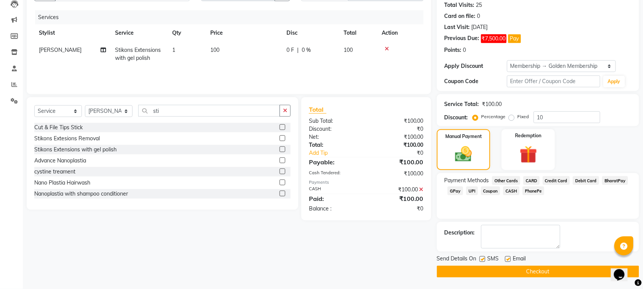
click at [542, 268] on button "Checkout" at bounding box center [538, 271] width 202 height 12
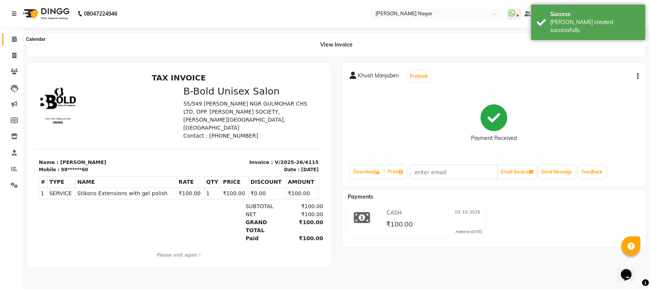
click at [15, 37] on icon at bounding box center [14, 39] width 5 height 6
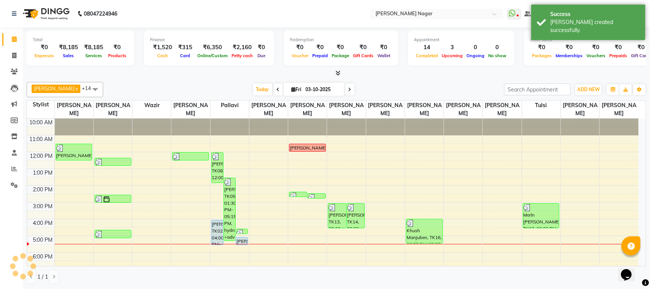
scroll to position [75, 0]
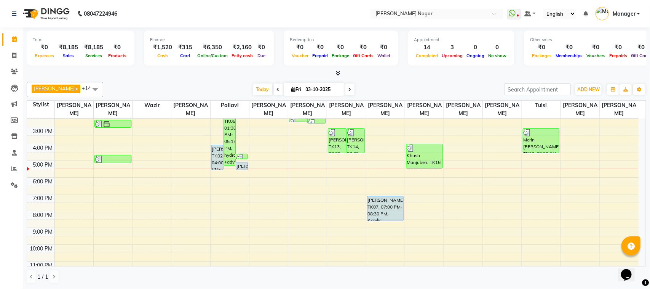
drag, startPoint x: 638, startPoint y: 193, endPoint x: 649, endPoint y: 171, distance: 24.5
click at [649, 172] on div "Total ₹0 Expenses ₹8,185 Sales ₹8,185 Services ₹0 Products Finance ₹1,520 Cash …" at bounding box center [336, 157] width 627 height 261
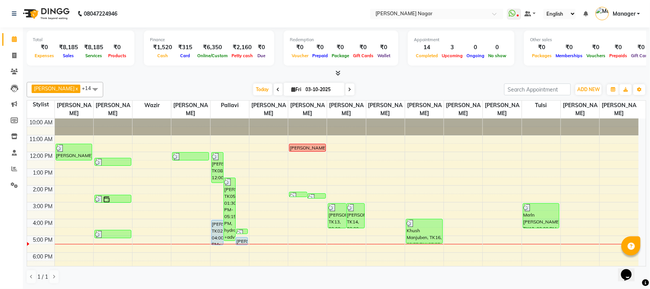
scroll to position [16, 0]
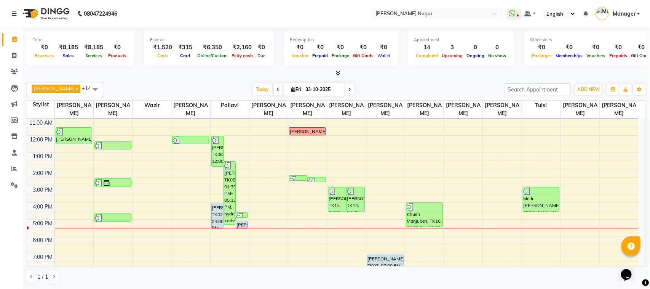
click at [192, 238] on div "10:00 AM 11:00 AM 12:00 PM 1:00 PM 2:00 PM 3:00 PM 4:00 PM 5:00 PM 6:00 PM 7:00…" at bounding box center [333, 219] width 612 height 234
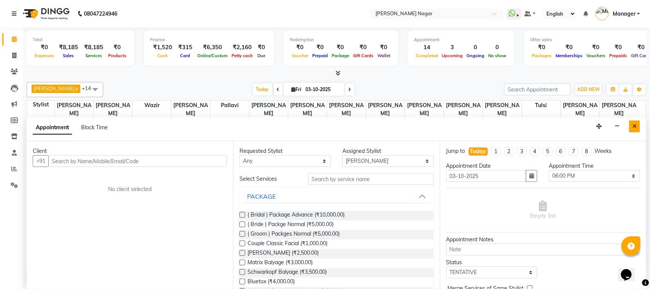
click at [636, 125] on icon "Close" at bounding box center [634, 125] width 4 height 5
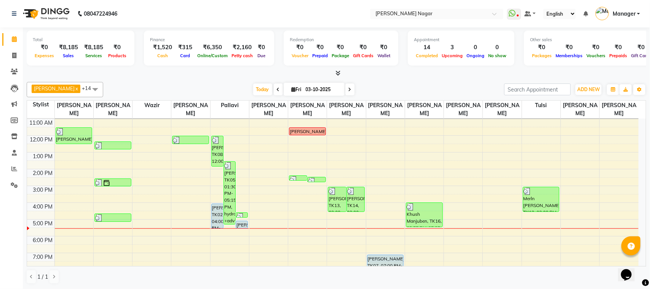
click at [466, 86] on div "[DATE] [DATE]" at bounding box center [303, 89] width 393 height 11
click at [452, 89] on div "[DATE] [DATE]" at bounding box center [303, 89] width 393 height 11
click at [480, 72] on div at bounding box center [337, 73] width 620 height 8
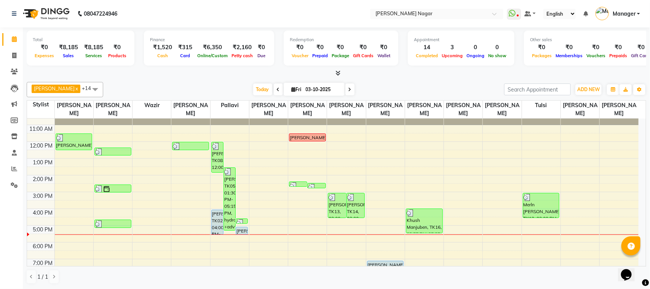
click at [468, 83] on div "[PERSON_NAME] x Wazir x [PERSON_NAME] x pallavi x [PERSON_NAME] [PERSON_NAME] x…" at bounding box center [337, 89] width 620 height 15
click at [13, 56] on icon at bounding box center [14, 56] width 4 height 6
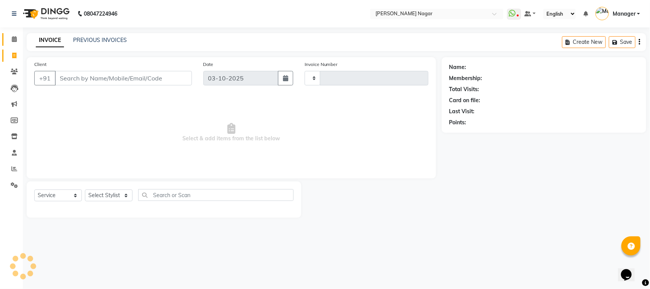
click at [11, 39] on span at bounding box center [14, 39] width 13 height 9
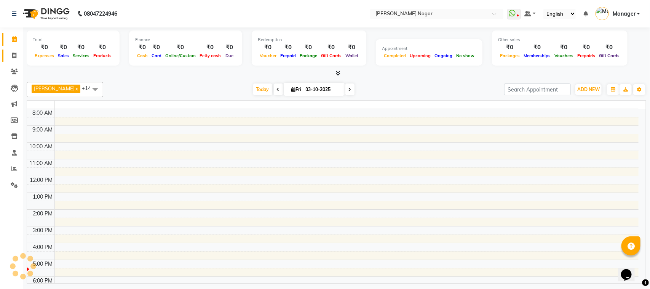
click at [13, 35] on span at bounding box center [14, 39] width 13 height 9
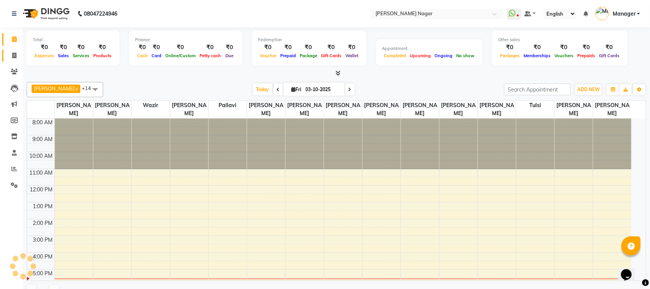
click at [16, 58] on span at bounding box center [14, 55] width 13 height 9
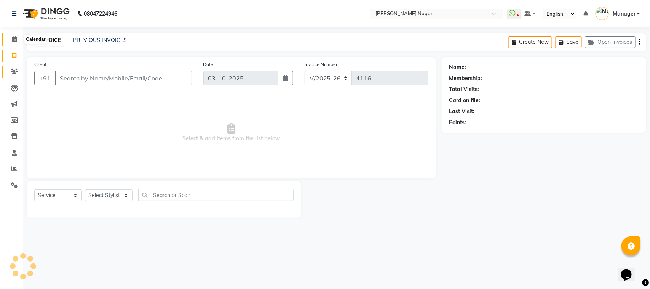
drag, startPoint x: 10, startPoint y: 36, endPoint x: 18, endPoint y: 70, distance: 35.1
click at [10, 36] on span at bounding box center [14, 39] width 13 height 9
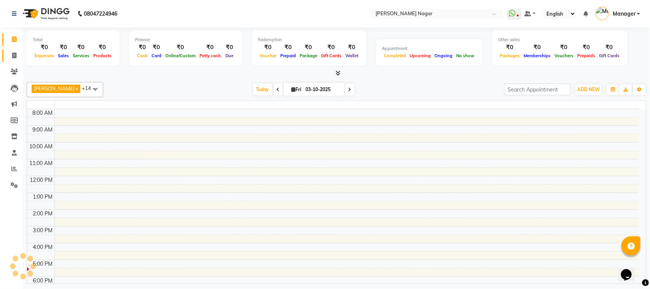
click at [18, 53] on span at bounding box center [14, 55] width 13 height 9
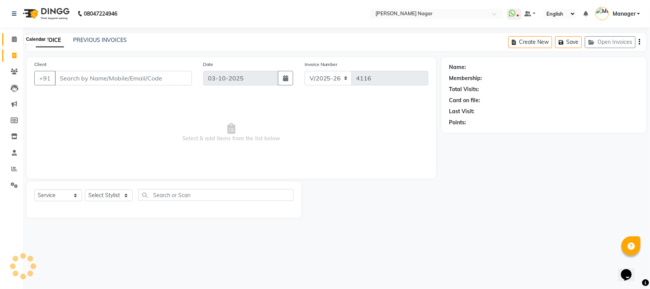
click at [14, 36] on icon at bounding box center [14, 39] width 5 height 6
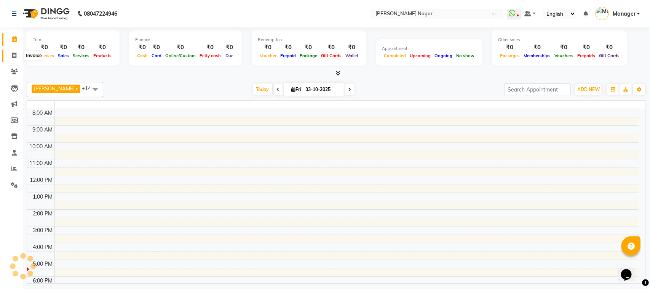
click at [14, 55] on icon at bounding box center [14, 56] width 4 height 6
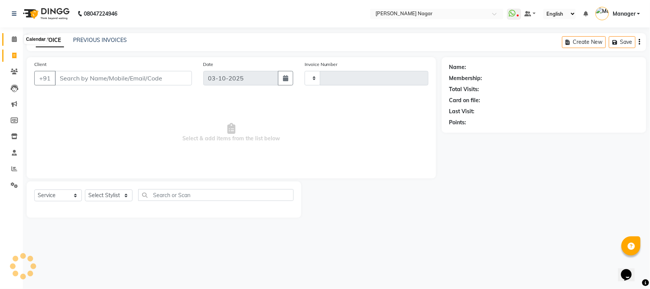
click at [16, 42] on icon at bounding box center [14, 39] width 5 height 6
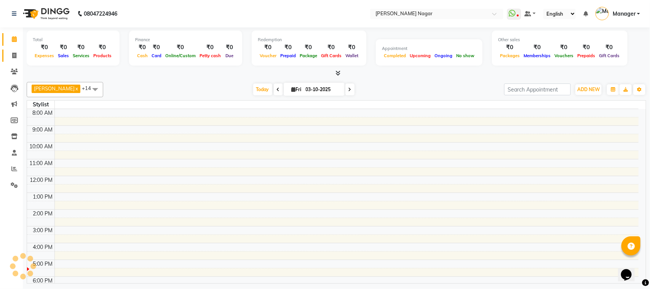
click at [12, 50] on link "Invoice" at bounding box center [11, 55] width 18 height 13
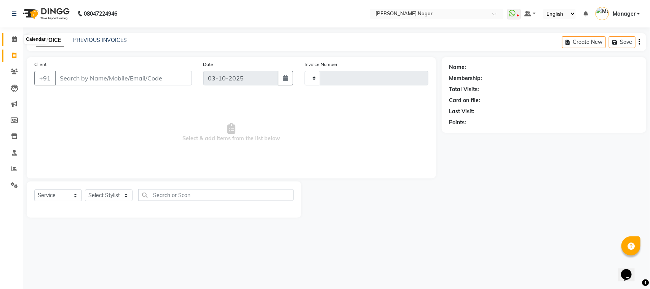
click at [14, 41] on icon at bounding box center [14, 39] width 5 height 6
click at [14, 54] on icon at bounding box center [14, 56] width 4 height 6
click at [10, 38] on span at bounding box center [14, 39] width 13 height 9
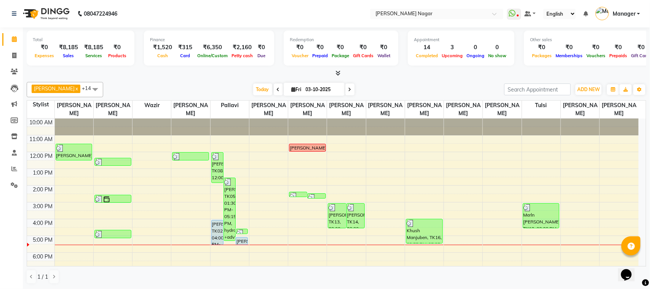
click at [129, 79] on div "[PERSON_NAME] x Wazir x [PERSON_NAME] x pallavi x [PERSON_NAME] [PERSON_NAME] x…" at bounding box center [337, 183] width 620 height 208
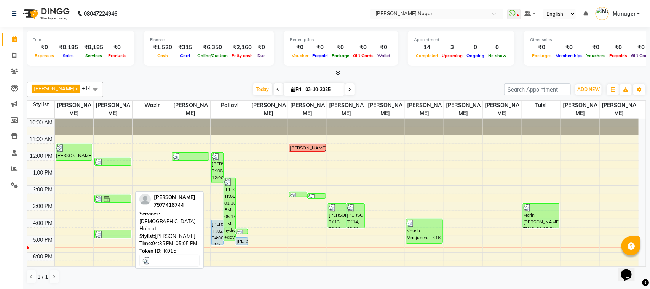
click at [115, 232] on div at bounding box center [112, 234] width 35 height 8
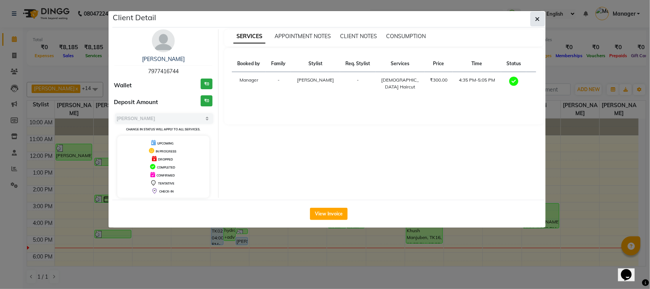
click at [533, 15] on button "button" at bounding box center [537, 19] width 14 height 14
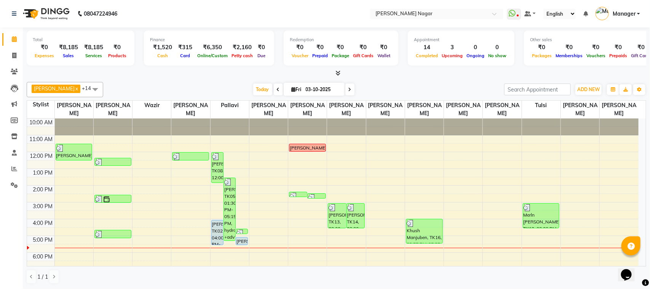
click at [333, 88] on input "03-10-2025" at bounding box center [322, 89] width 38 height 11
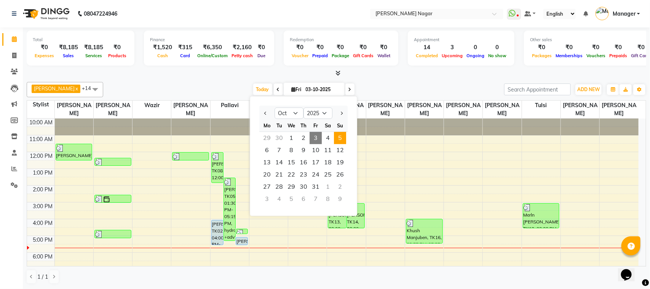
click at [337, 134] on span "5" at bounding box center [340, 138] width 12 height 12
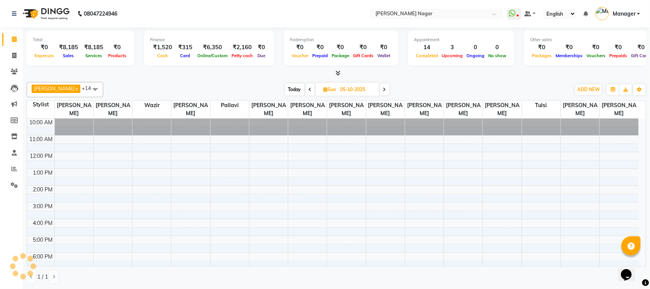
scroll to position [90, 0]
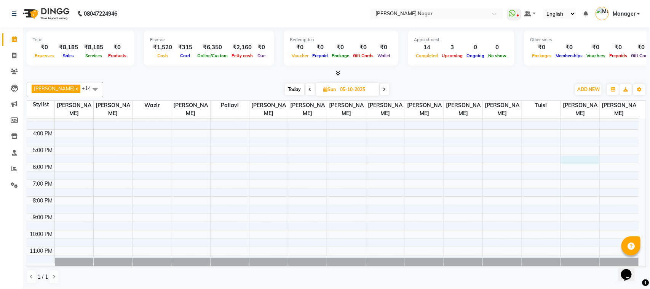
click at [568, 160] on div "10:00 AM 11:00 AM 12:00 PM 1:00 PM 2:00 PM 3:00 PM 4:00 PM 5:00 PM 6:00 PM 7:00…" at bounding box center [333, 146] width 612 height 234
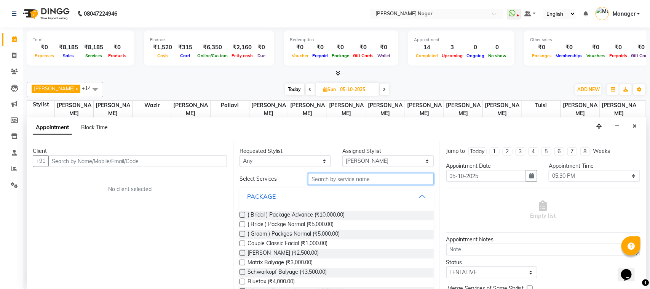
click at [342, 177] on input "text" at bounding box center [371, 179] width 126 height 12
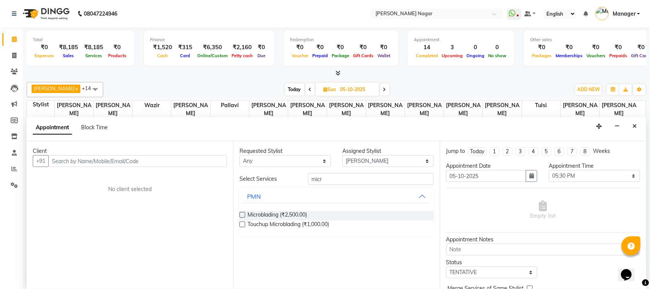
click at [244, 214] on label at bounding box center [242, 215] width 6 height 6
click at [244, 214] on input "checkbox" at bounding box center [241, 215] width 5 height 5
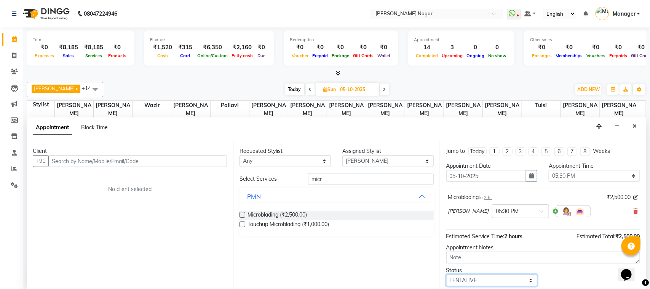
click at [514, 280] on select "Select TENTATIVE CONFIRM UPCOMING" at bounding box center [491, 280] width 91 height 12
click at [446, 275] on select "Select TENTATIVE CONFIRM UPCOMING" at bounding box center [491, 280] width 91 height 12
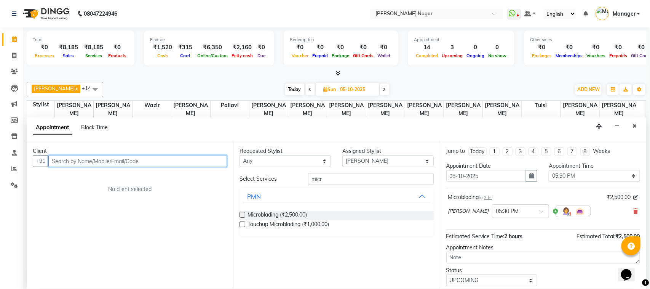
click at [184, 155] on input "text" at bounding box center [137, 161] width 179 height 12
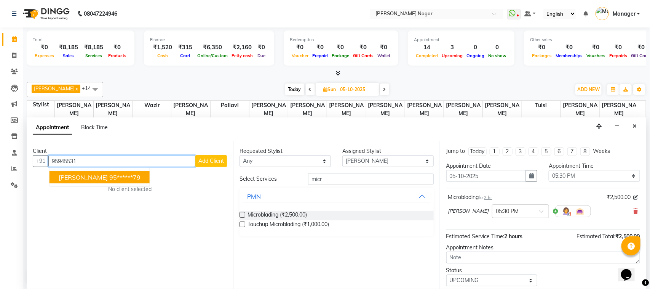
click at [101, 181] on button "[PERSON_NAME] 95******79" at bounding box center [99, 177] width 100 height 12
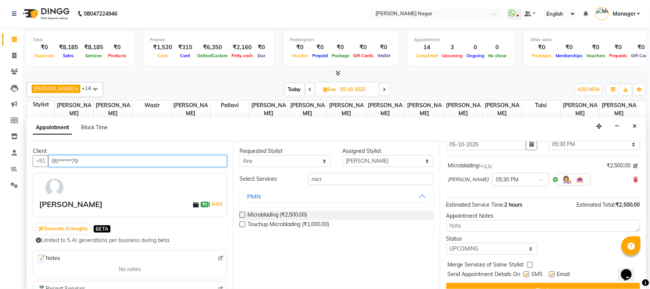
scroll to position [46, 0]
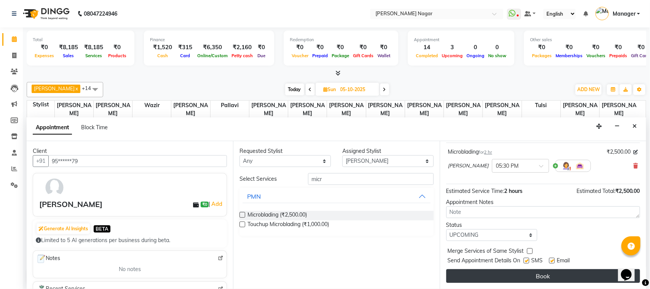
click at [520, 276] on button "Book" at bounding box center [543, 276] width 194 height 14
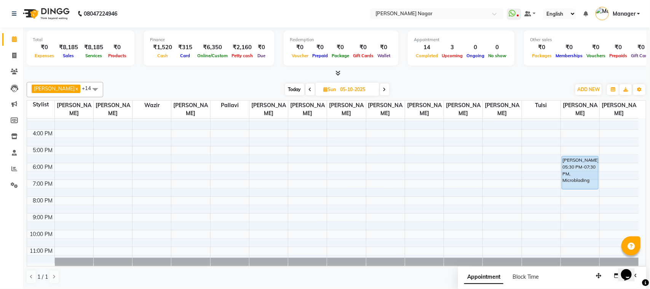
scroll to position [89, 0]
click at [340, 85] on input "05-10-2025" at bounding box center [357, 89] width 38 height 11
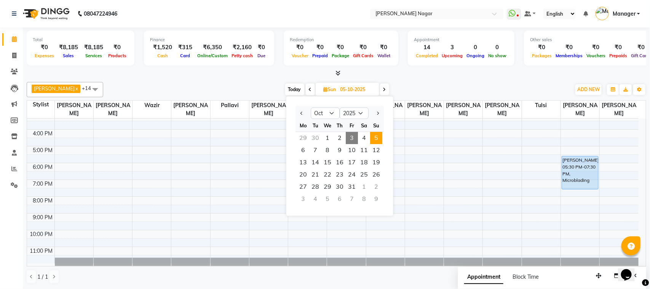
click at [353, 134] on span "3" at bounding box center [352, 138] width 12 height 12
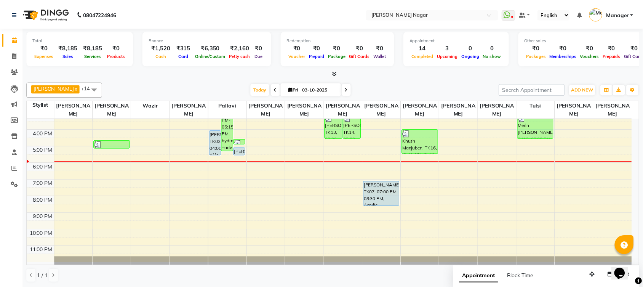
scroll to position [0, 0]
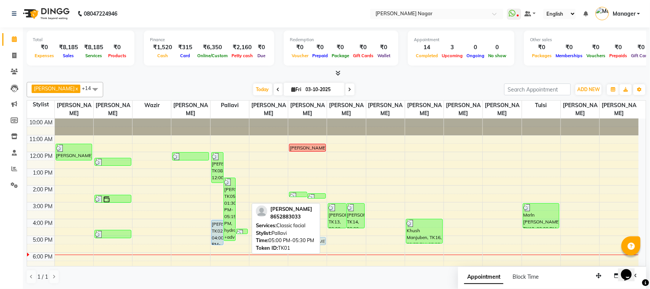
drag, startPoint x: 243, startPoint y: 241, endPoint x: 303, endPoint y: 243, distance: 60.6
click at [303, 243] on div "[PERSON_NAME] x Wazir x [PERSON_NAME] x pallavi x [PERSON_NAME] [PERSON_NAME] x…" at bounding box center [337, 183] width 620 height 208
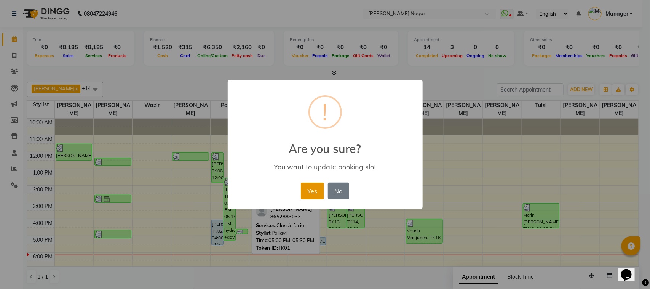
drag, startPoint x: 319, startPoint y: 185, endPoint x: 317, endPoint y: 189, distance: 4.6
click at [318, 187] on button "Yes" at bounding box center [312, 190] width 23 height 17
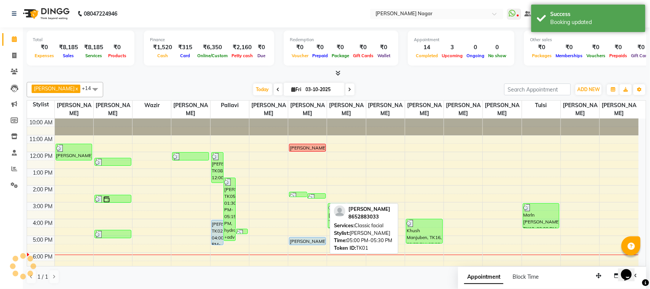
click at [316, 239] on div "[PERSON_NAME], TK01, 05:00 PM-05:30 PM, Classic facial" at bounding box center [307, 240] width 36 height 7
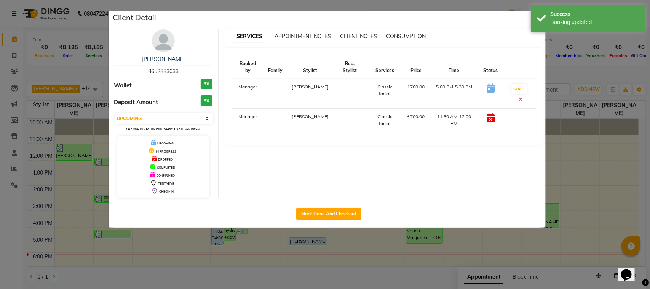
click at [322, 222] on div "Mark Done And Checkout" at bounding box center [328, 214] width 433 height 28
click at [324, 208] on button "Mark Done And Checkout" at bounding box center [328, 214] width 65 height 12
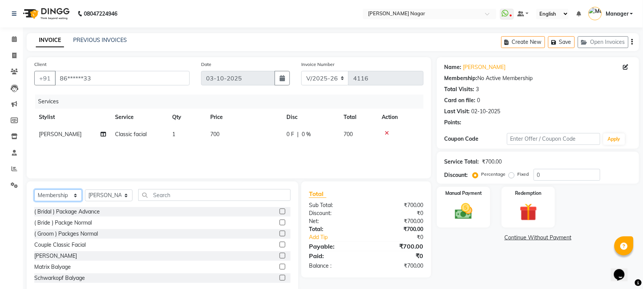
click at [58, 195] on select "Select Service Product Membership Package Voucher Prepaid Gift Card" at bounding box center [58, 195] width 48 height 12
click at [34, 189] on select "Select Service Product Membership Package Voucher Prepaid Gift Card" at bounding box center [58, 195] width 48 height 12
click at [155, 134] on td "Classic facial" at bounding box center [138, 134] width 57 height 17
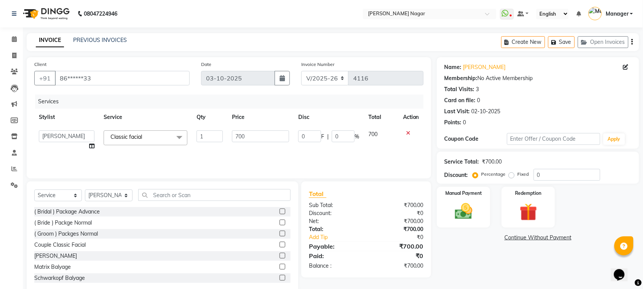
click at [154, 134] on span "Classic facial x" at bounding box center [146, 137] width 84 height 15
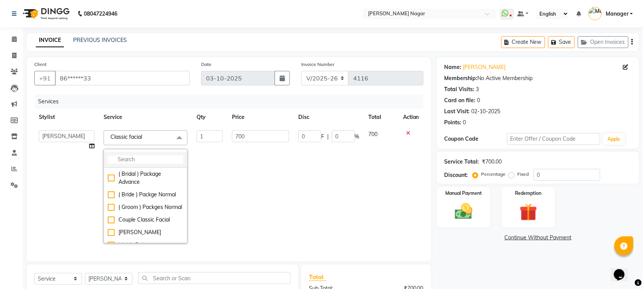
click at [151, 160] on input "multiselect-search" at bounding box center [145, 159] width 75 height 8
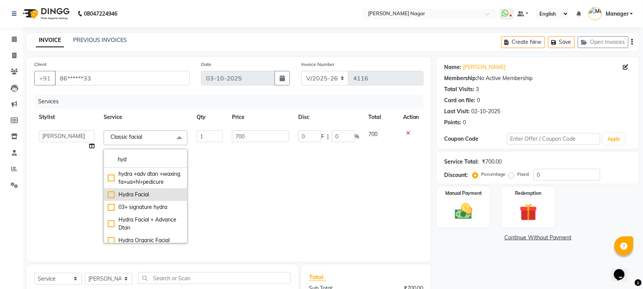
click at [147, 198] on div "Hydra Facial" at bounding box center [145, 194] width 75 height 8
click at [262, 193] on td "1400" at bounding box center [260, 187] width 66 height 122
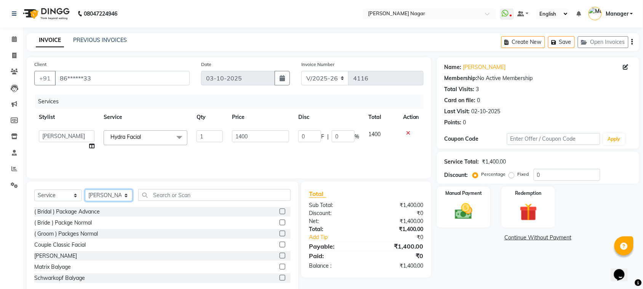
click at [125, 200] on select "Select Stylist [PERSON_NAME] [PERSON_NAME] Annu [PERSON_NAME] [PERSON_NAME] [PE…" at bounding box center [109, 195] width 48 height 12
click at [85, 189] on select "Select Stylist [PERSON_NAME] [PERSON_NAME] Annu [PERSON_NAME] [PERSON_NAME] [PE…" at bounding box center [109, 195] width 48 height 12
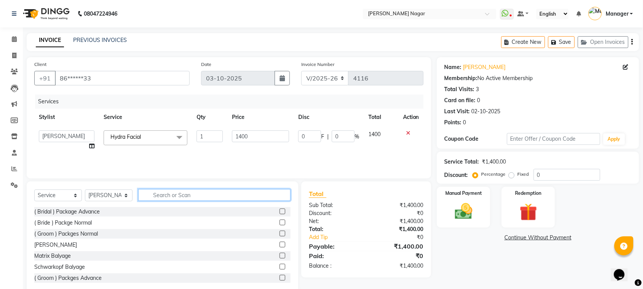
click at [206, 199] on input "text" at bounding box center [214, 195] width 152 height 12
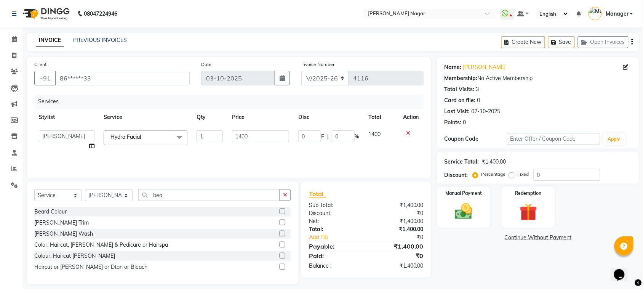
click at [283, 220] on label at bounding box center [282, 222] width 6 height 6
click at [283, 220] on input "checkbox" at bounding box center [281, 222] width 5 height 5
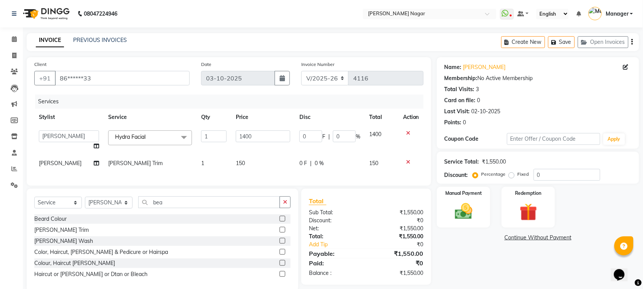
click at [278, 164] on td "150" at bounding box center [263, 163] width 64 height 17
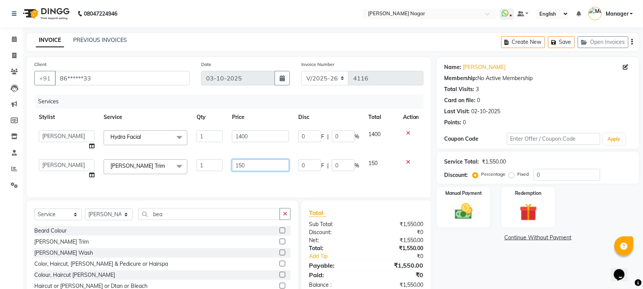
click at [286, 161] on input "150" at bounding box center [260, 165] width 57 height 12
click at [458, 204] on img at bounding box center [464, 211] width 30 height 21
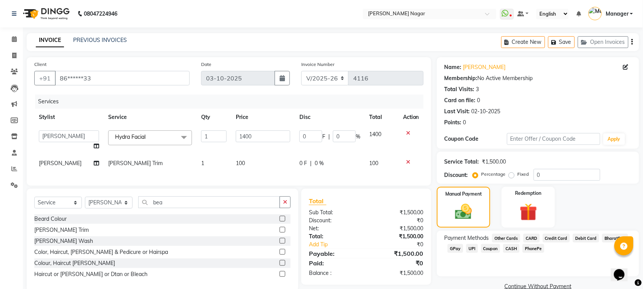
click at [456, 244] on span "GPay" at bounding box center [455, 248] width 16 height 9
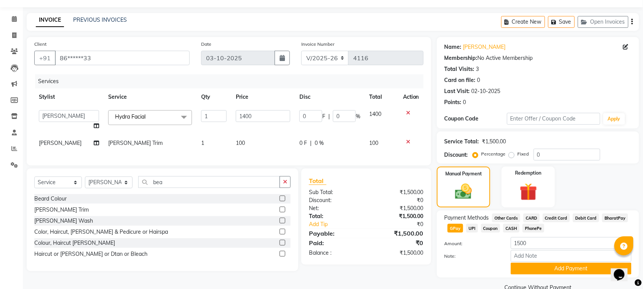
scroll to position [35, 0]
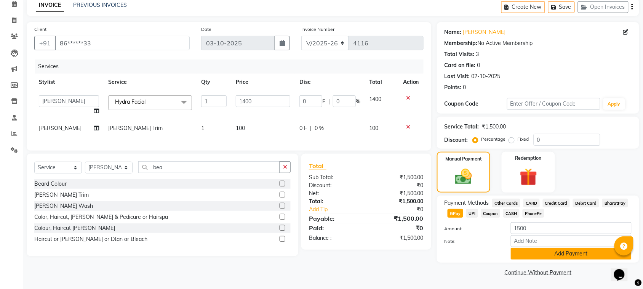
click at [578, 248] on button "Add Payment" at bounding box center [571, 253] width 121 height 12
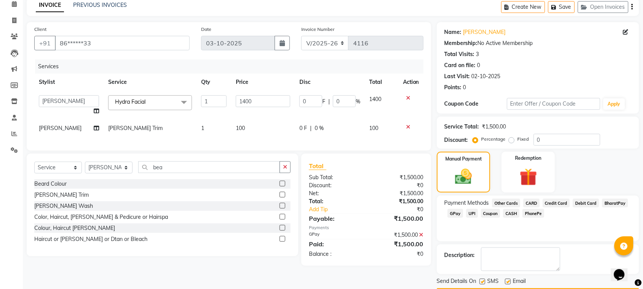
click at [602, 268] on div "Name: [PERSON_NAME] Membership: No Active Membership Total Visits: 3 Card on fi…" at bounding box center [541, 161] width 208 height 278
click at [563, 288] on button "Checkout" at bounding box center [538, 294] width 202 height 12
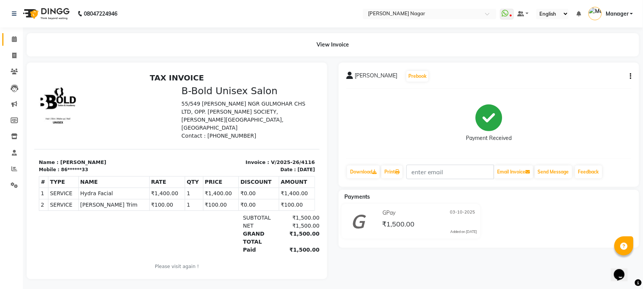
click at [12, 34] on link "Calendar" at bounding box center [11, 39] width 18 height 13
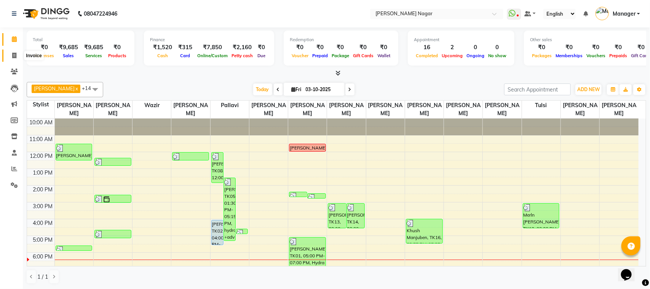
click at [10, 54] on span at bounding box center [14, 55] width 13 height 9
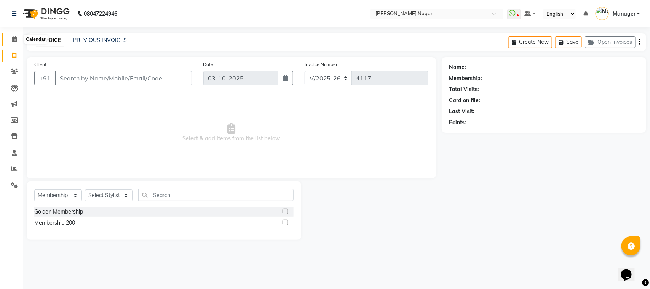
click at [17, 38] on span at bounding box center [14, 39] width 13 height 9
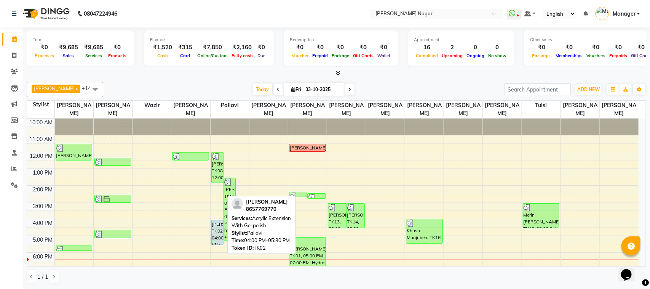
click at [218, 232] on div "[PERSON_NAME], TK02, 04:00 PM-05:30 PM, Acrylic Extension With Gel polish" at bounding box center [217, 232] width 11 height 24
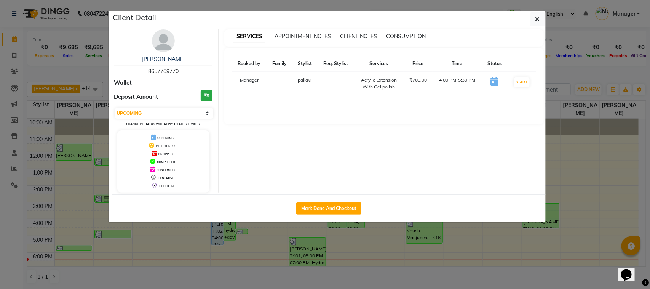
click at [313, 216] on div "Mark Done And Checkout" at bounding box center [328, 208] width 433 height 28
click at [315, 212] on button "Mark Done And Checkout" at bounding box center [328, 208] width 65 height 12
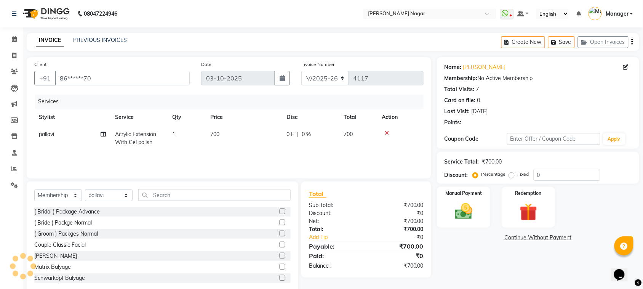
click at [225, 128] on td "700" at bounding box center [244, 138] width 76 height 25
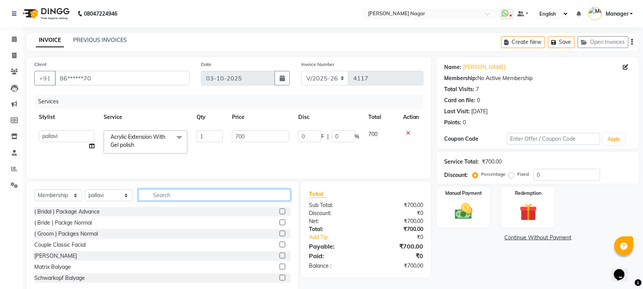
click at [152, 198] on input "text" at bounding box center [214, 195] width 152 height 12
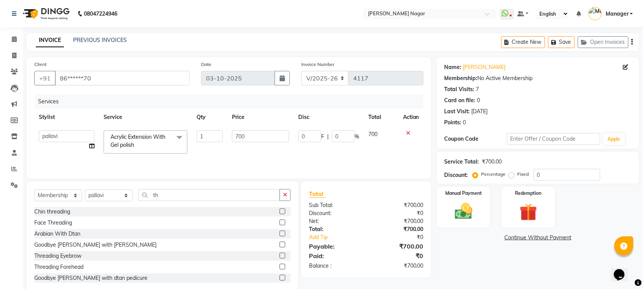
click at [279, 256] on label at bounding box center [282, 255] width 6 height 6
click at [279, 256] on input "checkbox" at bounding box center [281, 255] width 5 height 5
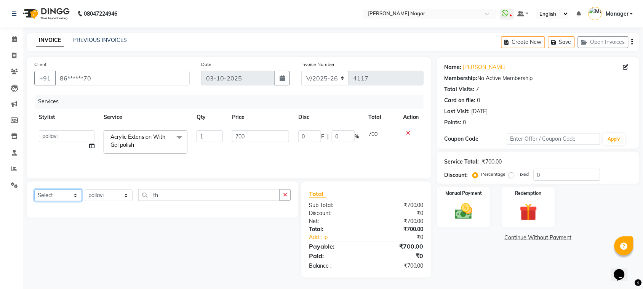
click at [66, 193] on select "Select Service Product Membership Package Voucher Prepaid Gift Card" at bounding box center [58, 195] width 48 height 12
click at [34, 190] on select "Select Service Product Membership Package Voucher Prepaid Gift Card" at bounding box center [58, 195] width 48 height 12
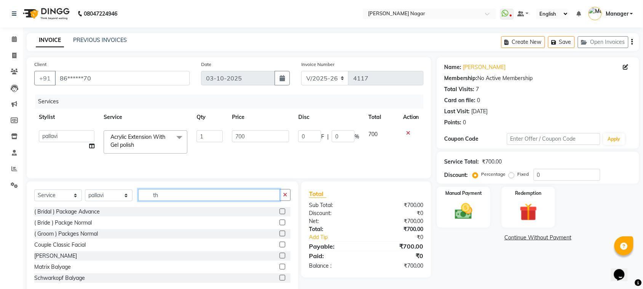
click at [178, 196] on input "th" at bounding box center [209, 195] width 142 height 12
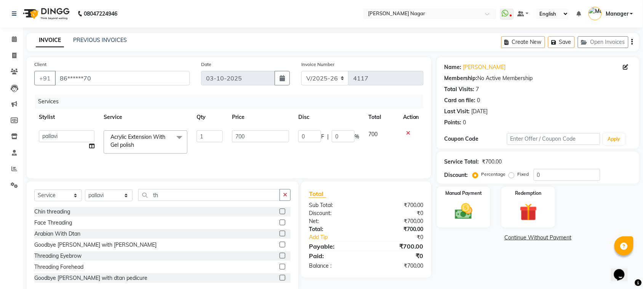
click at [279, 255] on label at bounding box center [282, 255] width 6 height 6
click at [279, 255] on input "checkbox" at bounding box center [281, 255] width 5 height 5
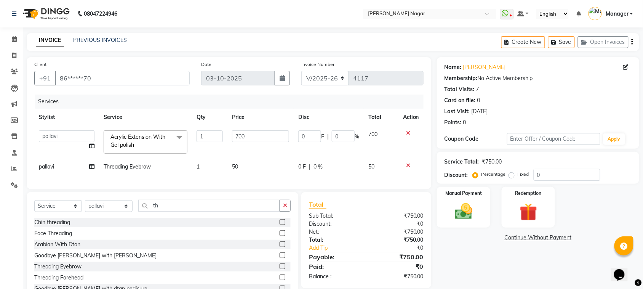
click at [115, 208] on div "Select Service Product Membership Package Voucher Prepaid Gift Card Select Styl…" at bounding box center [162, 248] width 271 height 112
click at [115, 208] on select "Select Stylist [PERSON_NAME] [PERSON_NAME] Annu [PERSON_NAME] [PERSON_NAME] [PE…" at bounding box center [109, 206] width 48 height 12
click at [85, 207] on select "Select Stylist [PERSON_NAME] [PERSON_NAME] Annu [PERSON_NAME] [PERSON_NAME] [PE…" at bounding box center [109, 206] width 48 height 12
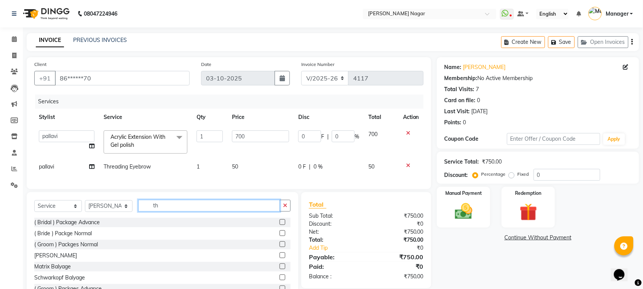
click at [182, 209] on input "th" at bounding box center [209, 206] width 142 height 12
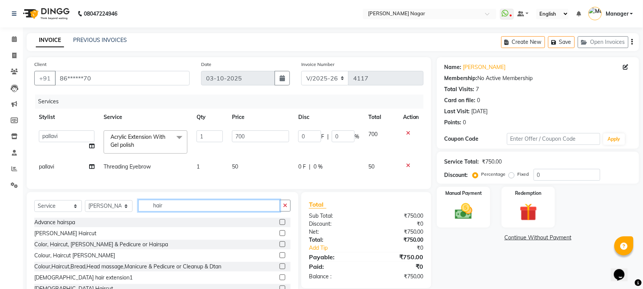
scroll to position [67, 0]
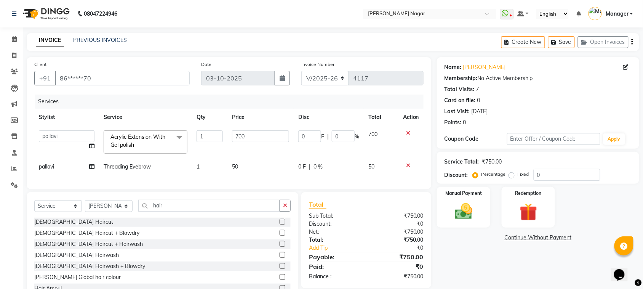
click at [279, 224] on label at bounding box center [282, 222] width 6 height 6
click at [279, 224] on input "checkbox" at bounding box center [281, 221] width 5 height 5
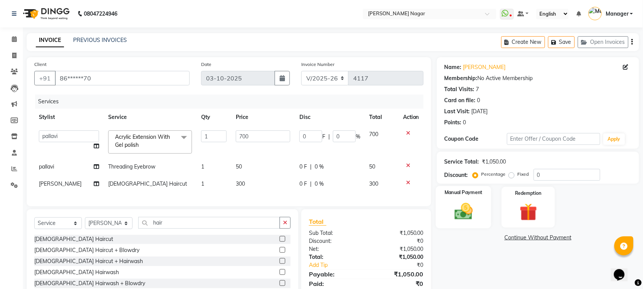
click at [471, 211] on img at bounding box center [464, 211] width 30 height 21
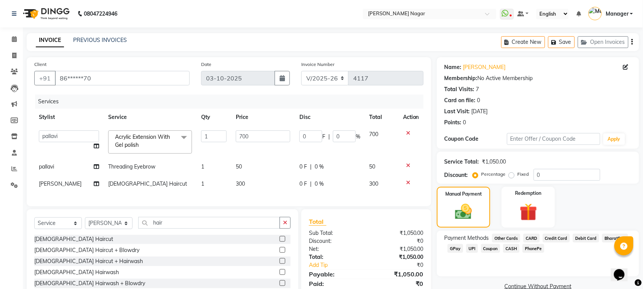
click at [456, 246] on span "GPay" at bounding box center [455, 248] width 16 height 9
click at [555, 283] on button "Add Payment" at bounding box center [571, 289] width 121 height 12
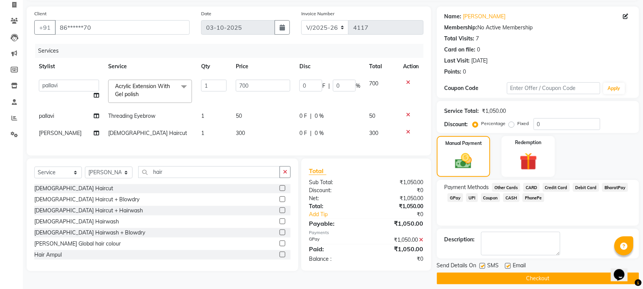
click at [496, 275] on button "Checkout" at bounding box center [538, 278] width 202 height 12
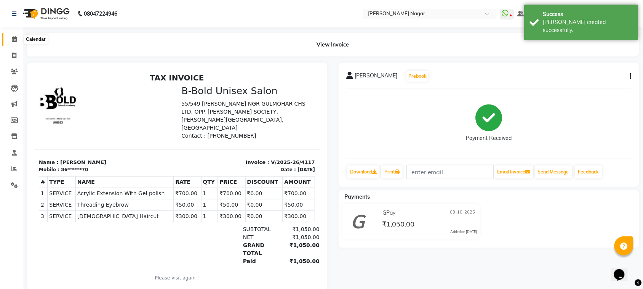
click at [12, 36] on icon at bounding box center [14, 39] width 5 height 6
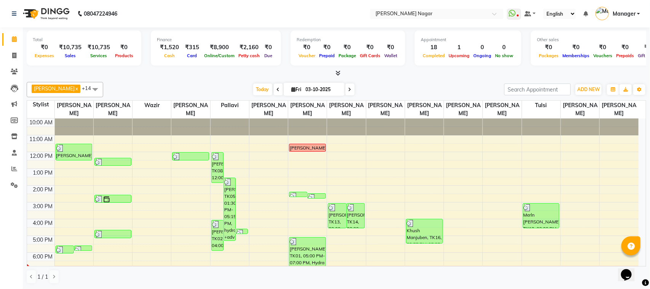
click at [23, 193] on div "Total ₹0 Expenses ₹10,735 Sales ₹10,735 Services ₹0 Products Finance ₹1,520 Cas…" at bounding box center [336, 157] width 627 height 261
click at [14, 168] on icon at bounding box center [14, 169] width 6 height 6
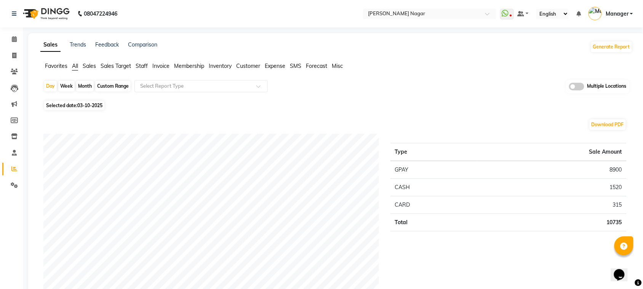
click at [144, 65] on span "Staff" at bounding box center [142, 65] width 12 height 7
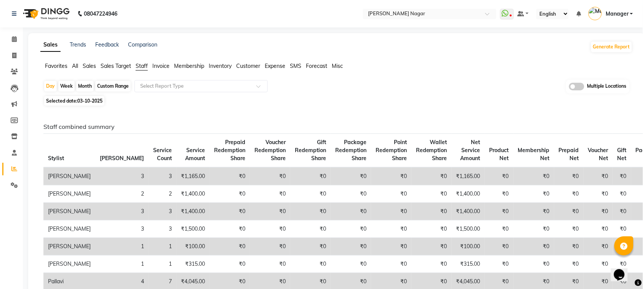
click at [86, 88] on div "Month" at bounding box center [85, 86] width 18 height 11
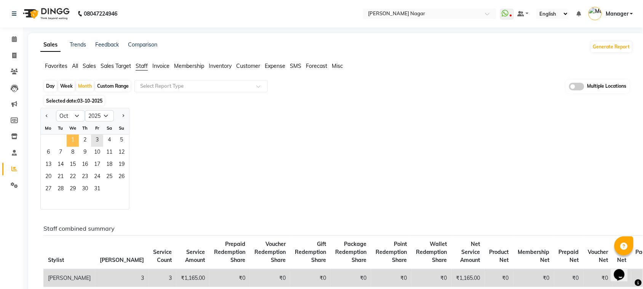
click at [75, 140] on span "1" at bounding box center [73, 140] width 12 height 12
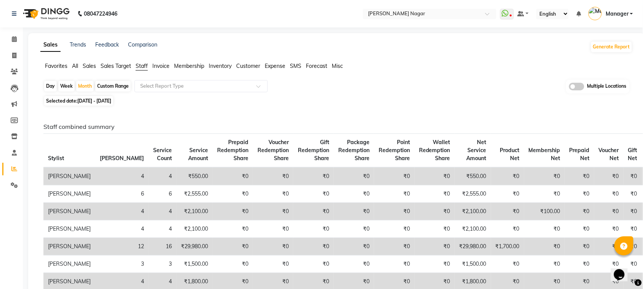
scroll to position [252, 0]
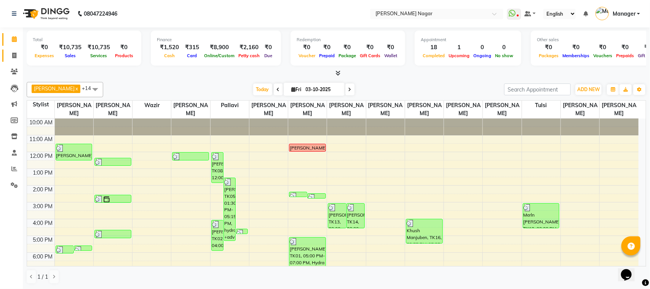
click at [16, 49] on link "Invoice" at bounding box center [11, 55] width 18 height 13
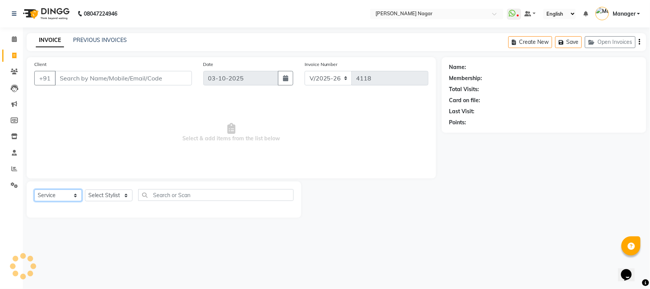
click at [64, 193] on select "Select Service Product Membership Package Voucher Prepaid Gift Card" at bounding box center [58, 195] width 48 height 12
click at [34, 189] on select "Select Service Product Membership Package Voucher Prepaid Gift Card" at bounding box center [58, 195] width 48 height 12
click at [119, 195] on select "Select Stylist" at bounding box center [109, 195] width 48 height 12
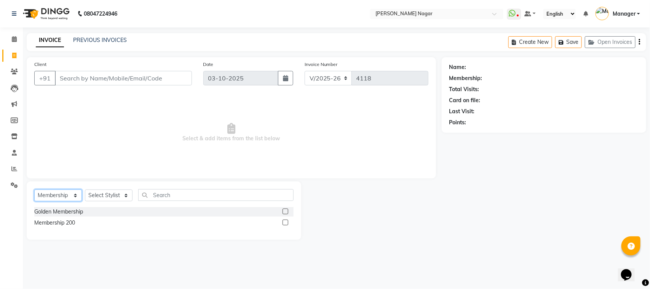
drag, startPoint x: 69, startPoint y: 196, endPoint x: 69, endPoint y: 191, distance: 5.3
click at [69, 196] on select "Select Service Product Membership Package Voucher Prepaid Gift Card" at bounding box center [58, 195] width 48 height 12
click at [34, 189] on select "Select Service Product Membership Package Voucher Prepaid Gift Card" at bounding box center [58, 195] width 48 height 12
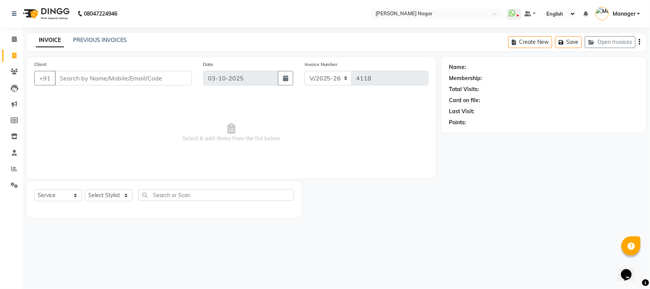
click at [111, 203] on div "Select Service Product Membership Package Voucher Prepaid Gift Card Select Styl…" at bounding box center [163, 198] width 259 height 18
click at [111, 195] on select "Select Stylist [PERSON_NAME] [PERSON_NAME] Annu [PERSON_NAME] [PERSON_NAME] [PE…" at bounding box center [109, 195] width 48 height 12
click at [85, 189] on select "Select Stylist [PERSON_NAME] [PERSON_NAME] Annu [PERSON_NAME] [PERSON_NAME] [PE…" at bounding box center [109, 195] width 48 height 12
click at [170, 184] on div "Select Service Product Membership Package Voucher Prepaid Gift Card Select Styl…" at bounding box center [164, 199] width 275 height 36
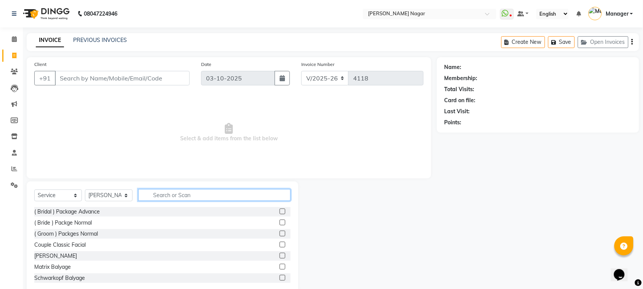
click at [172, 192] on input "text" at bounding box center [214, 195] width 152 height 12
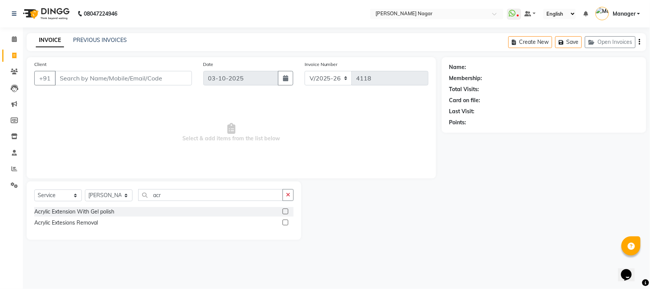
click at [285, 209] on label at bounding box center [286, 211] width 6 height 6
click at [285, 209] on input "checkbox" at bounding box center [285, 211] width 5 height 5
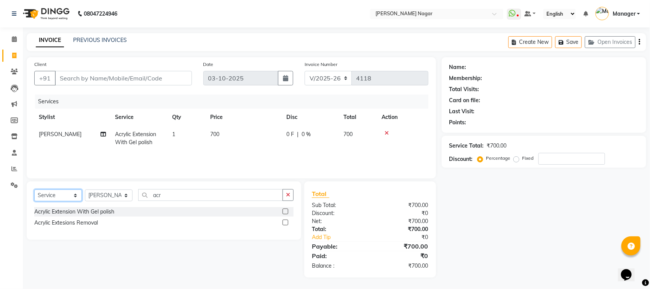
click at [54, 190] on select "Select Service Product Membership Package Voucher Prepaid Gift Card" at bounding box center [58, 195] width 48 height 12
click at [34, 189] on select "Select Service Product Membership Package Voucher Prepaid Gift Card" at bounding box center [58, 195] width 48 height 12
click at [284, 210] on label at bounding box center [286, 211] width 6 height 6
click at [284, 210] on input "checkbox" at bounding box center [285, 211] width 5 height 5
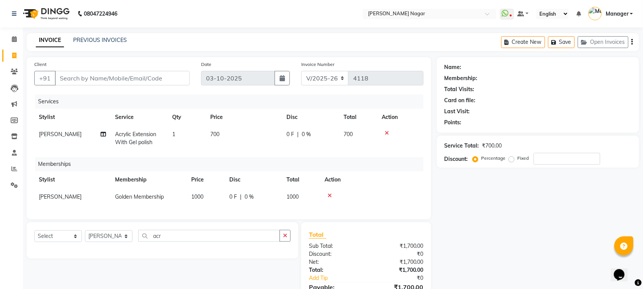
click at [213, 196] on td "1000" at bounding box center [206, 196] width 38 height 17
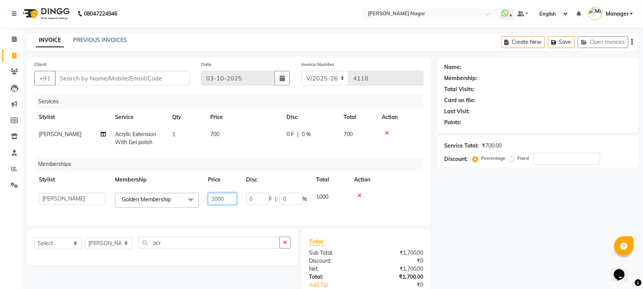
click at [217, 194] on input "1000" at bounding box center [222, 199] width 29 height 12
click at [229, 195] on input "1000" at bounding box center [222, 199] width 29 height 12
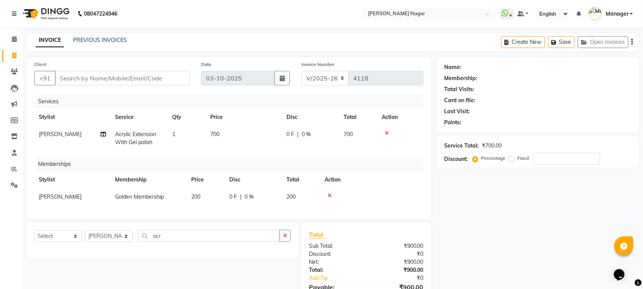
click at [272, 129] on td "700" at bounding box center [244, 138] width 76 height 25
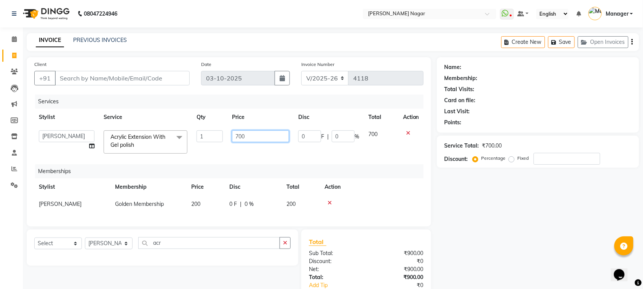
click at [265, 133] on input "700" at bounding box center [260, 136] width 57 height 12
click at [503, 233] on div "Name: Membership: Total Visits: Card on file: Last Visit: Points: Service Total…" at bounding box center [541, 191] width 208 height 268
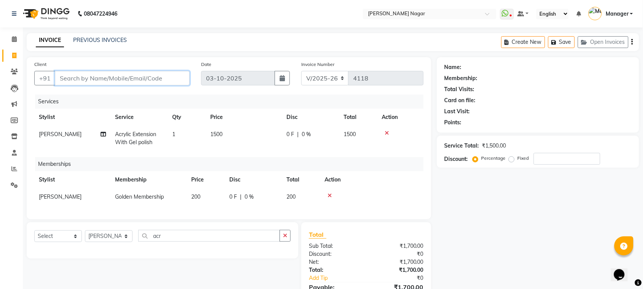
click at [145, 79] on input "Client" at bounding box center [122, 78] width 135 height 14
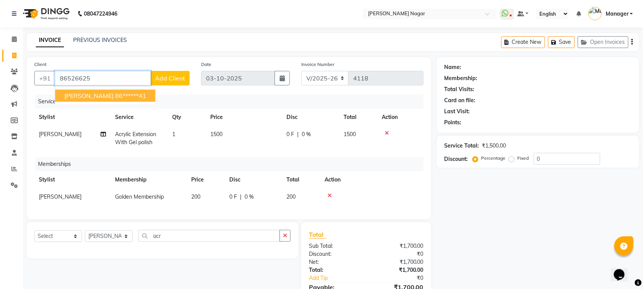
click at [123, 94] on button "[PERSON_NAME] 86******41" at bounding box center [105, 95] width 100 height 12
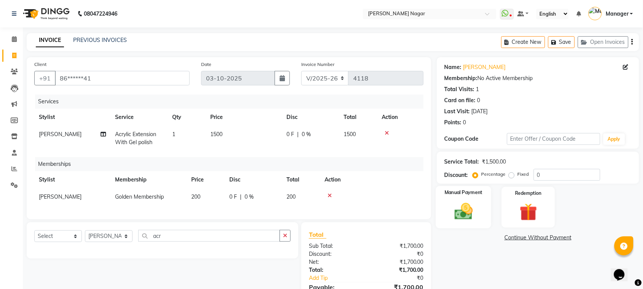
click at [469, 219] on img at bounding box center [464, 211] width 30 height 21
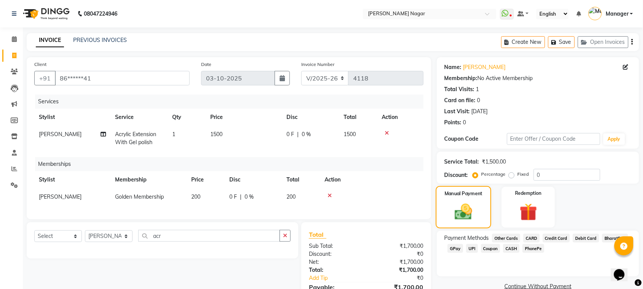
click at [469, 219] on img at bounding box center [463, 211] width 29 height 20
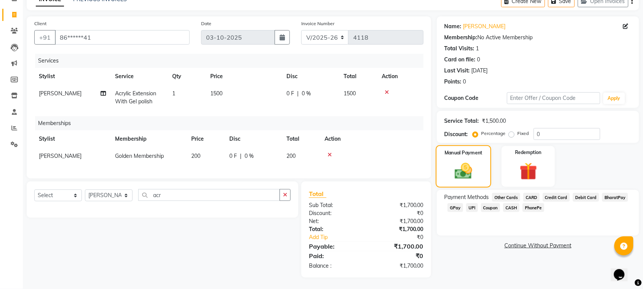
click at [449, 161] on img at bounding box center [463, 171] width 29 height 20
click at [450, 203] on span "GPay" at bounding box center [455, 207] width 16 height 9
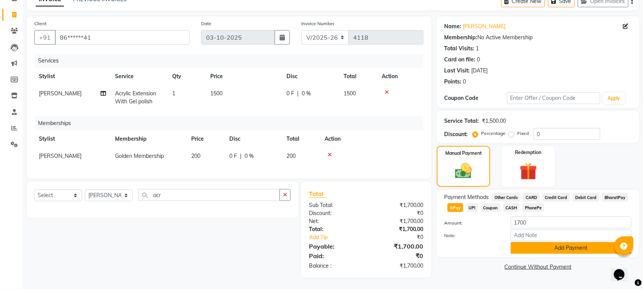
click at [560, 242] on button "Add Payment" at bounding box center [571, 248] width 121 height 12
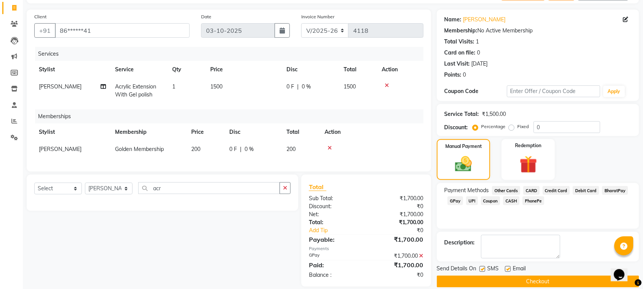
click at [582, 275] on button "Checkout" at bounding box center [538, 281] width 202 height 12
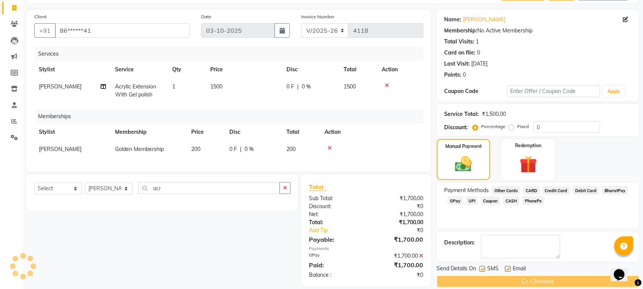
scroll to position [63, 0]
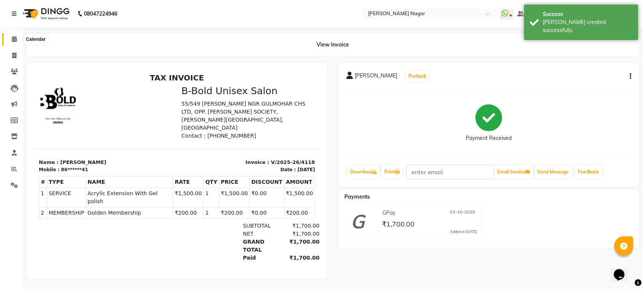
click at [12, 38] on icon at bounding box center [14, 39] width 5 height 6
